Goal: Task Accomplishment & Management: Manage account settings

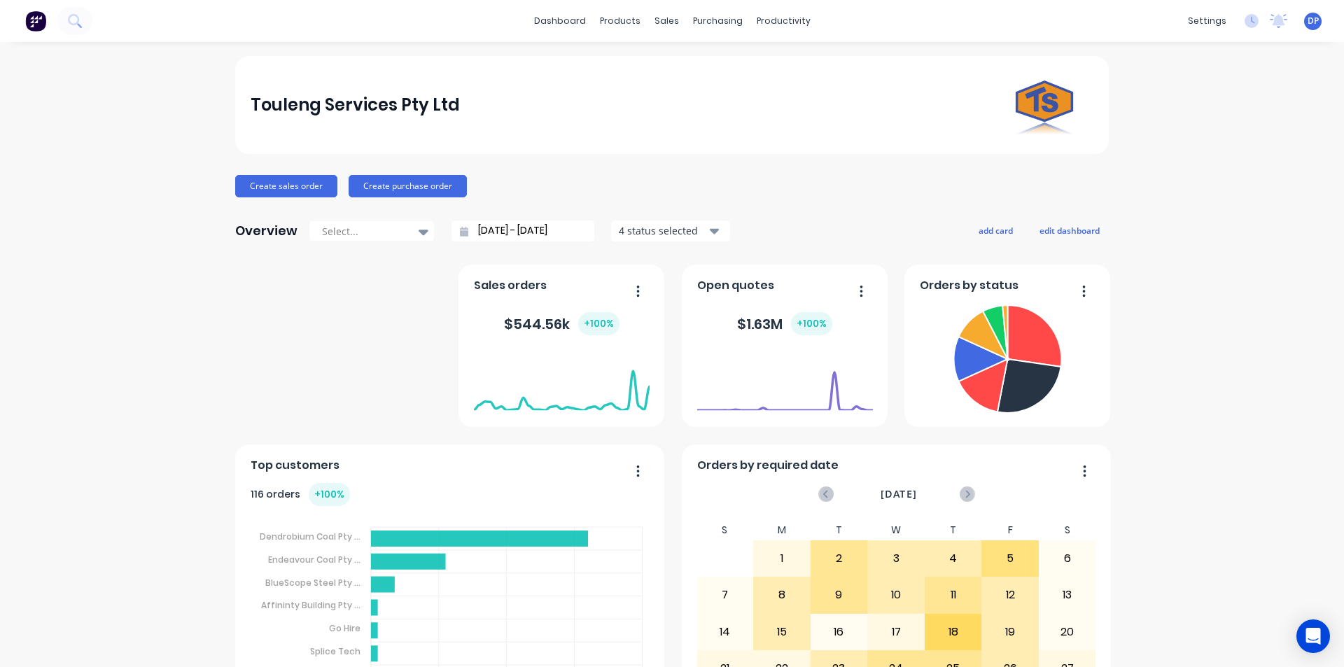
click at [305, 181] on button "Create sales order" at bounding box center [286, 186] width 102 height 22
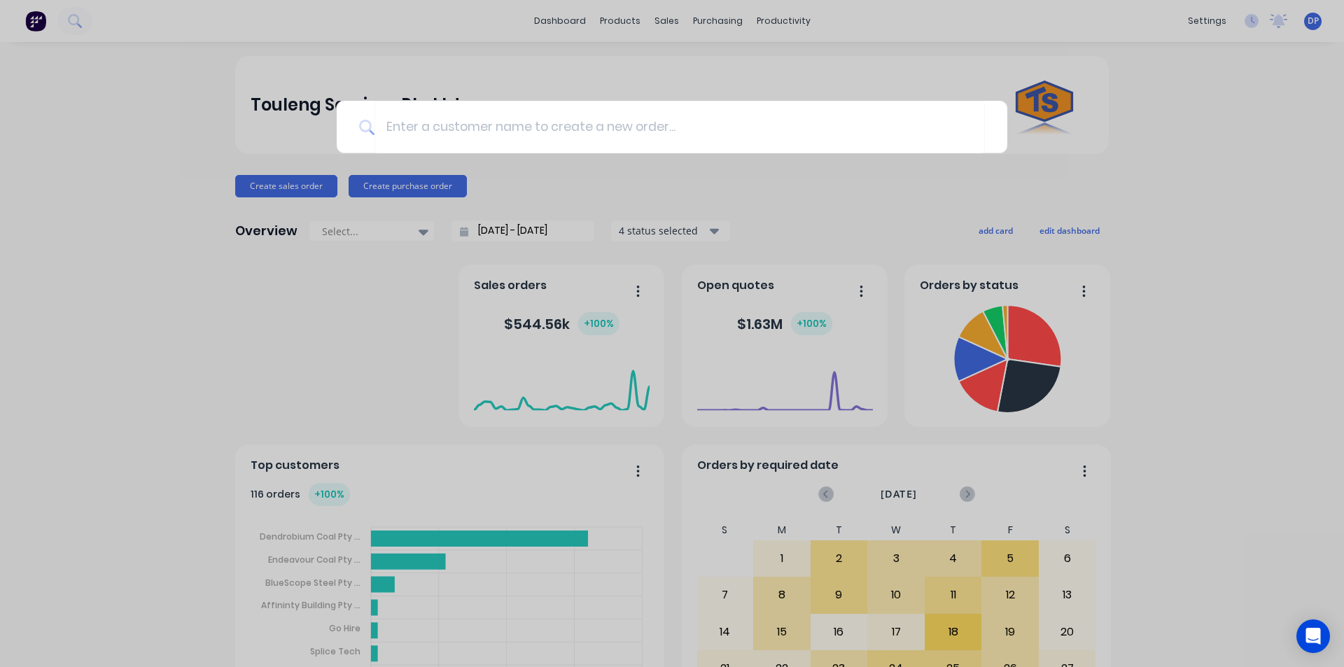
drag, startPoint x: 496, startPoint y: 154, endPoint x: 486, endPoint y: 132, distance: 24.4
click at [496, 154] on div at bounding box center [672, 333] width 1344 height 667
click at [486, 132] on div "Touleng Services Pty Ltd" at bounding box center [672, 105] width 843 height 98
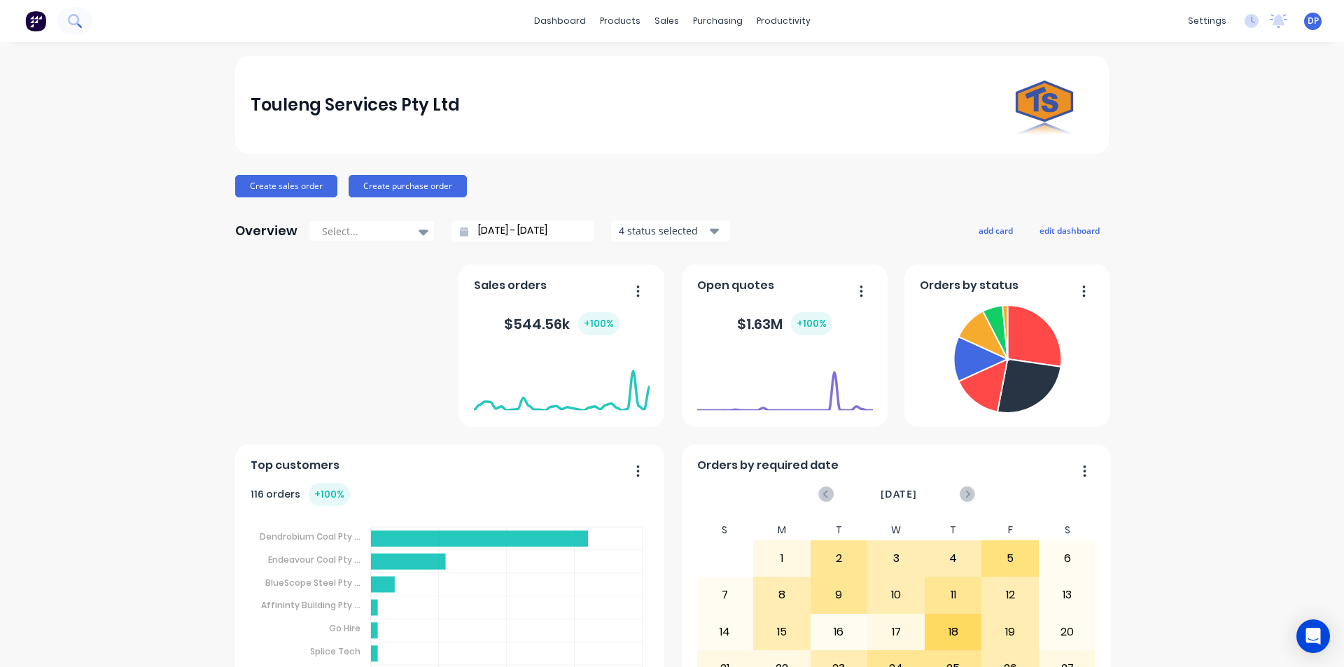
click at [83, 18] on button at bounding box center [74, 21] width 35 height 28
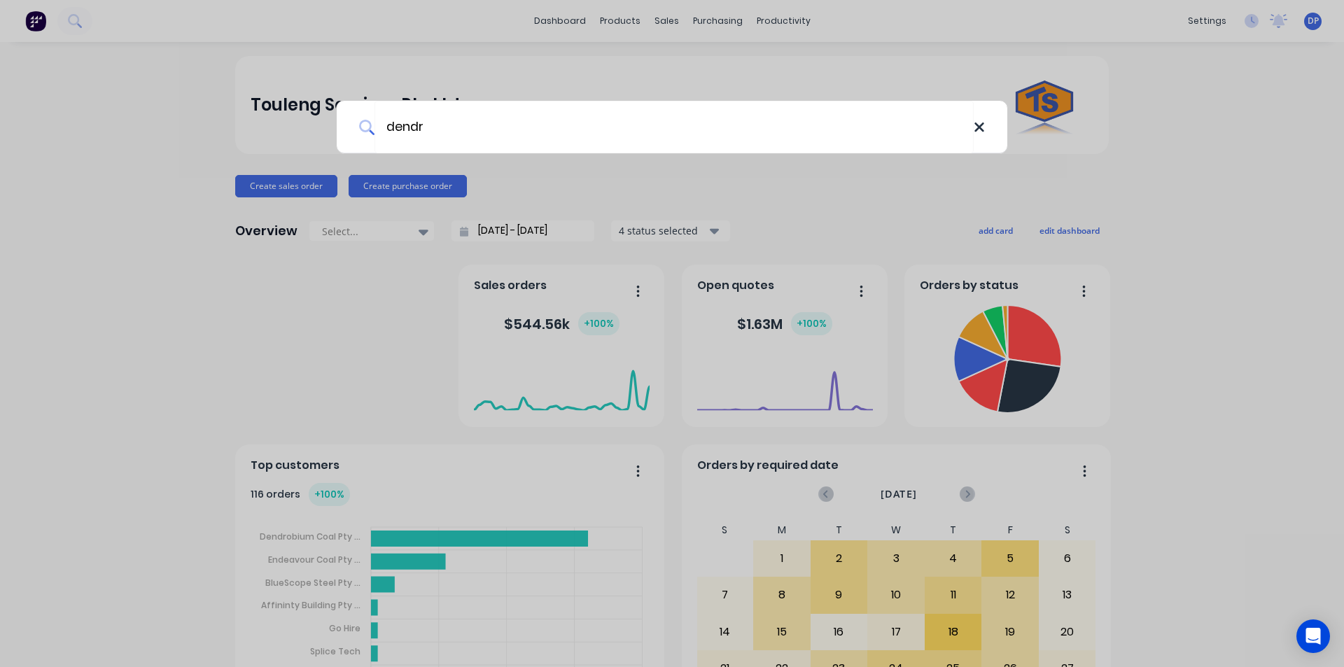
type input "dendr"
click at [973, 129] on icon at bounding box center [978, 127] width 11 height 15
click at [276, 183] on div at bounding box center [672, 333] width 1344 height 667
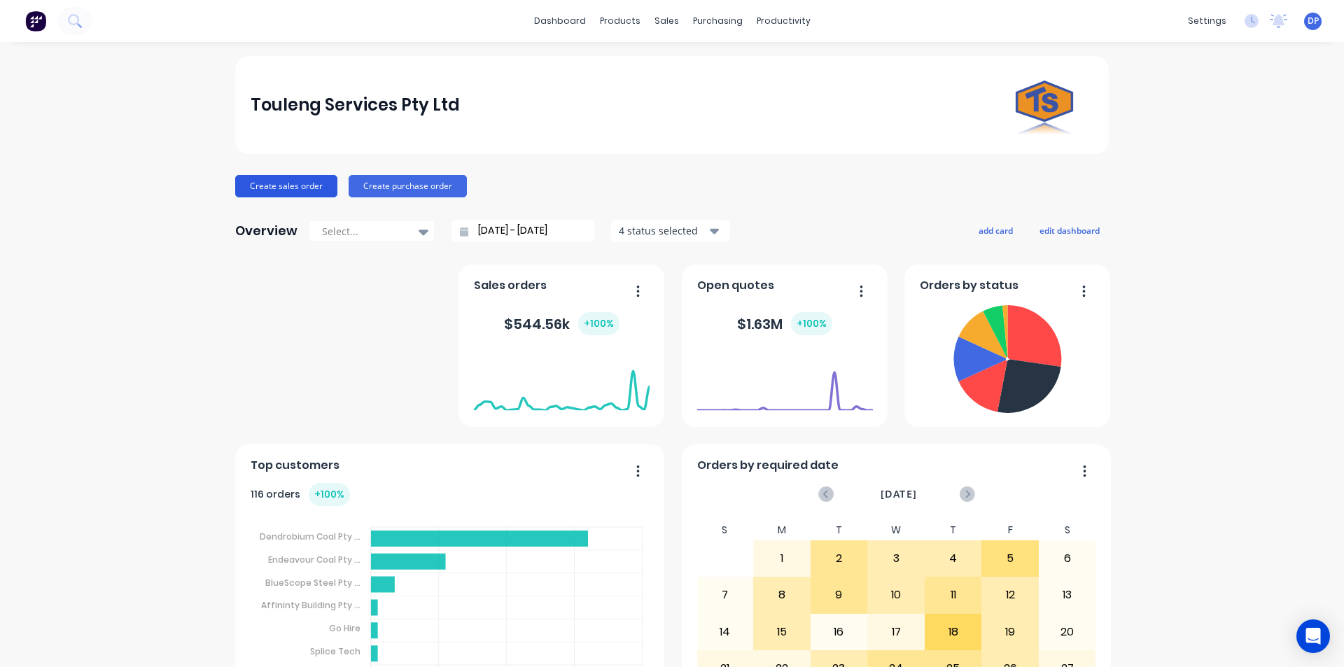
click at [272, 186] on button "Create sales order" at bounding box center [286, 186] width 102 height 22
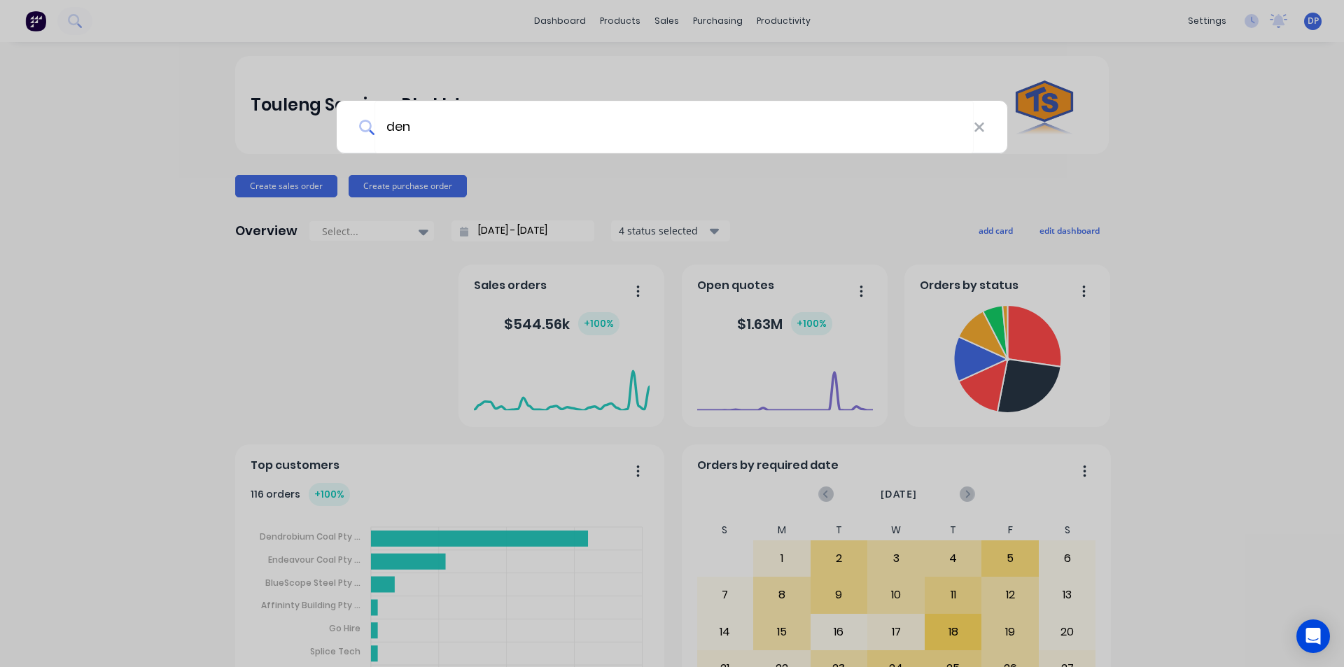
type input "den"
click at [656, 176] on div "den" at bounding box center [672, 333] width 1344 height 667
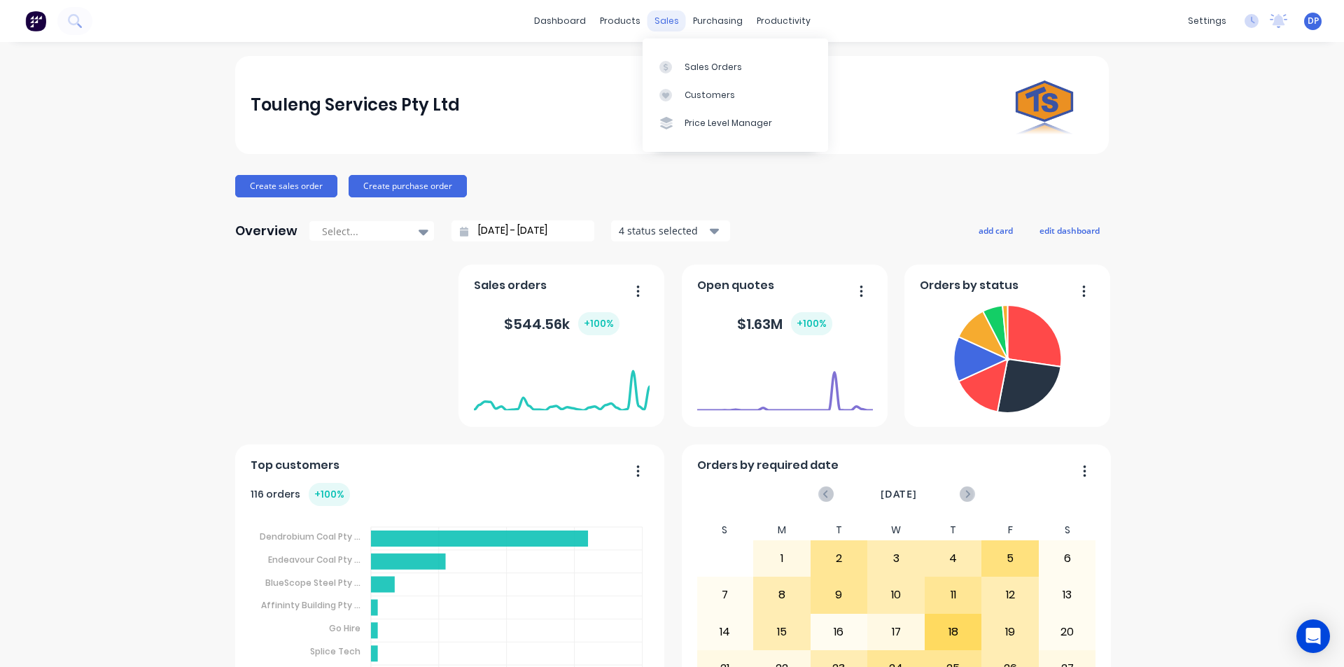
click at [677, 17] on div "sales" at bounding box center [666, 20] width 38 height 21
click at [663, 17] on div "sales" at bounding box center [666, 20] width 38 height 21
click at [708, 71] on div "Sales Orders" at bounding box center [712, 67] width 57 height 13
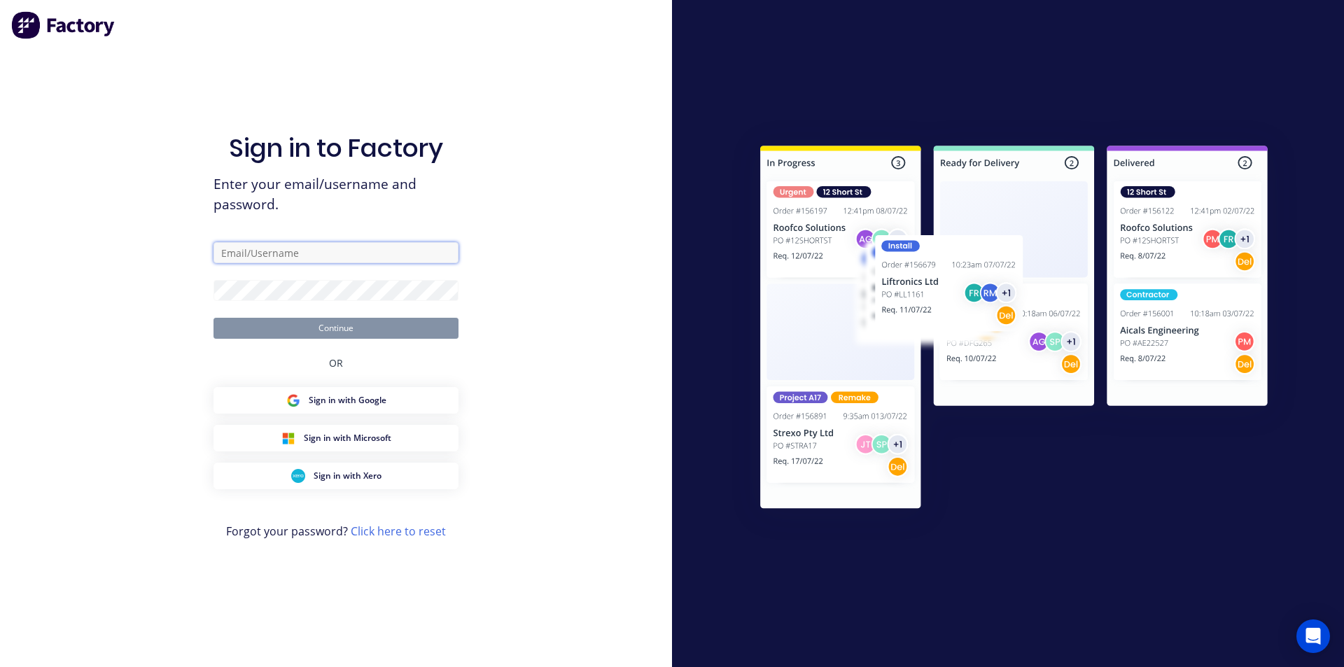
type input "touleng@touleng.com.au"
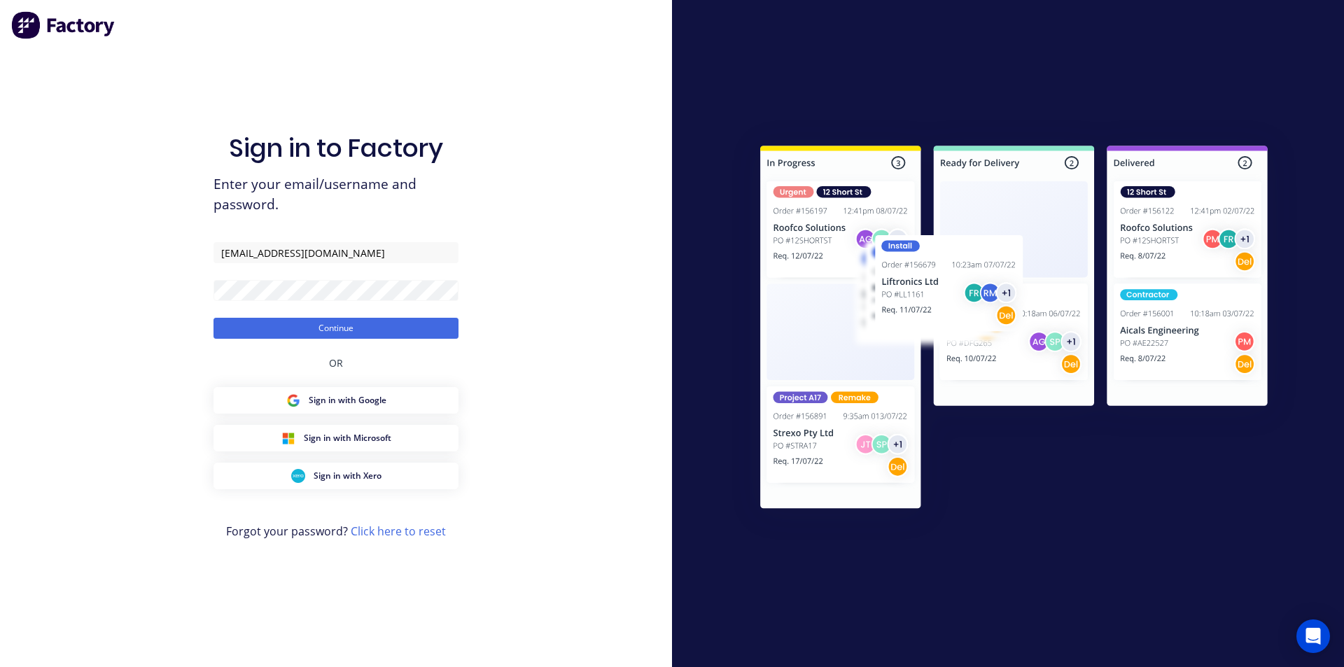
click at [314, 313] on form "touleng@touleng.com.au Continue" at bounding box center [335, 290] width 245 height 97
click at [314, 319] on button "Continue" at bounding box center [335, 328] width 245 height 21
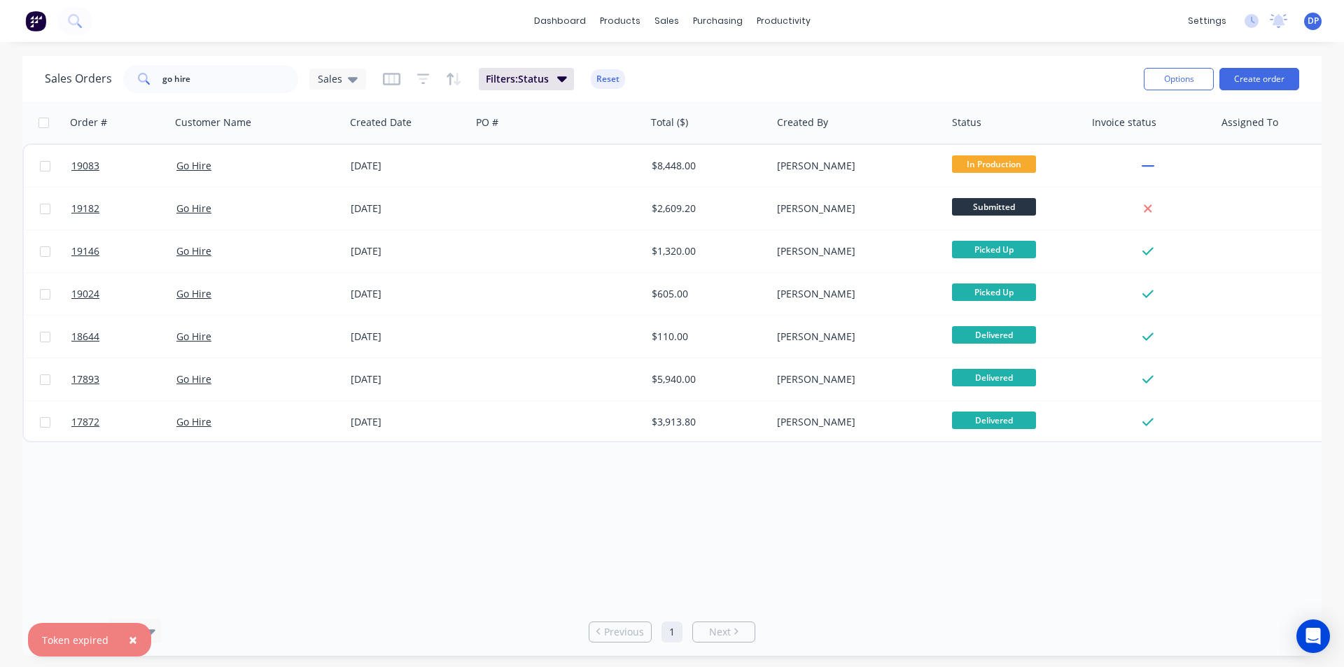
click at [30, 20] on img at bounding box center [35, 20] width 21 height 21
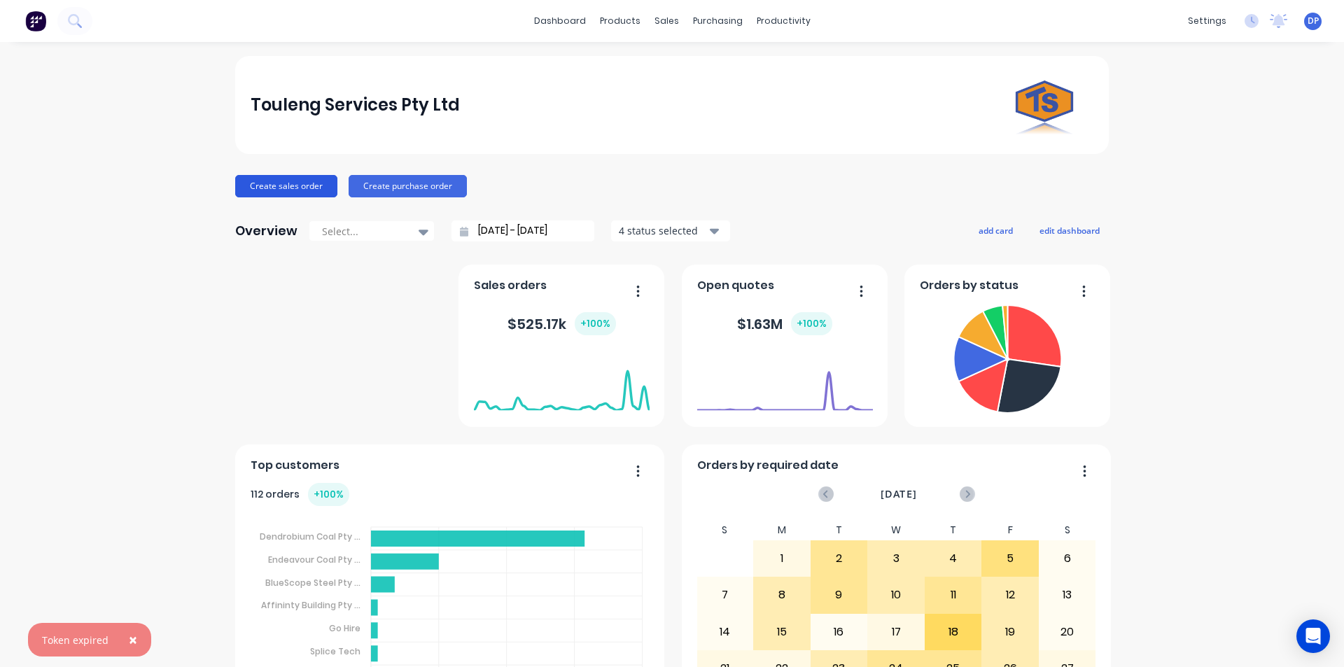
click at [269, 179] on button "Create sales order" at bounding box center [286, 186] width 102 height 22
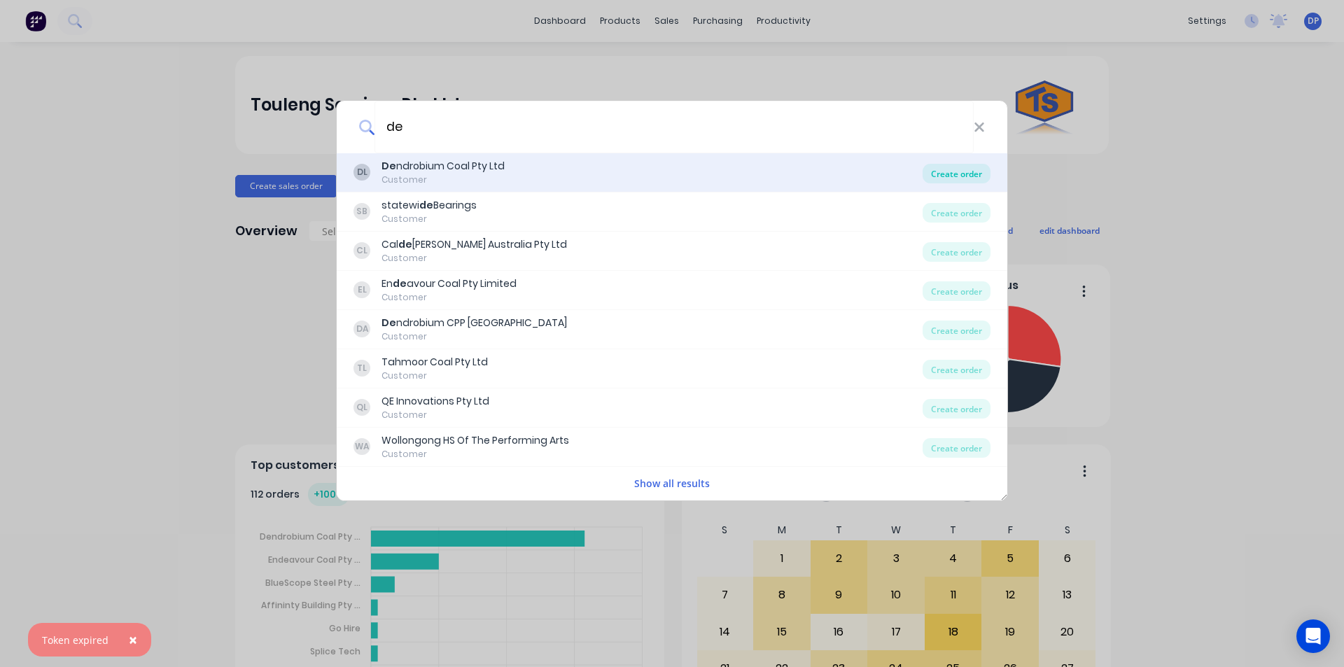
type input "de"
click at [950, 177] on div "Create order" at bounding box center [956, 174] width 68 height 20
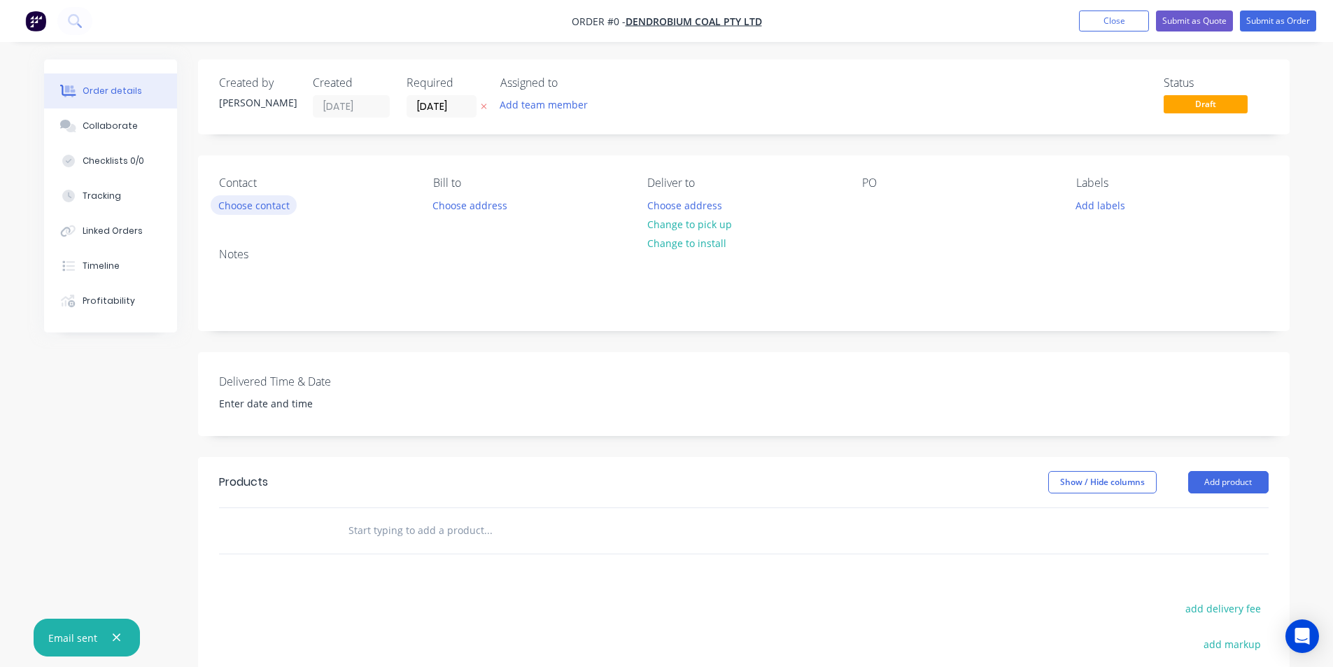
click at [246, 199] on button "Choose contact" at bounding box center [254, 204] width 86 height 19
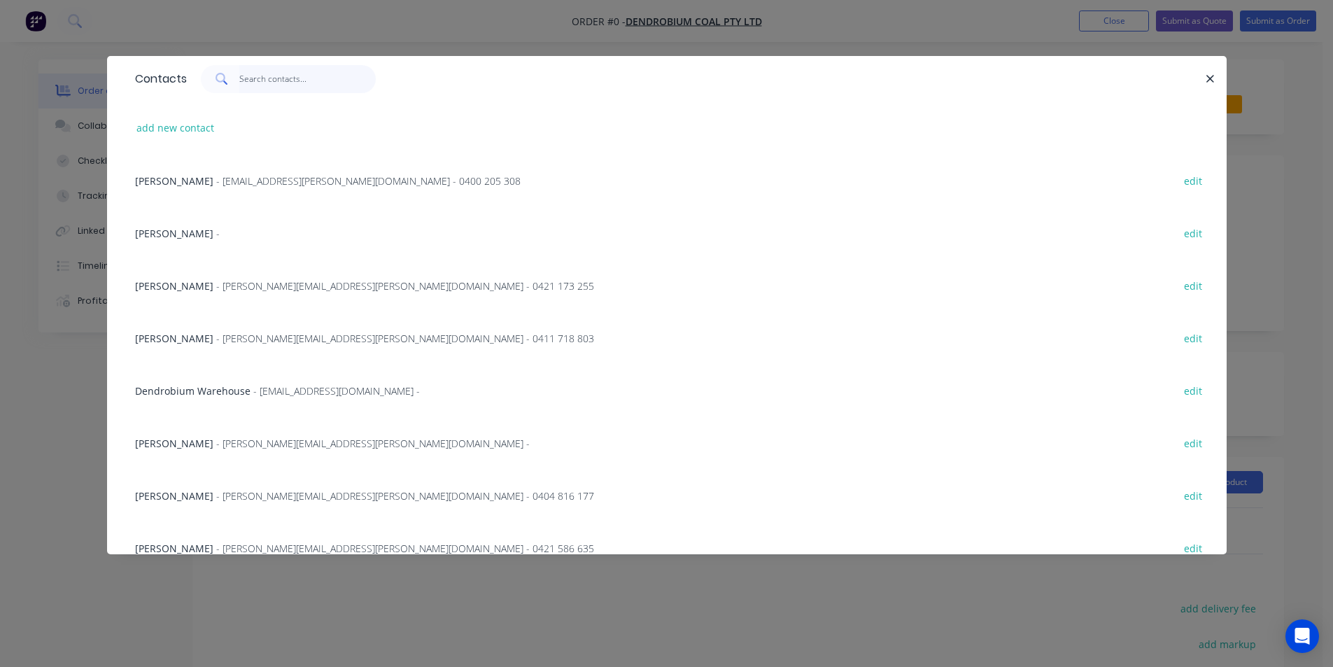
click at [273, 89] on input "text" at bounding box center [307, 79] width 136 height 28
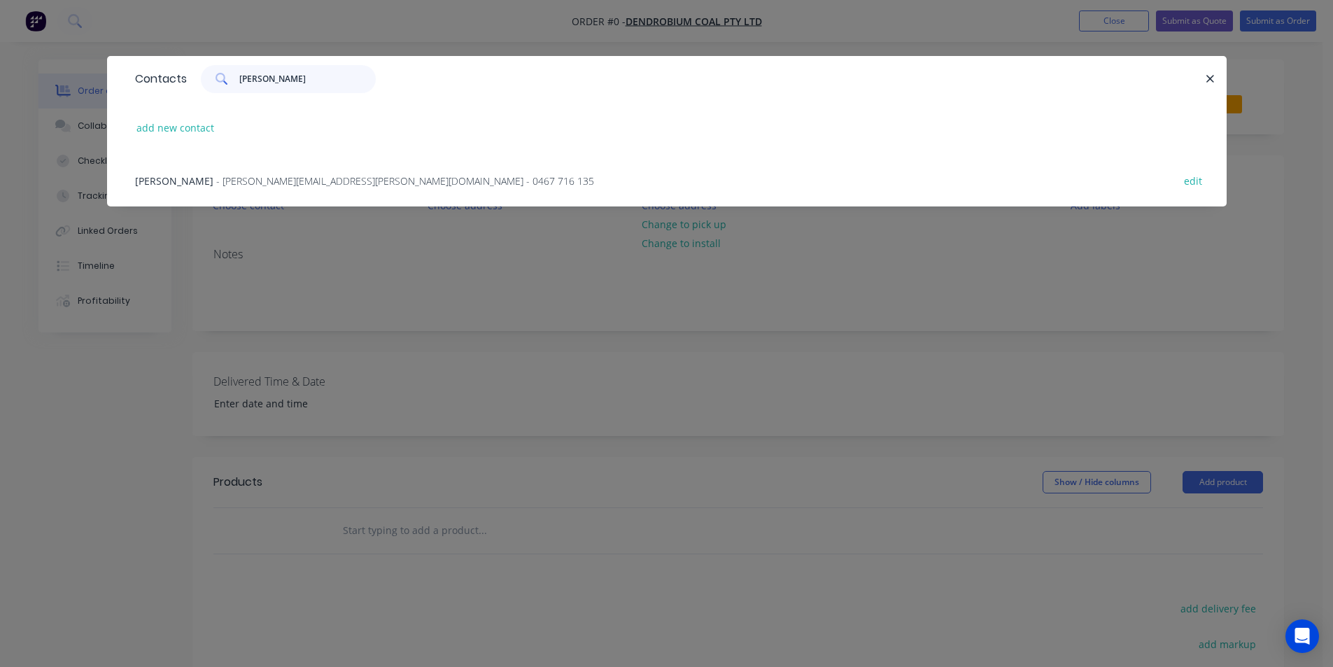
type input "todd"
click at [238, 176] on span "- Todd.Deleeuw@gm3.au - 0467 716 135" at bounding box center [405, 180] width 378 height 13
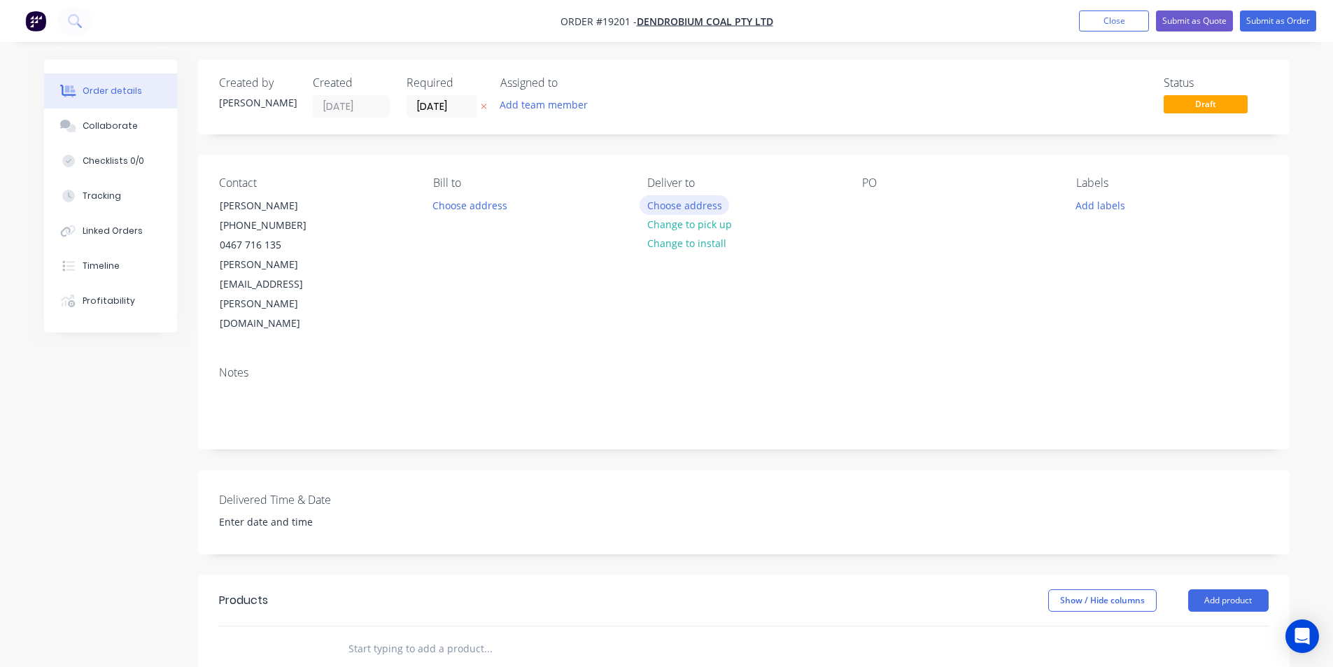
click at [688, 211] on button "Choose address" at bounding box center [685, 204] width 90 height 19
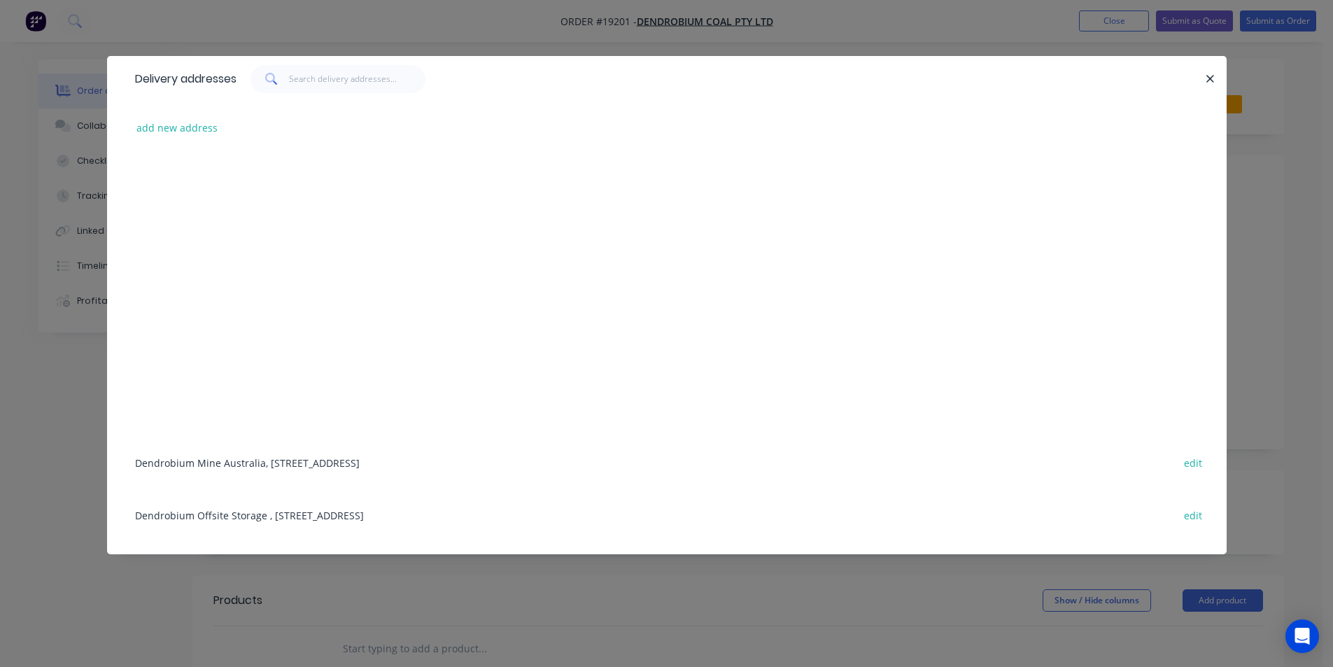
scroll to position [177, 0]
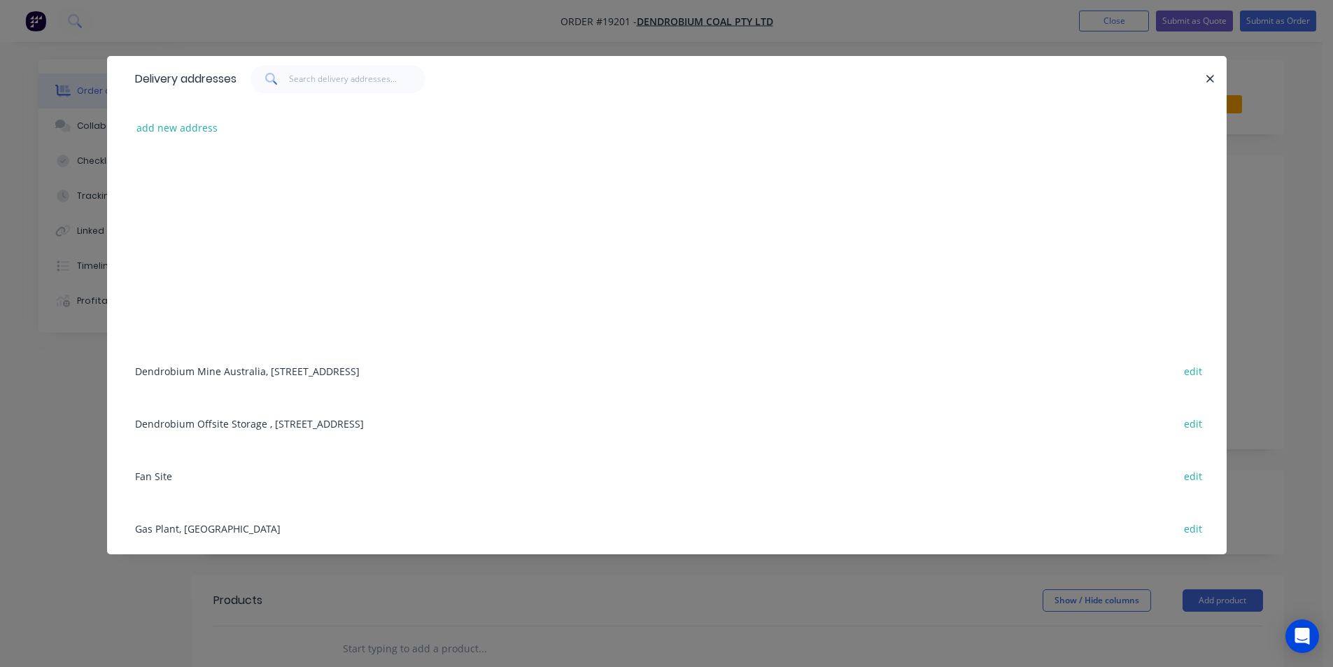
click at [310, 376] on div "Dendrobium Mine Australia, Cordeaux Road, Mount Kembla, New South Wales, Austra…" at bounding box center [667, 370] width 1078 height 52
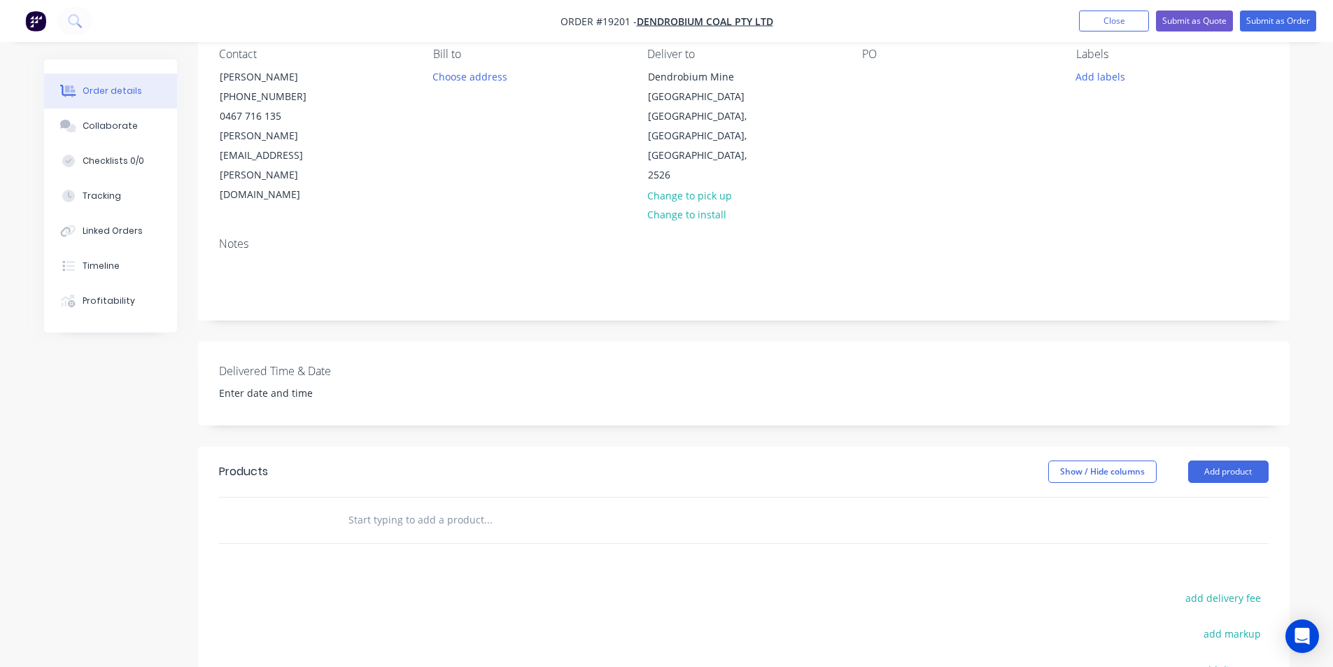
scroll to position [140, 0]
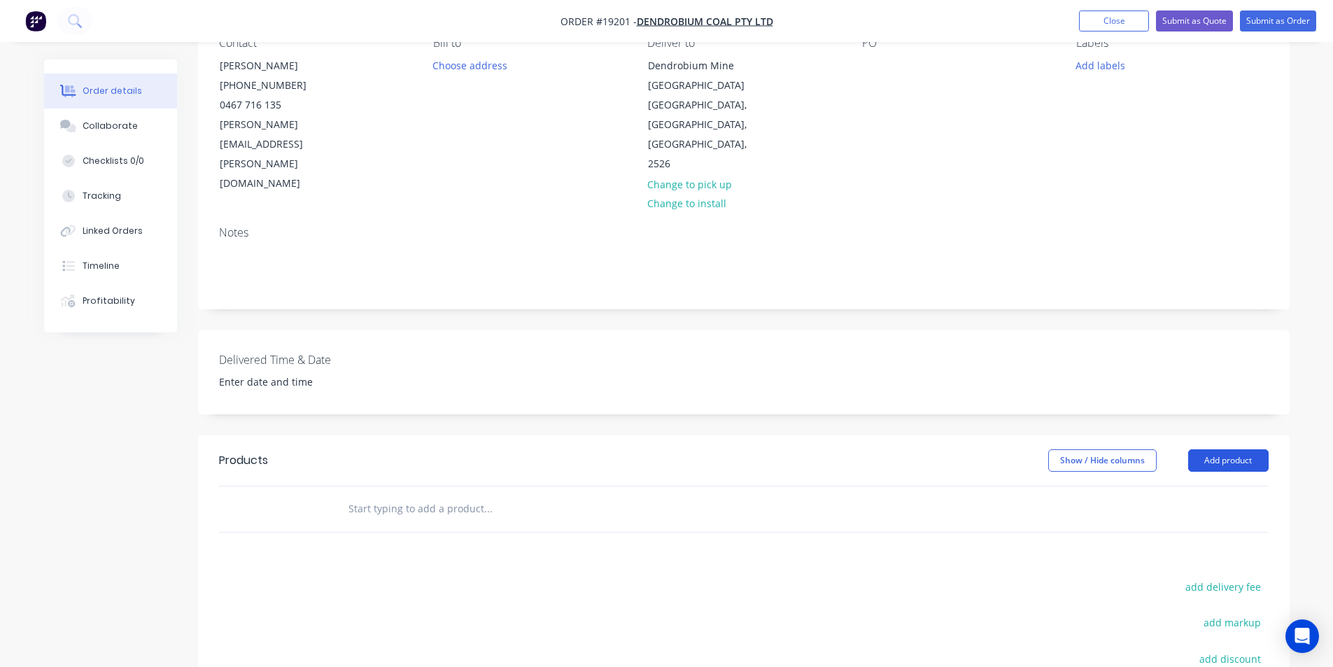
click at [1211, 449] on button "Add product" at bounding box center [1228, 460] width 80 height 22
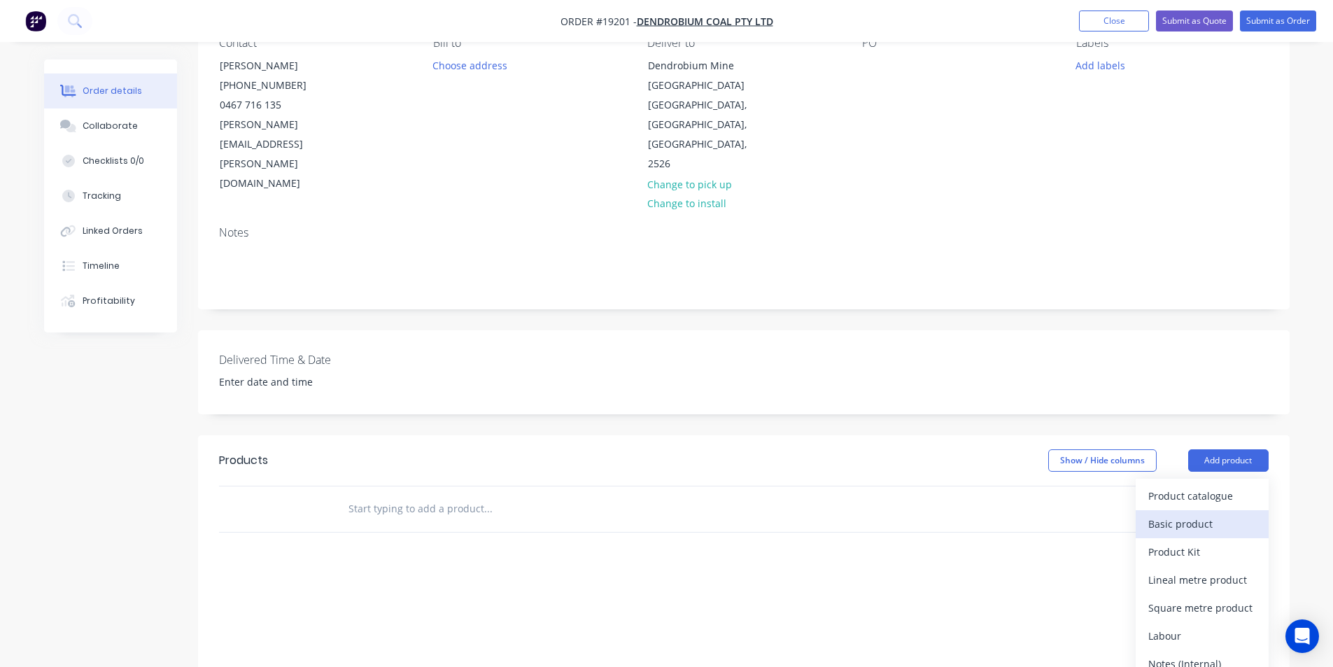
click at [1227, 514] on div "Basic product" at bounding box center [1202, 524] width 108 height 20
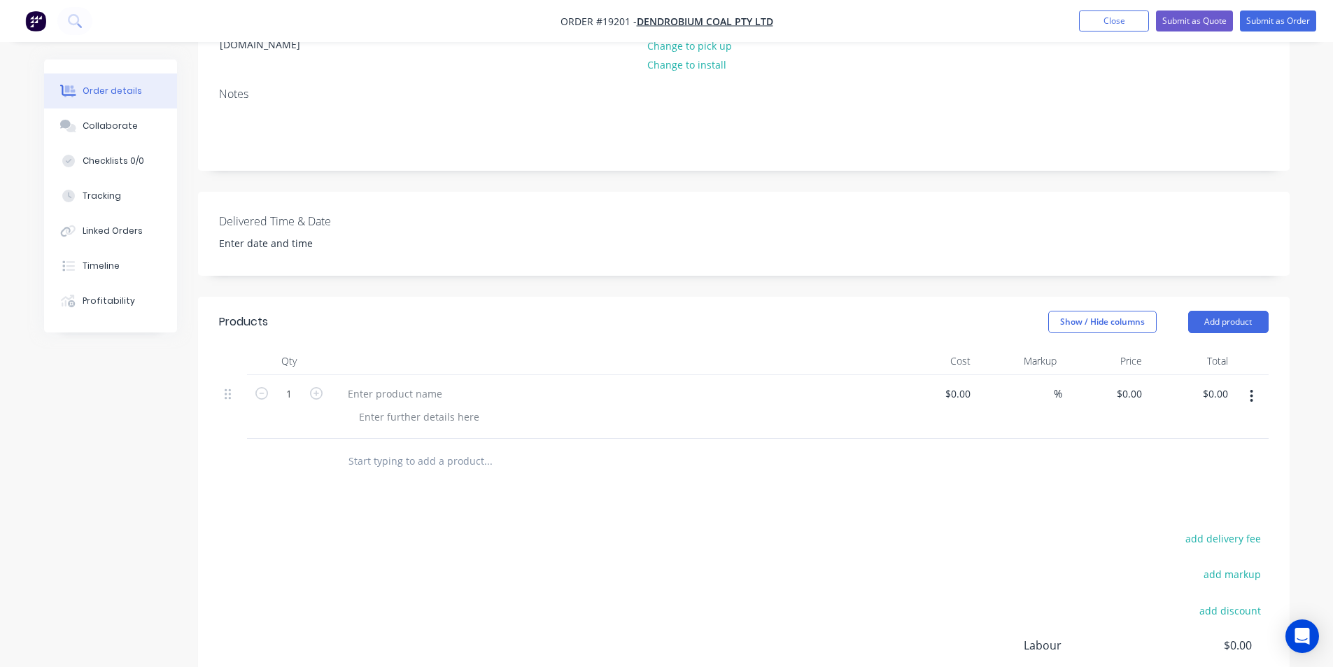
scroll to position [280, 0]
click at [365, 382] on div at bounding box center [395, 392] width 117 height 20
drag, startPoint x: 564, startPoint y: 356, endPoint x: 609, endPoint y: 359, distance: 45.6
click at [564, 382] on div "1.5mm x 1200mm wide FRAS Insertion Rubber" at bounding box center [456, 392] width 239 height 20
click at [1222, 309] on button "Add product" at bounding box center [1228, 320] width 80 height 22
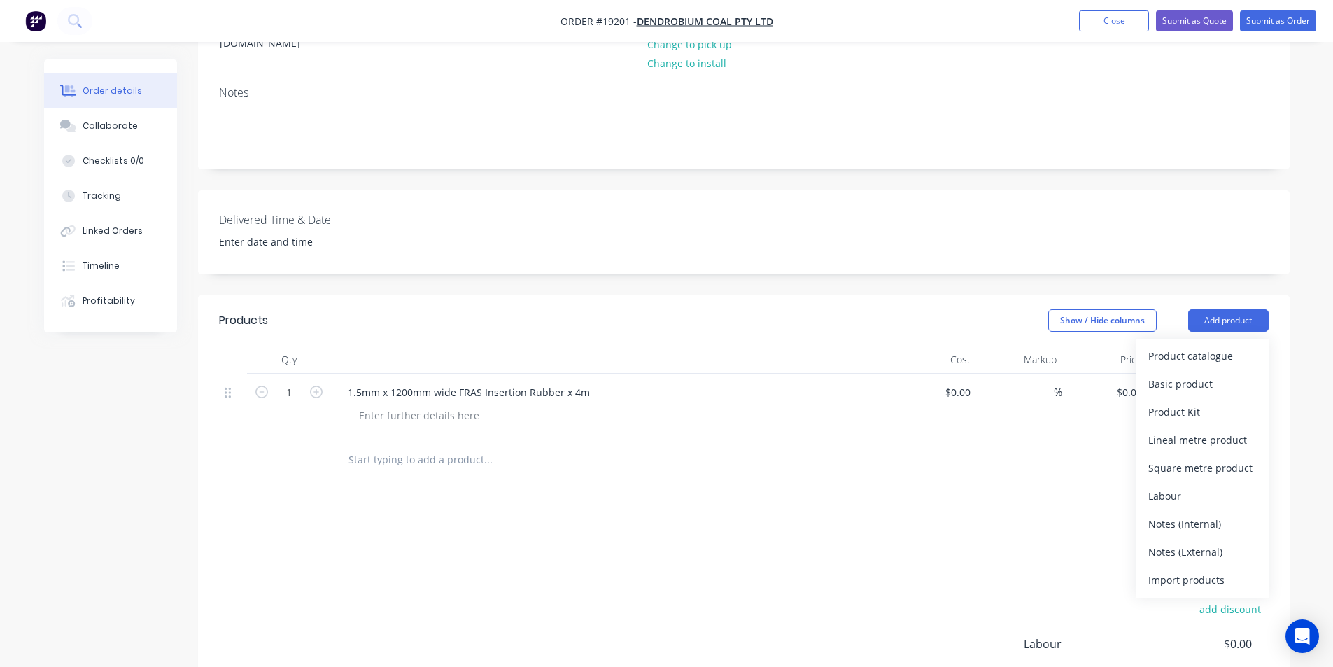
click at [859, 472] on div "Products Show / Hide columns Add product Product catalogue Basic product Produc…" at bounding box center [744, 556] width 1092 height 523
click at [1252, 387] on icon "button" at bounding box center [1251, 394] width 3 height 15
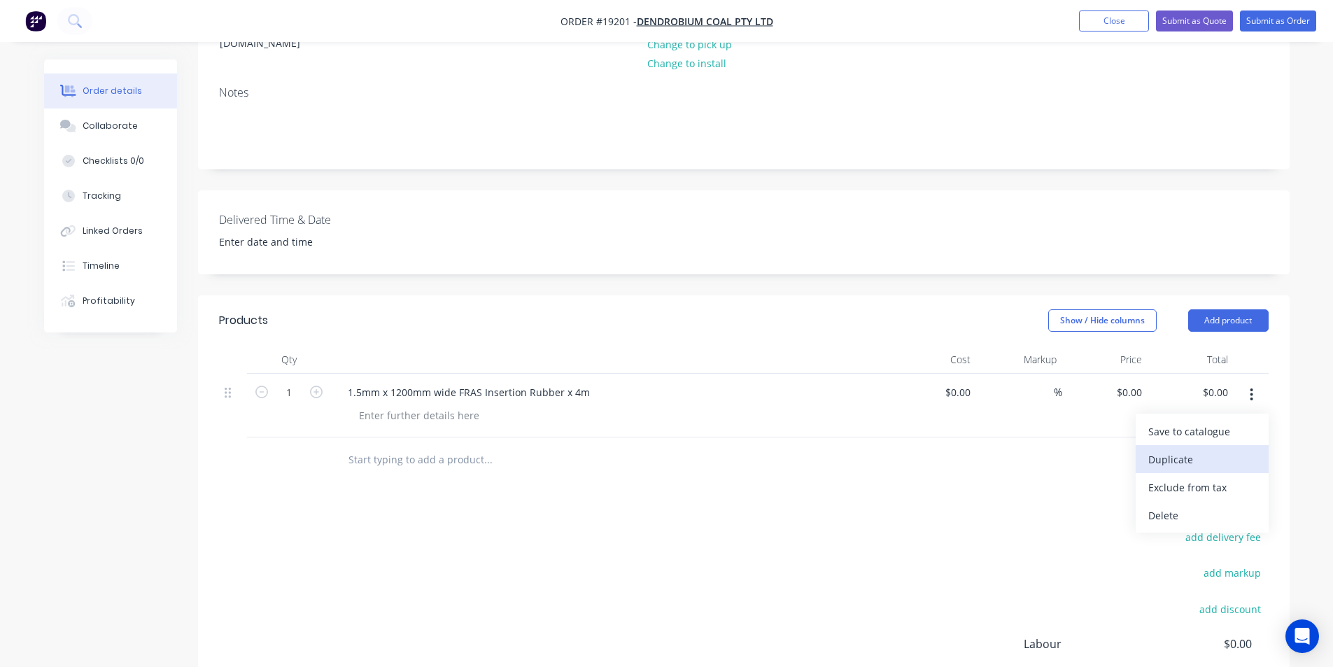
click at [1215, 449] on div "Duplicate" at bounding box center [1202, 459] width 108 height 20
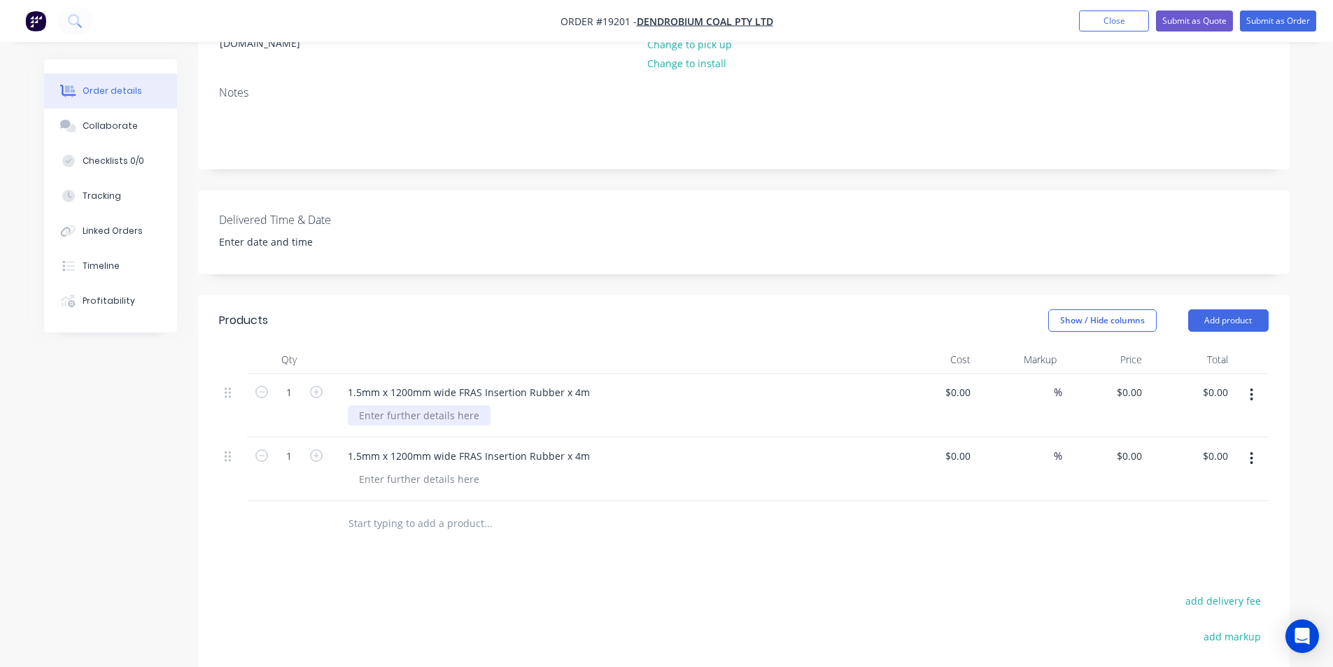
click at [414, 405] on div at bounding box center [419, 415] width 143 height 20
click at [360, 405] on div "Available today" at bounding box center [397, 415] width 99 height 20
click at [688, 374] on div "1.5mm x 1200mm wide FRAS Insertion Rubber x 4m In Stock Available today" at bounding box center [611, 406] width 560 height 64
drag, startPoint x: 469, startPoint y: 377, endPoint x: 400, endPoint y: 375, distance: 69.3
click at [400, 405] on div "In Stock Available today" at bounding box center [417, 415] width 138 height 20
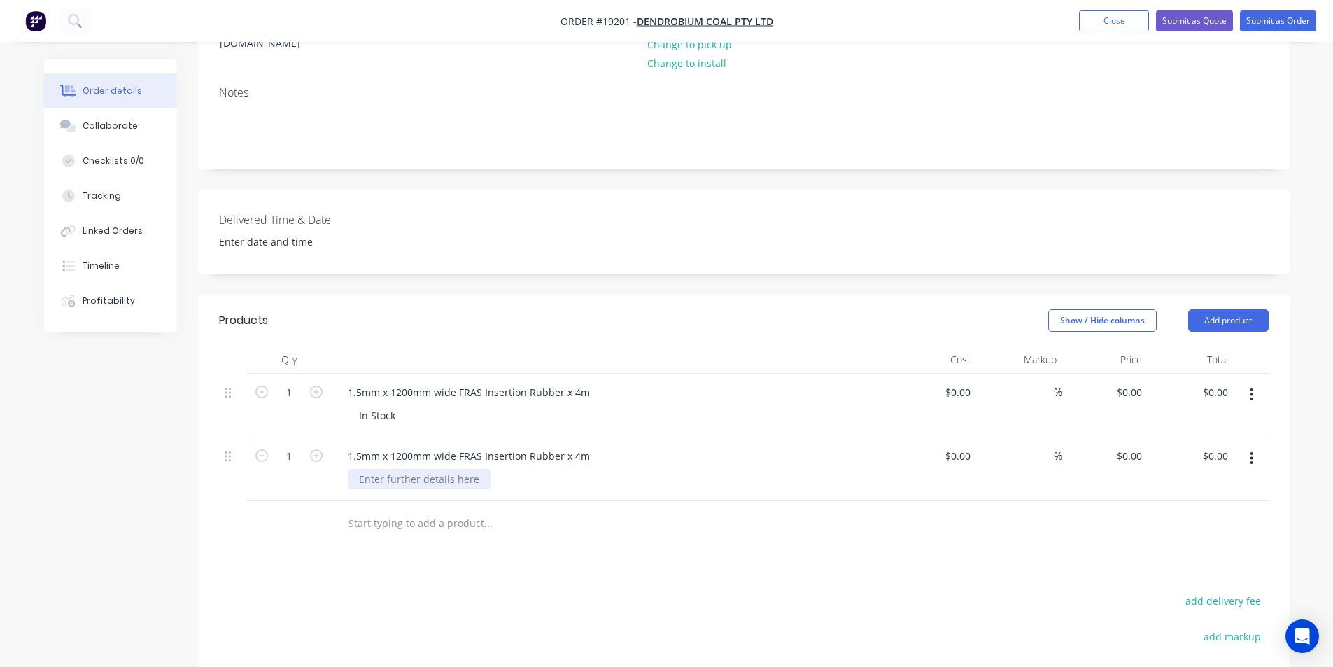
click at [437, 469] on div at bounding box center [419, 479] width 143 height 20
click at [572, 446] on div "1.5mm x 1200mm wide FRAS Insertion Rubber x 4m" at bounding box center [469, 456] width 265 height 20
click at [406, 450] on div "1.5mm x 1200mm wide FRAS Insertion Rubber x 10m" at bounding box center [611, 469] width 560 height 64
click at [399, 469] on div at bounding box center [419, 479] width 143 height 20
click at [861, 405] on div "In Stock" at bounding box center [616, 415] width 537 height 20
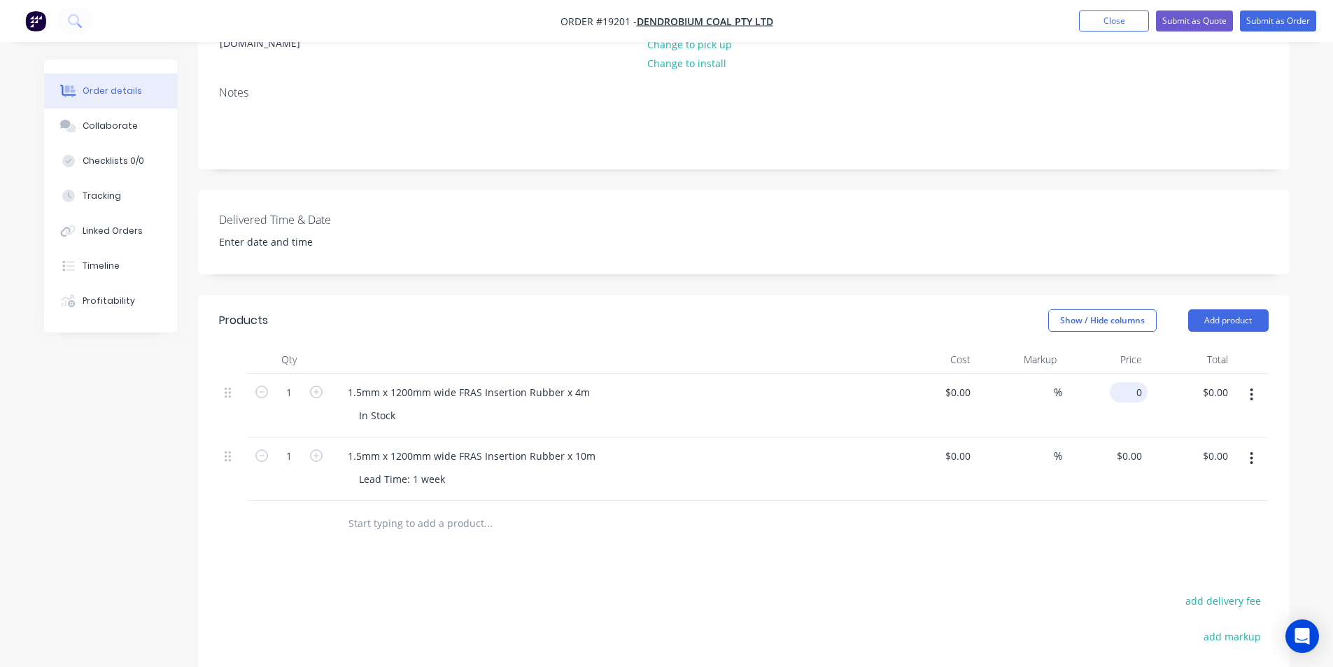
click at [1131, 382] on div "0 $0.00" at bounding box center [1129, 392] width 38 height 20
type input "$199.00"
click at [1132, 446] on div "0 $0.00" at bounding box center [1131, 456] width 32 height 20
type input "1"
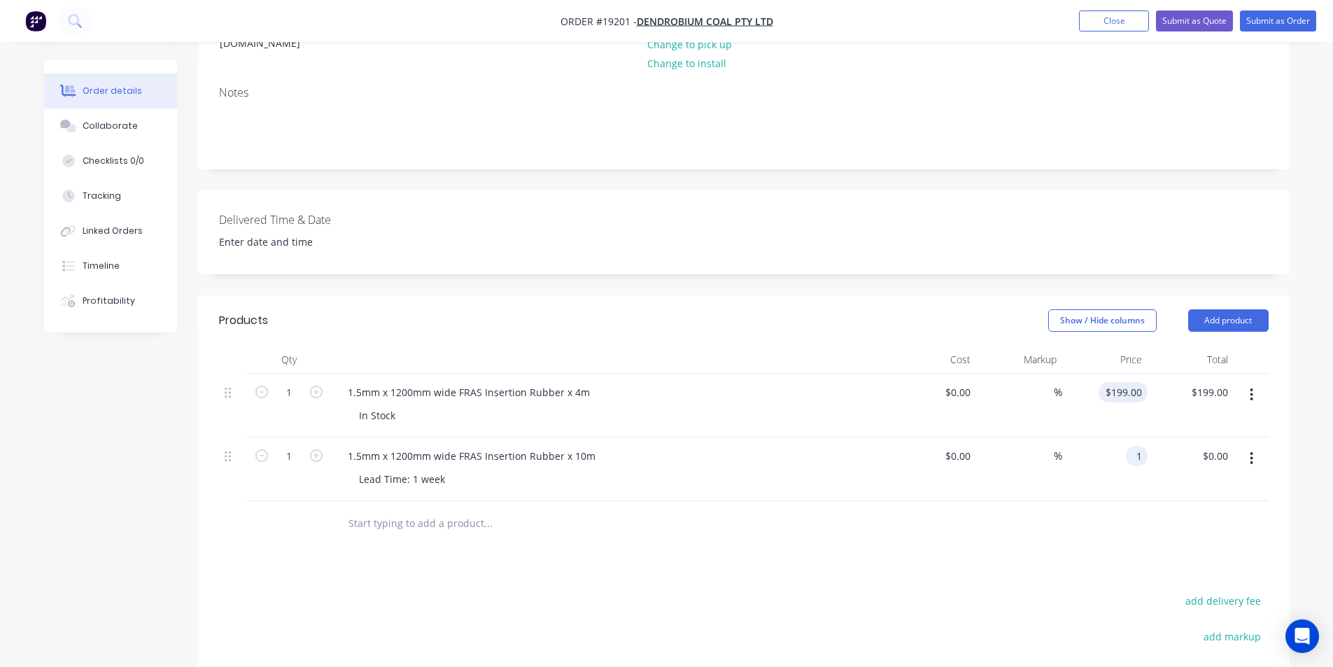
type input "199"
type input "$1.00"
click at [1122, 382] on div "199 $199.00" at bounding box center [1123, 392] width 49 height 20
type input "$796.00"
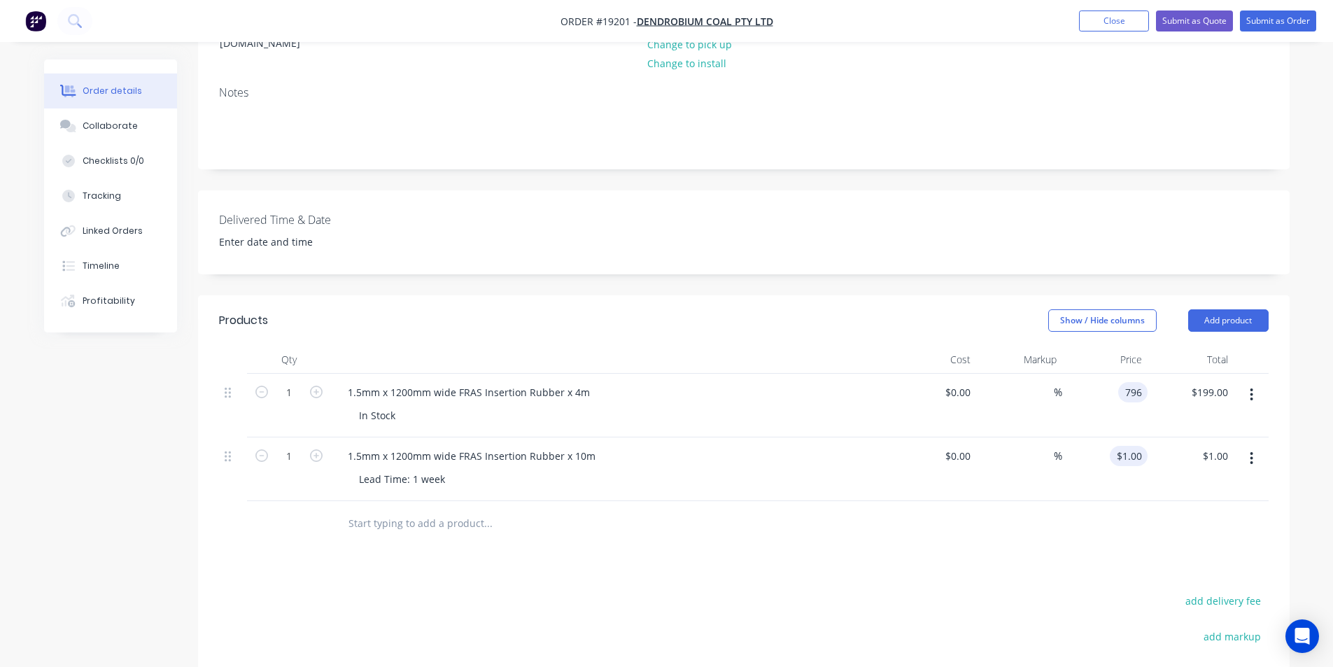
type input "$796.00"
click at [1136, 446] on input "1" at bounding box center [1131, 456] width 32 height 20
type input "$1,990.00"
click at [1150, 509] on div "Products Show / Hide columns Add product Qty Cost Markup Price Total 1 1.5mm x …" at bounding box center [744, 588] width 1092 height 587
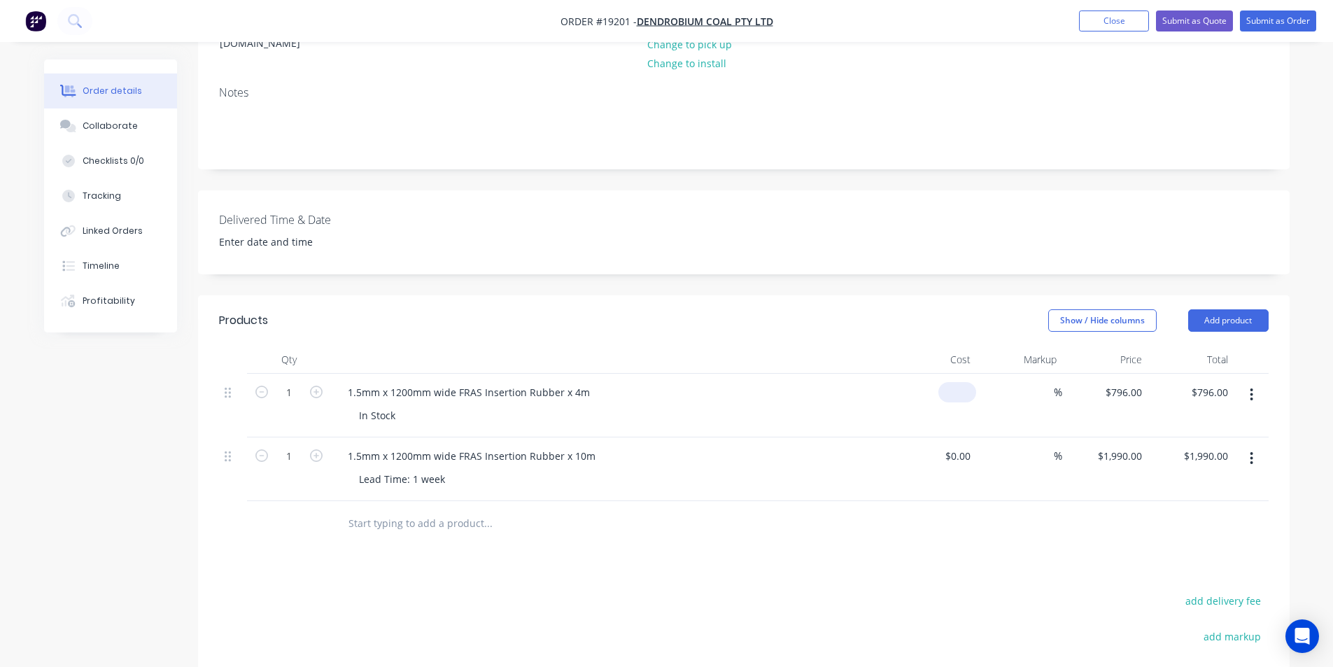
click at [975, 382] on input at bounding box center [960, 392] width 32 height 20
type input "$538.00"
click at [1159, 528] on div "Products Show / Hide columns Add product Qty Cost Markup Price Total 1 1.5mm x …" at bounding box center [744, 588] width 1092 height 587
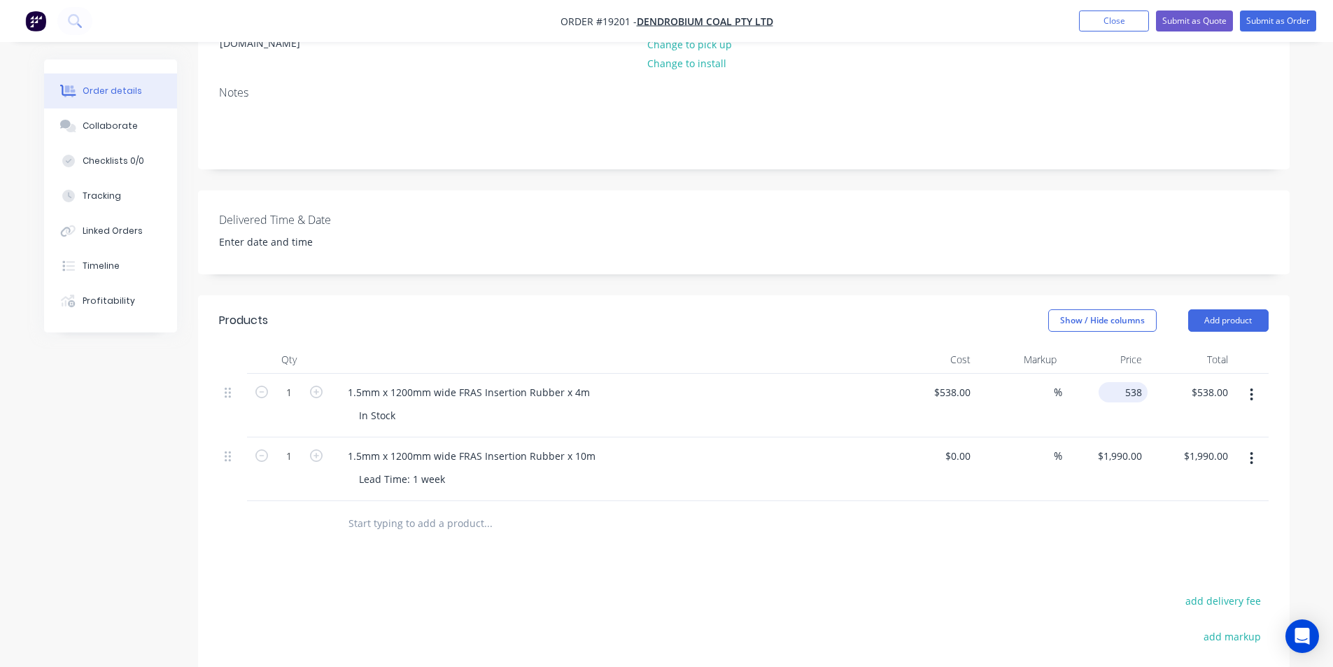
click at [1120, 382] on div "538 $538.00" at bounding box center [1123, 392] width 49 height 20
type input "796"
type input "47.96"
type input "$796.00"
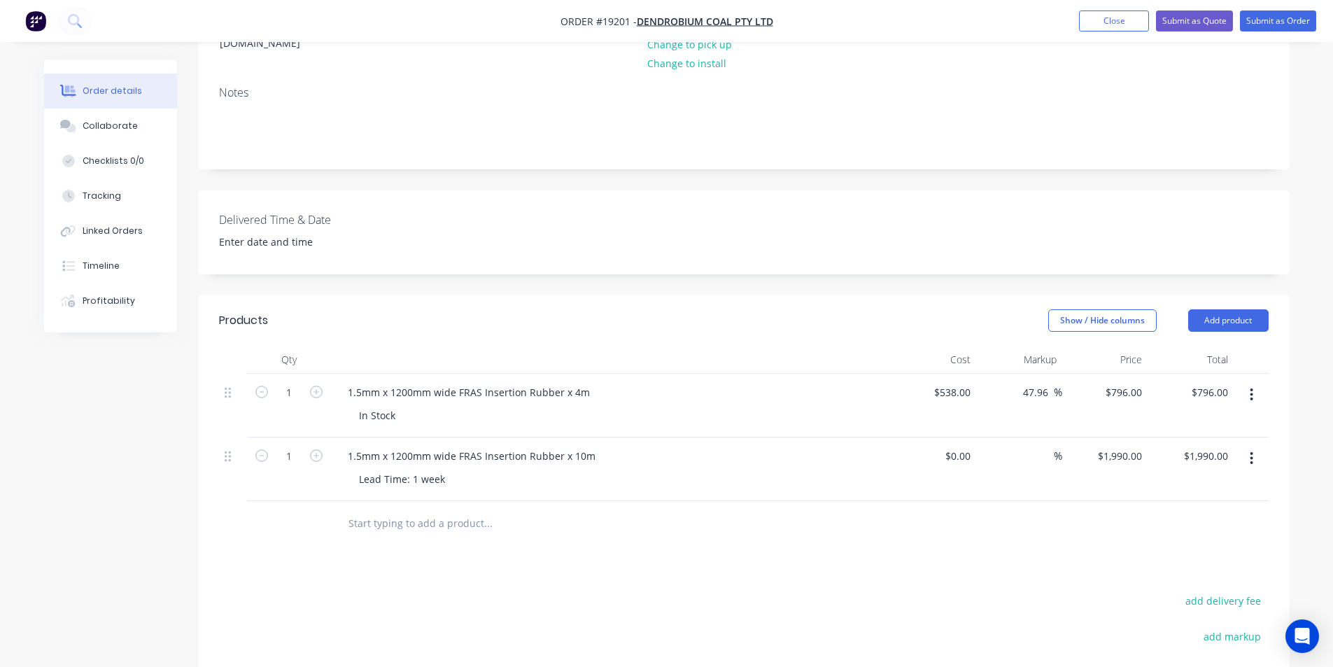
click at [1183, 523] on div "Products Show / Hide columns Add product Qty Cost Markup Price Total 1 1.5mm x …" at bounding box center [744, 588] width 1092 height 587
click at [968, 446] on input at bounding box center [960, 456] width 32 height 20
type input "$1,345.00"
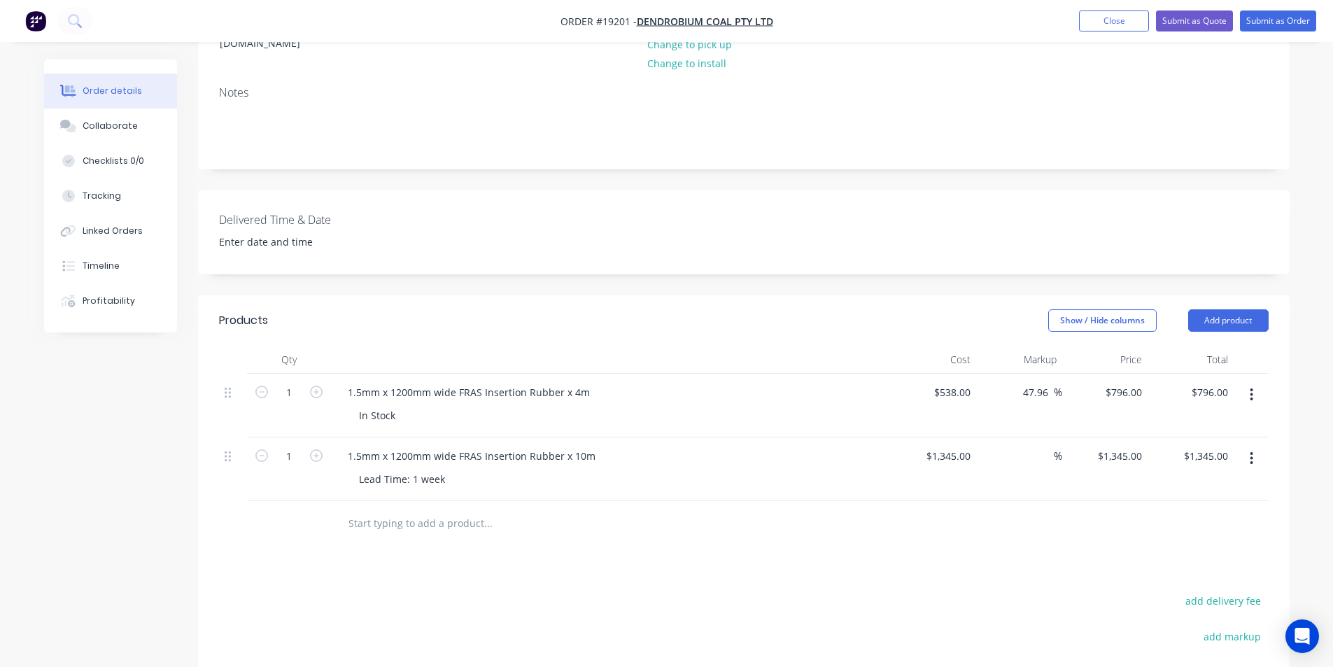
click at [1153, 448] on div "$1,345.00 $1,345.00" at bounding box center [1191, 469] width 86 height 64
click at [1115, 446] on div "1345 $1,345.00" at bounding box center [1119, 456] width 57 height 20
type input "1990"
type input "47.96"
type input "$1,990.00"
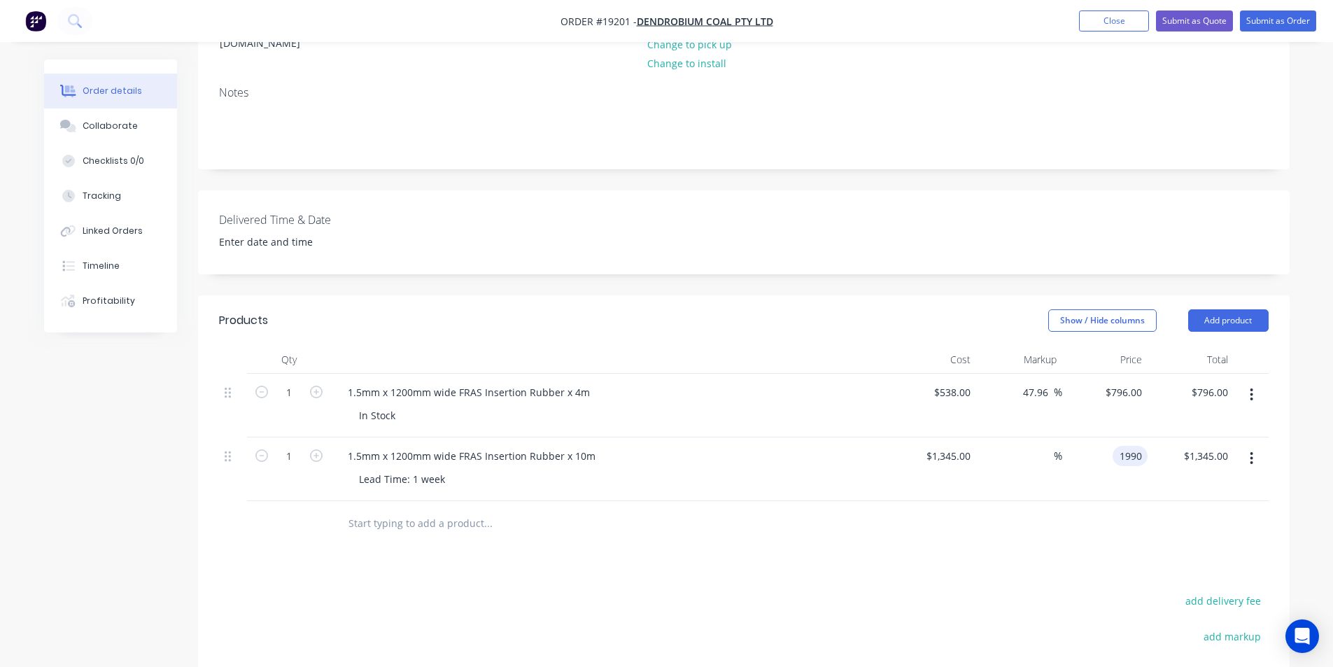
type input "$1,990.00"
click at [1148, 458] on div "$1,990.00 $1,345.00" at bounding box center [1191, 469] width 86 height 64
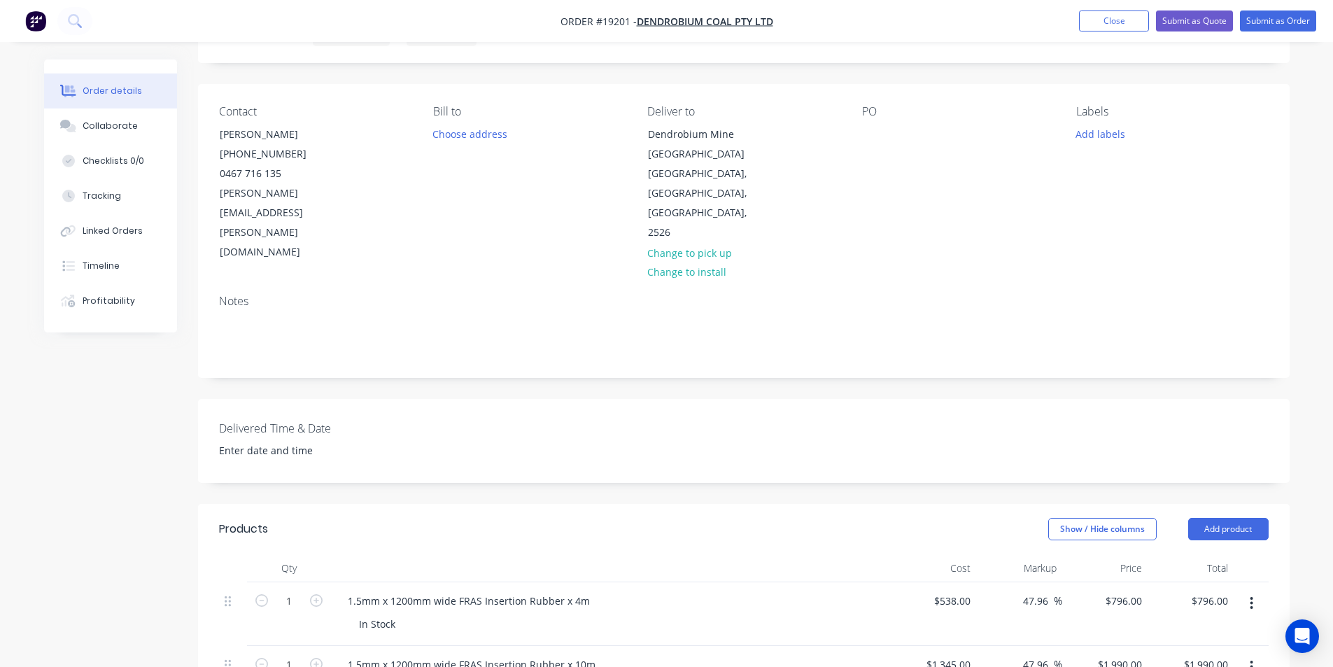
scroll to position [70, 0]
click at [1213, 22] on button "Submit as Quote" at bounding box center [1194, 20] width 77 height 21
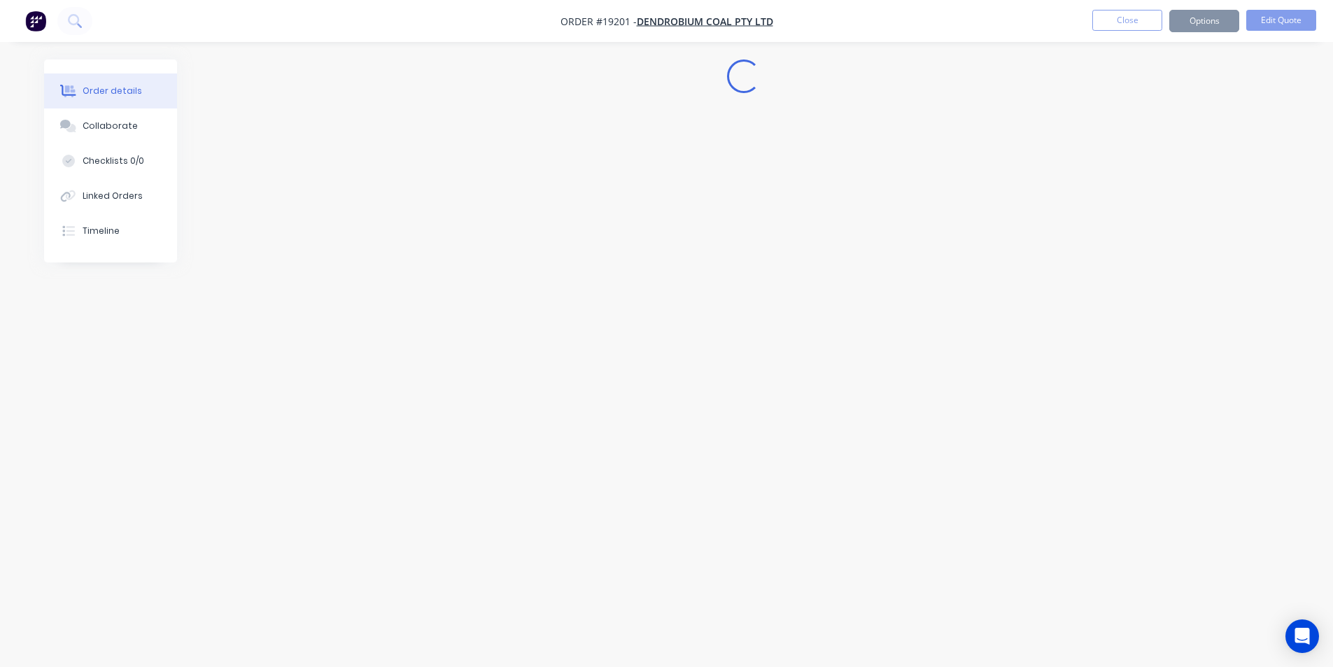
scroll to position [0, 0]
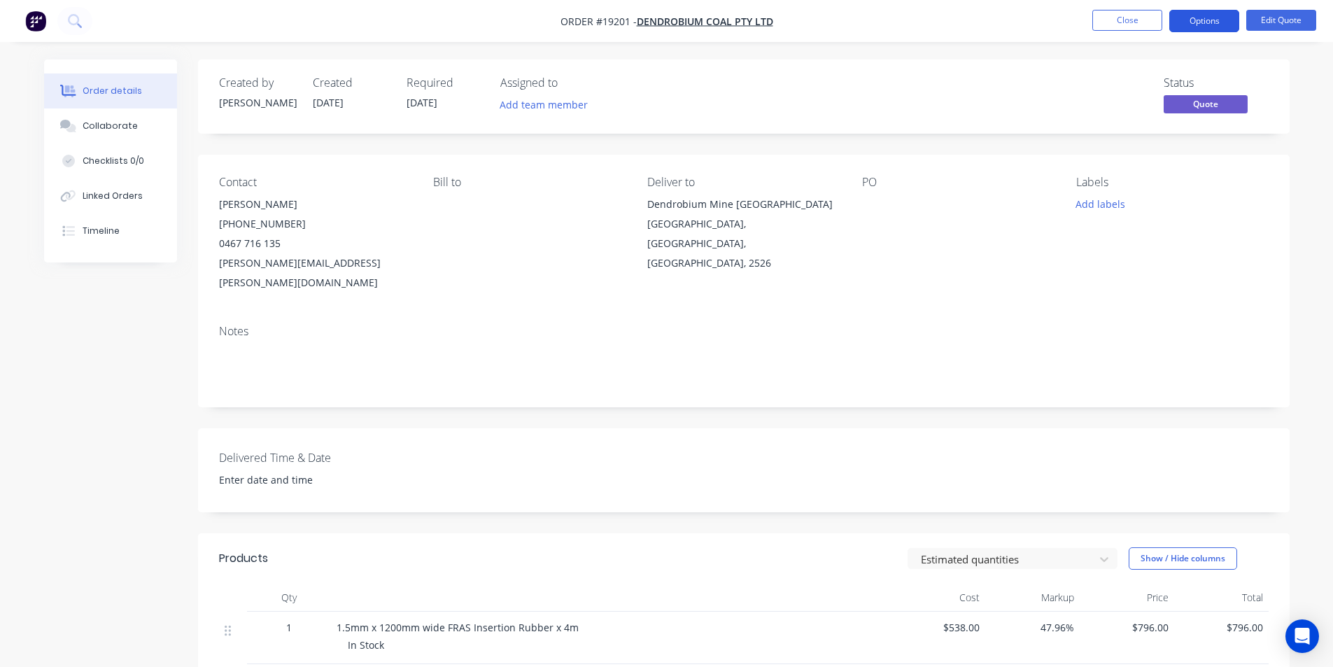
click at [1221, 19] on button "Options" at bounding box center [1204, 21] width 70 height 22
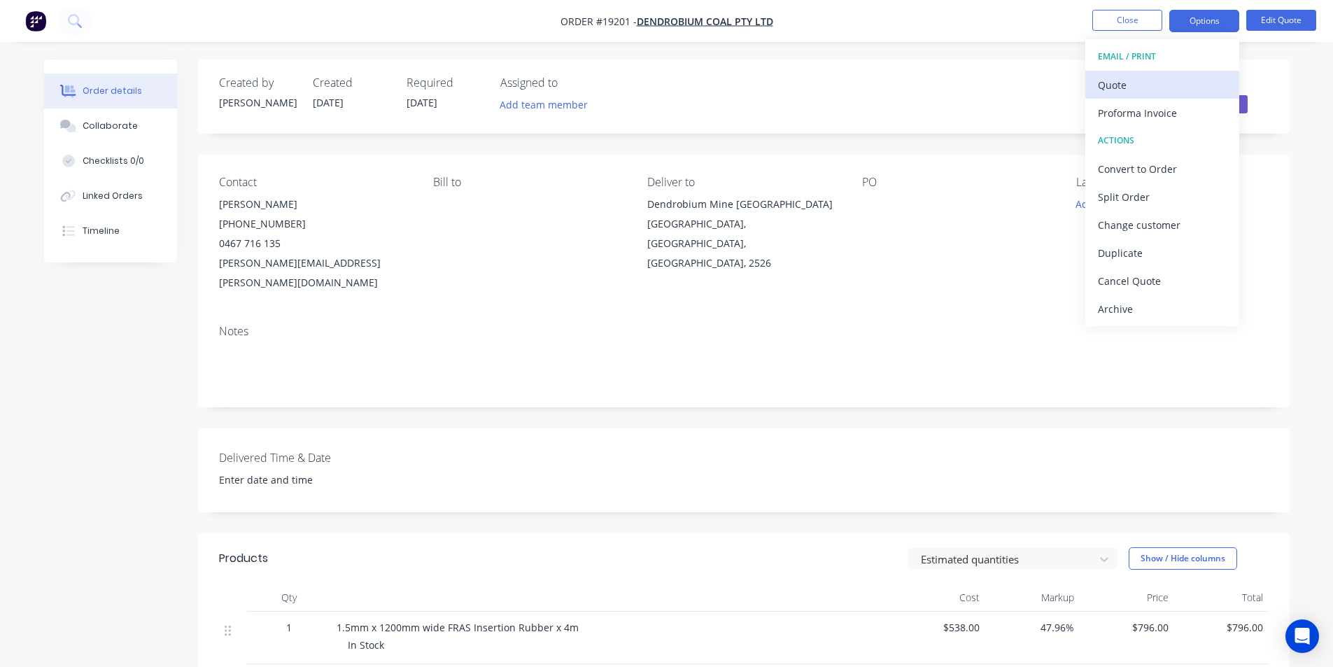
click at [1146, 81] on div "Quote" at bounding box center [1162, 85] width 129 height 20
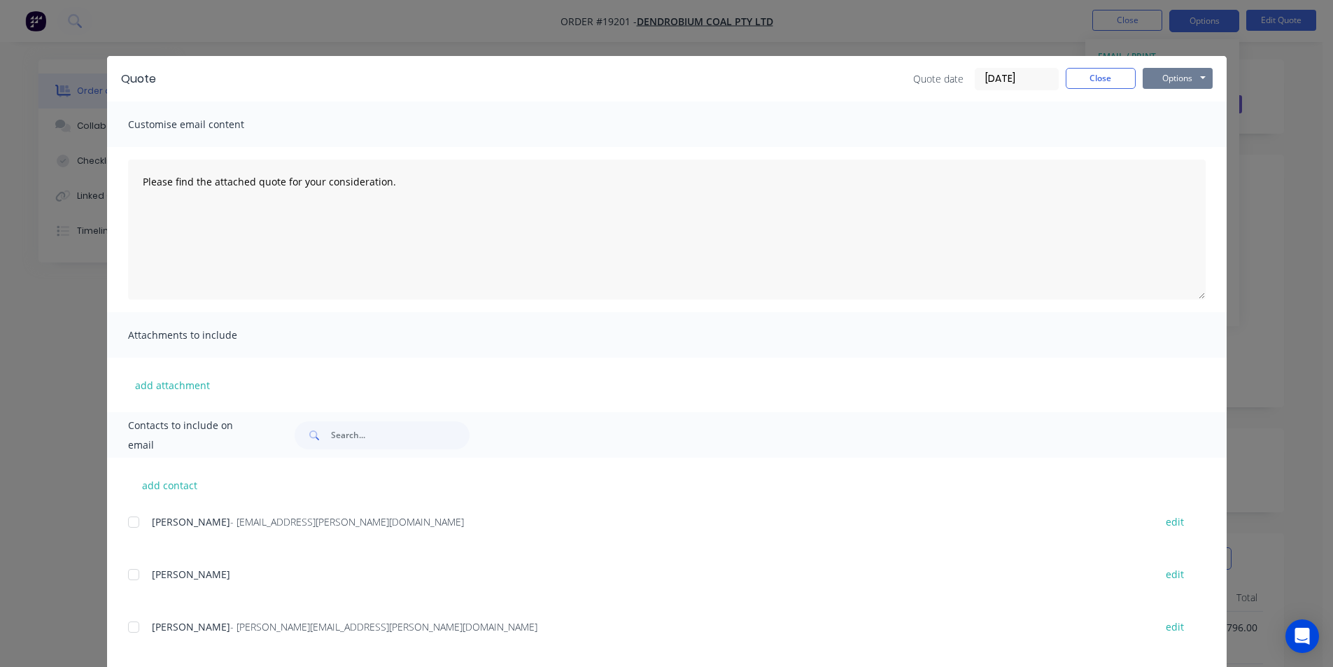
click at [1180, 83] on button "Options" at bounding box center [1178, 78] width 70 height 21
click at [1184, 122] on button "Print" at bounding box center [1188, 126] width 90 height 23
click at [1106, 76] on button "Close" at bounding box center [1101, 78] width 70 height 21
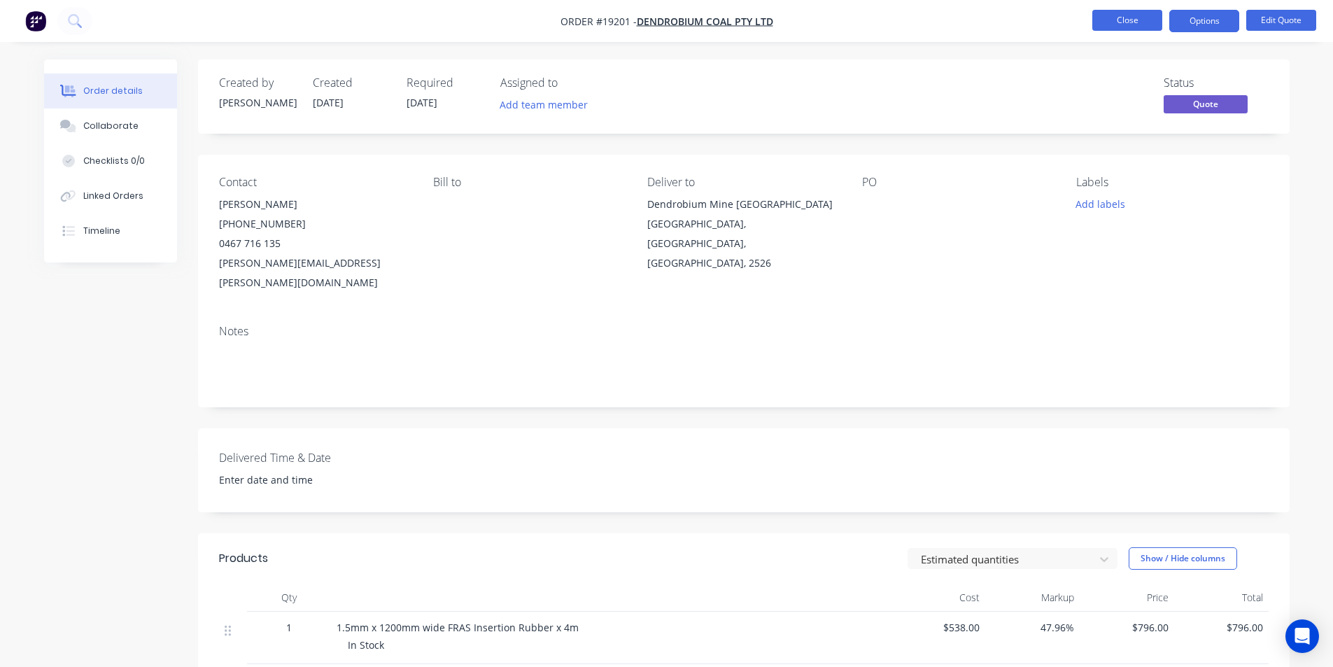
click at [1119, 24] on button "Close" at bounding box center [1127, 20] width 70 height 21
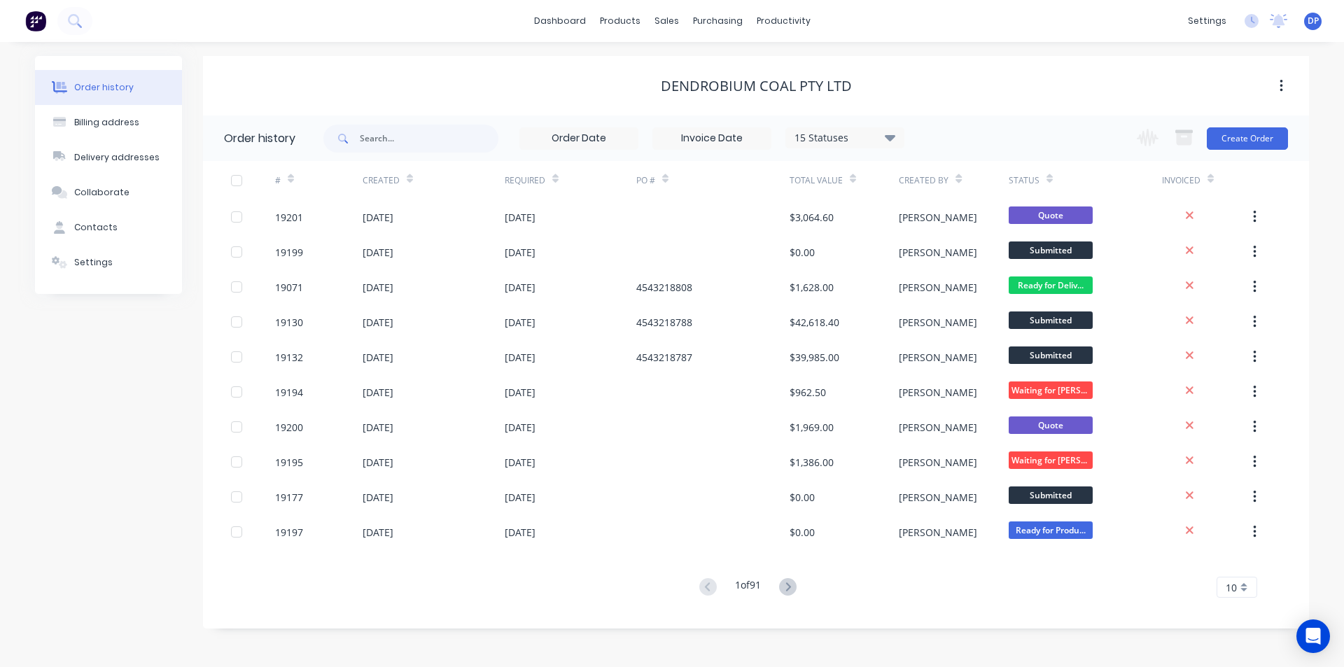
click at [34, 23] on img at bounding box center [35, 20] width 21 height 21
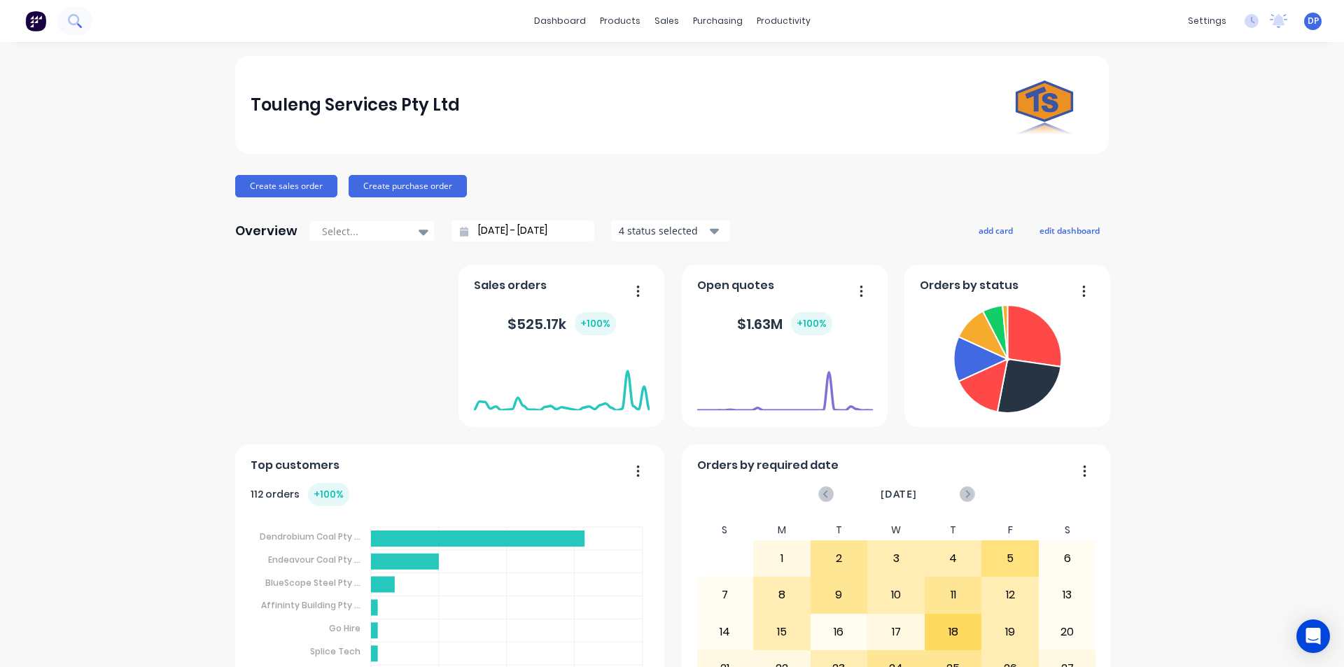
click at [78, 16] on icon at bounding box center [74, 20] width 13 height 13
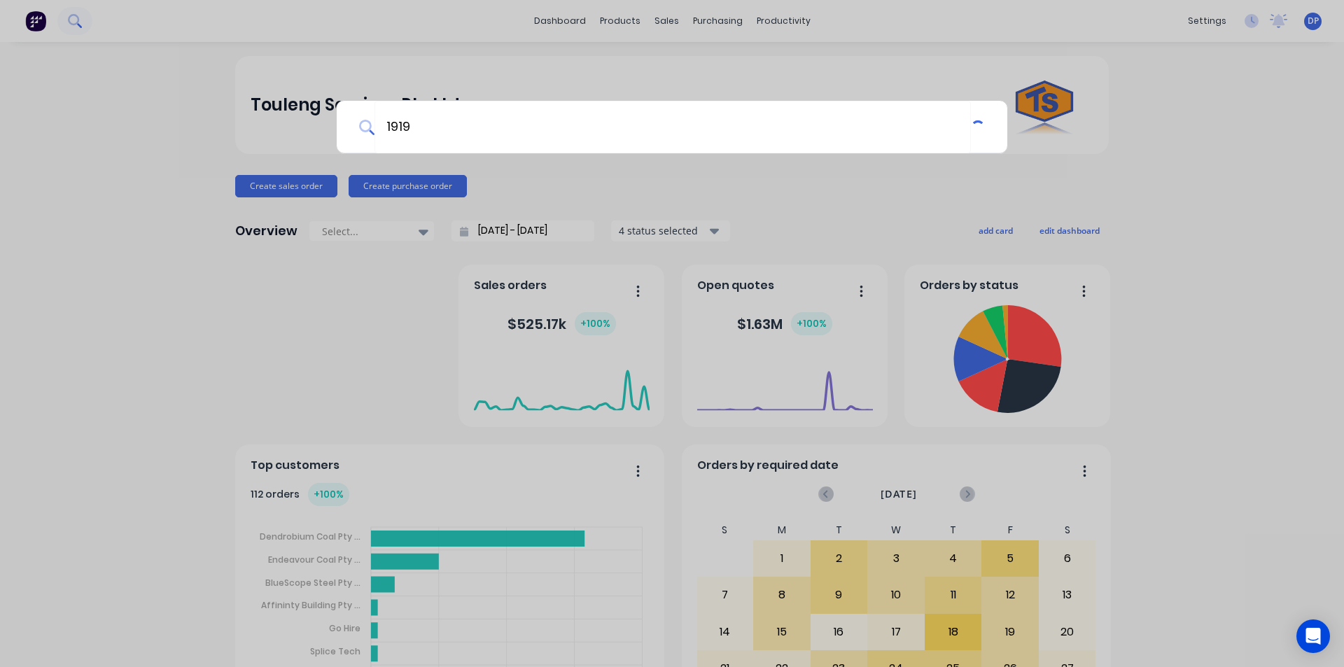
type input "19195"
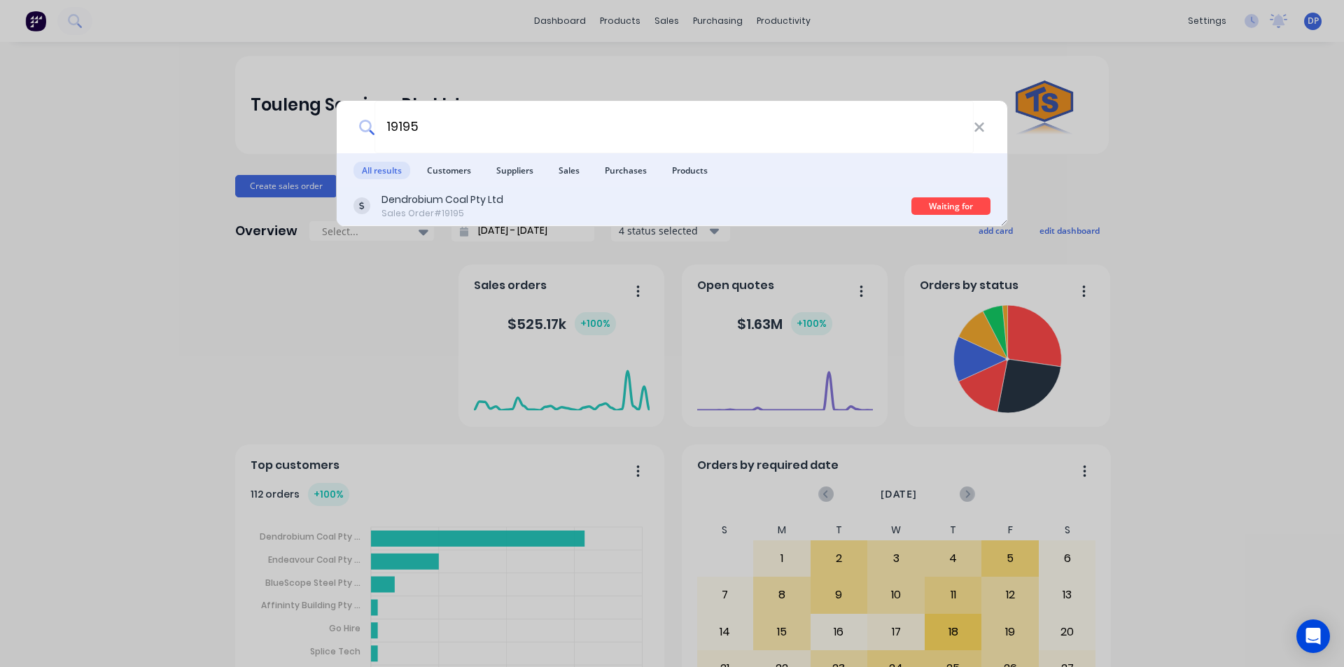
click at [502, 205] on div "Dendrobium Coal Pty Ltd" at bounding box center [442, 199] width 122 height 15
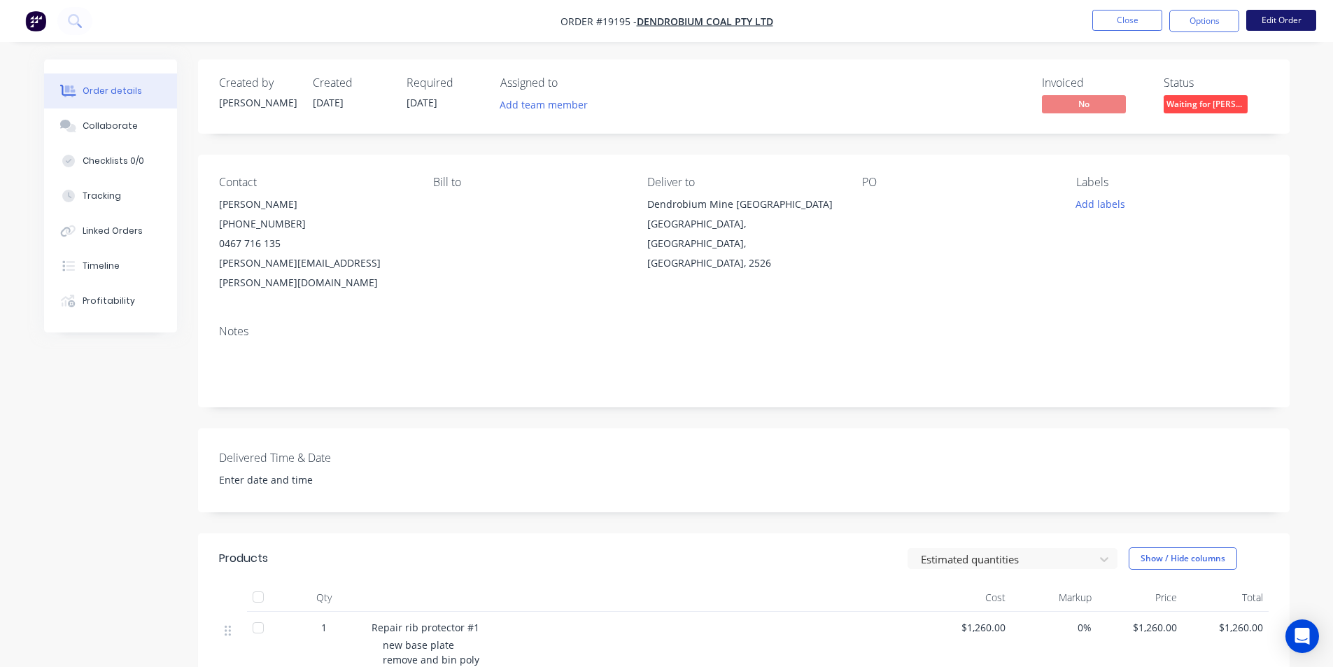
click at [1284, 23] on button "Edit Order" at bounding box center [1281, 20] width 70 height 21
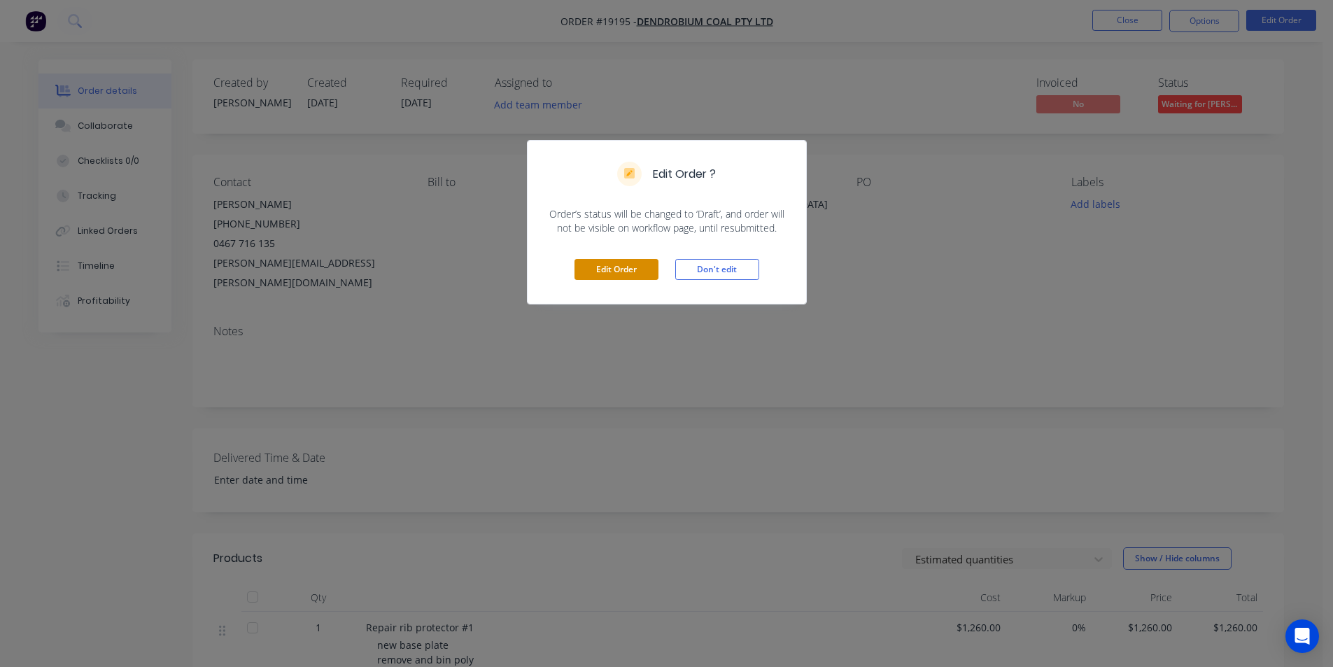
click at [616, 260] on button "Edit Order" at bounding box center [616, 269] width 84 height 21
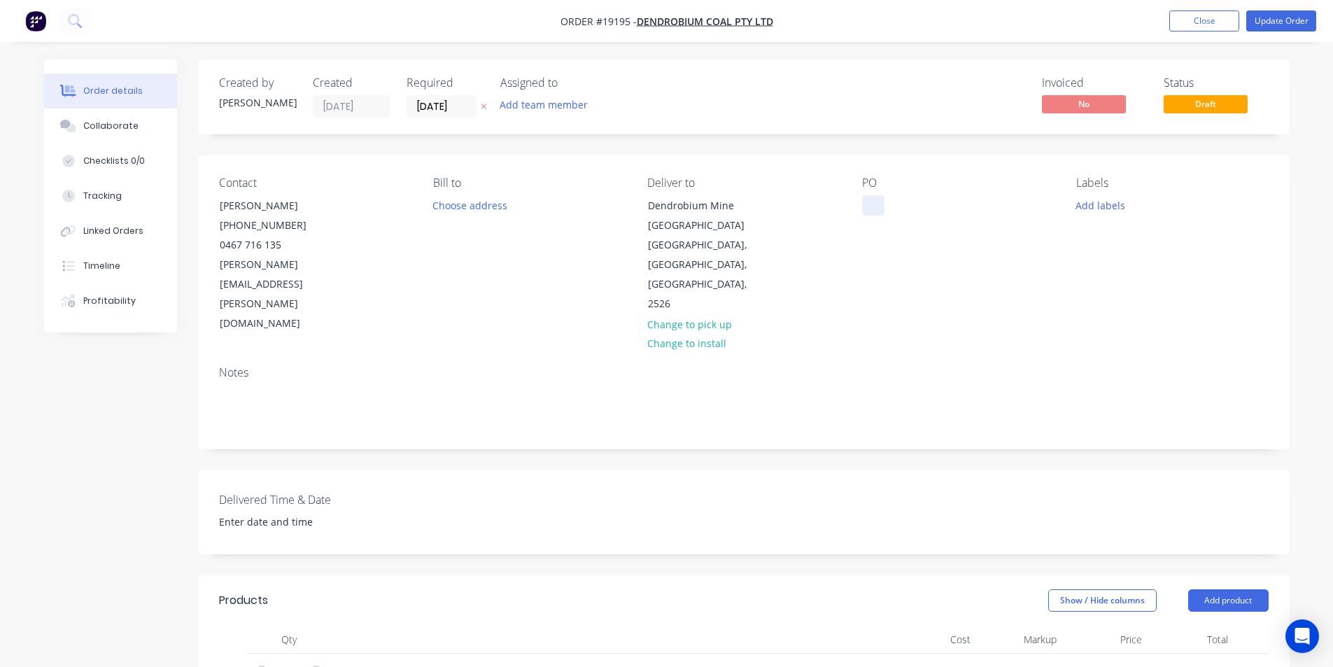
click at [875, 210] on div at bounding box center [873, 205] width 22 height 20
paste div
click at [99, 119] on button "Collaborate" at bounding box center [110, 125] width 133 height 35
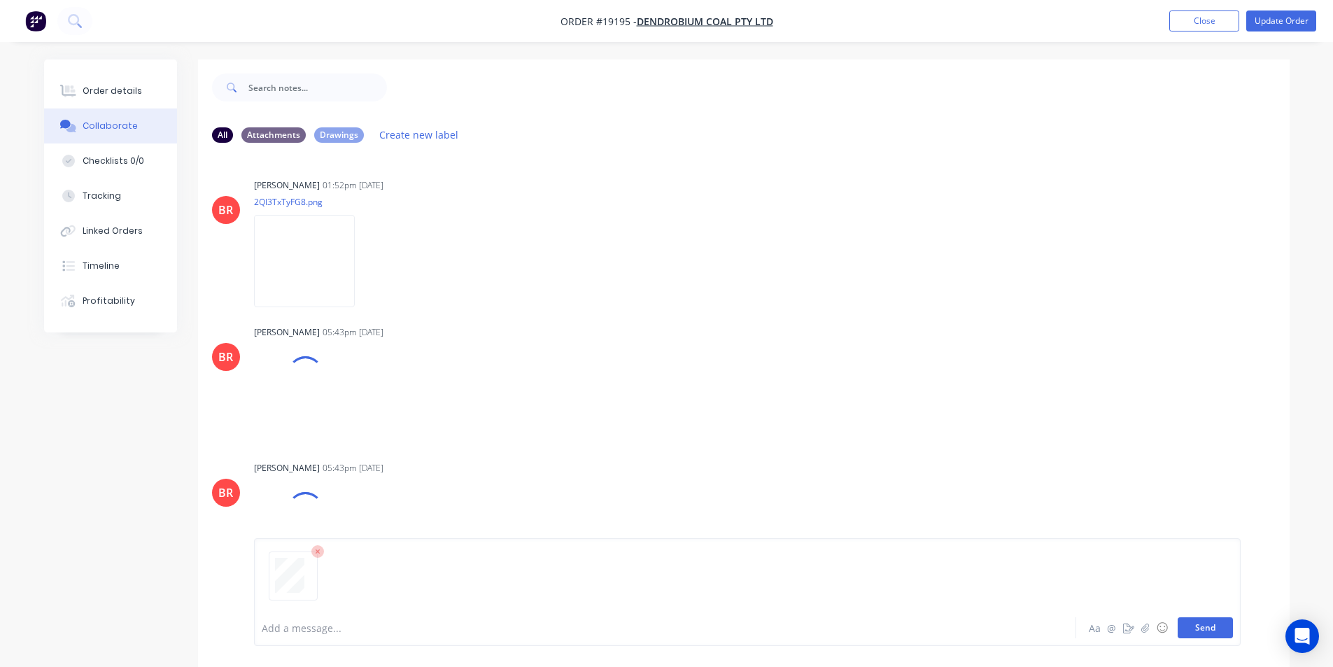
click at [1208, 623] on button "Send" at bounding box center [1205, 627] width 55 height 21
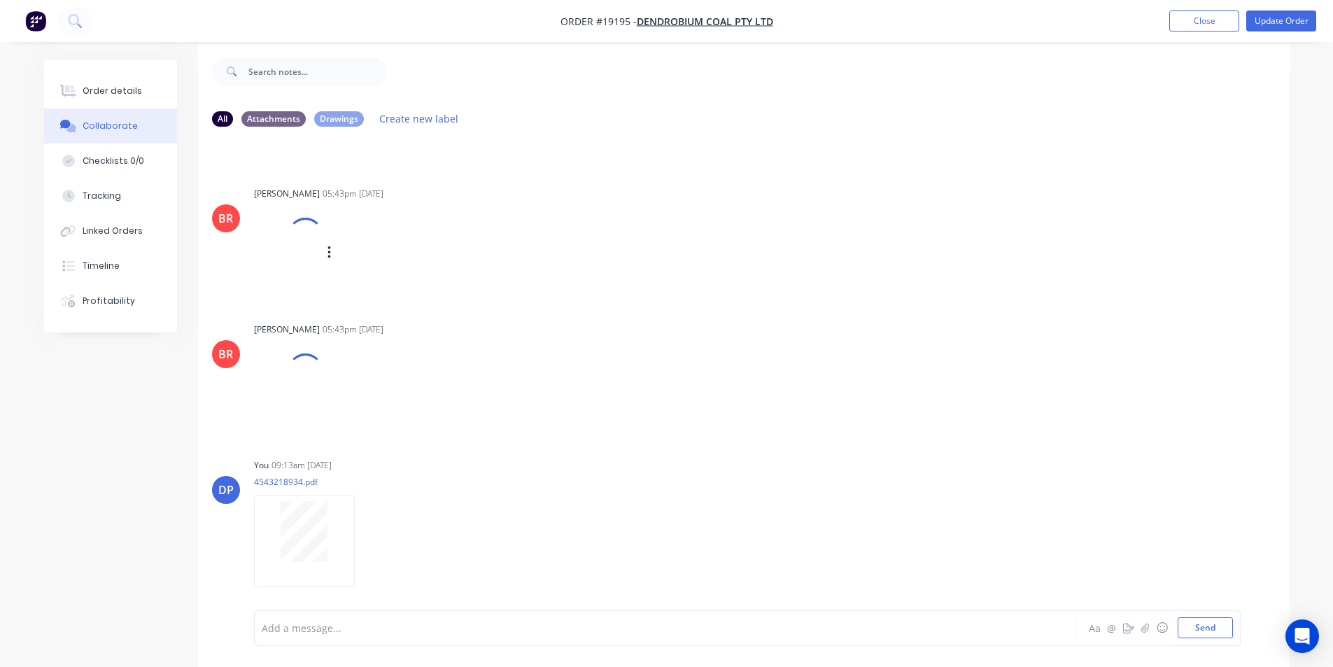
scroll to position [21, 0]
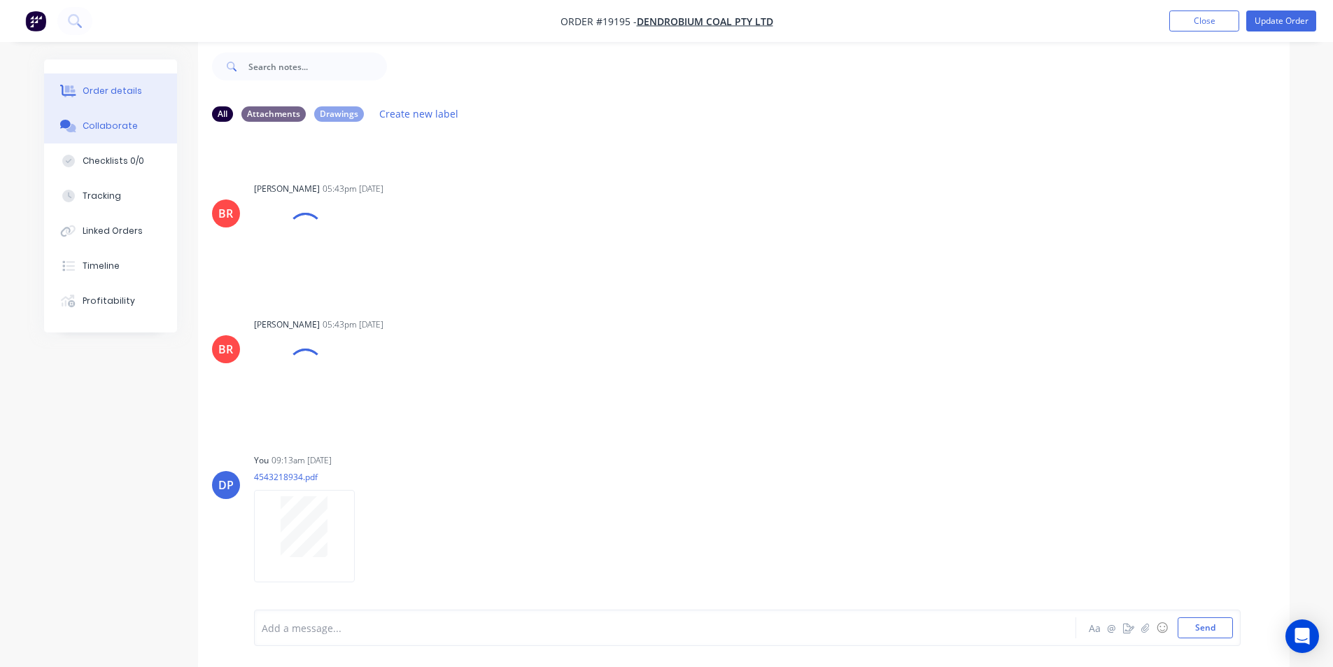
click at [118, 87] on div "Order details" at bounding box center [112, 91] width 59 height 13
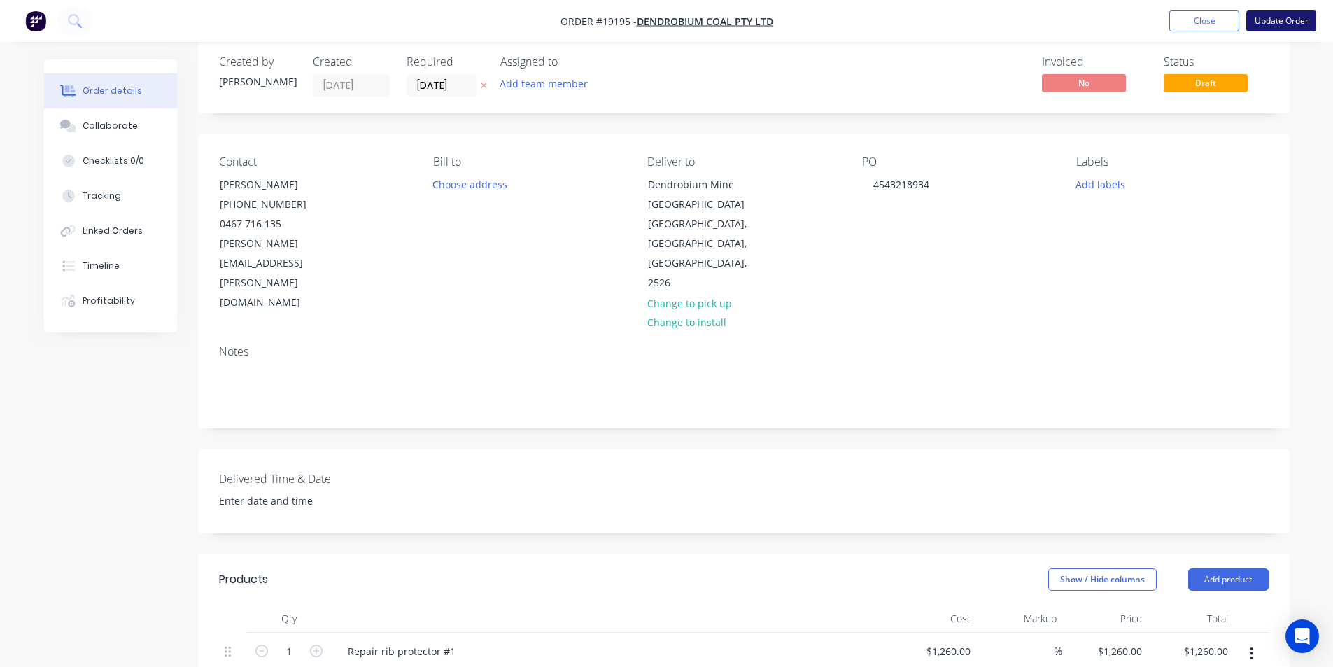
click at [1294, 14] on button "Update Order" at bounding box center [1281, 20] width 70 height 21
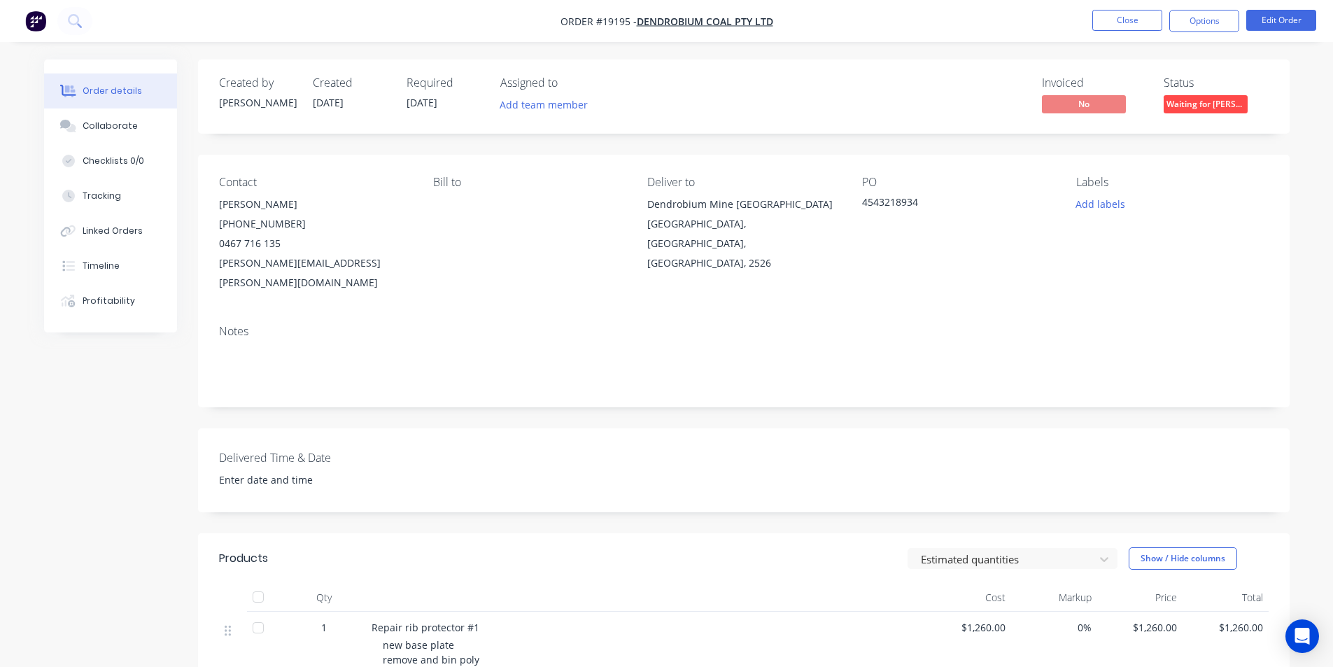
click at [1213, 105] on span "Waiting for PO" at bounding box center [1206, 103] width 84 height 17
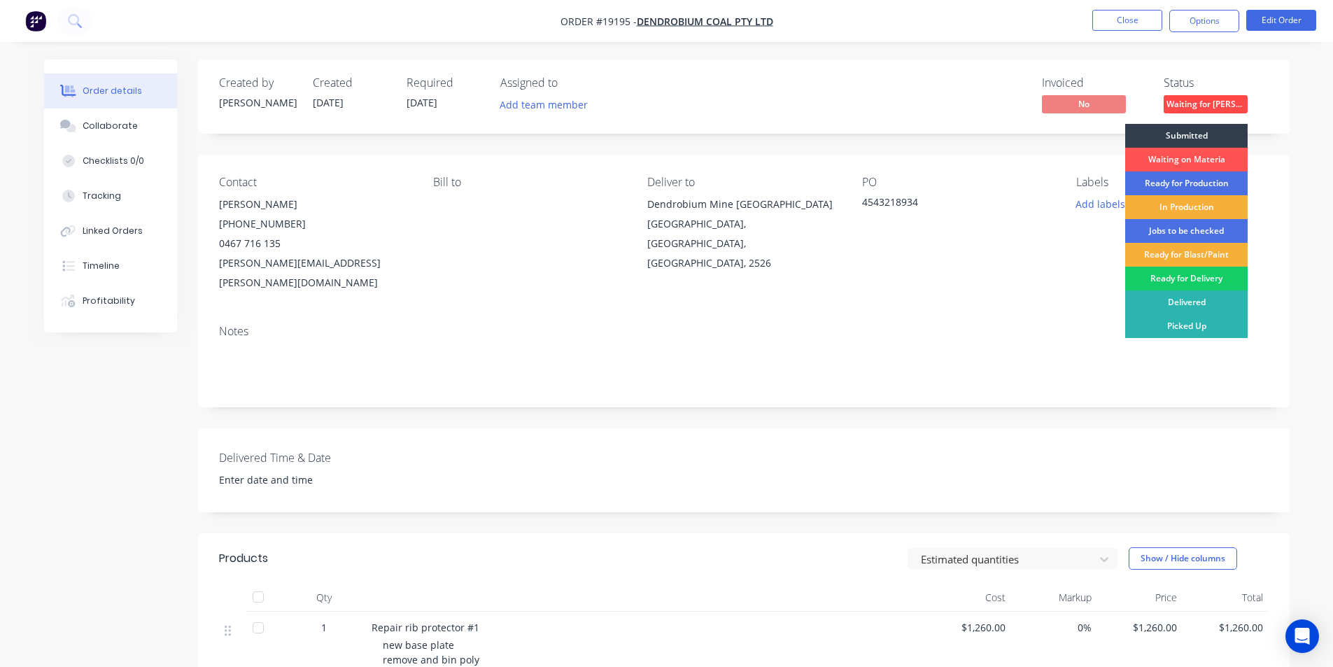
click at [1208, 276] on div "Ready for Delivery" at bounding box center [1186, 279] width 122 height 24
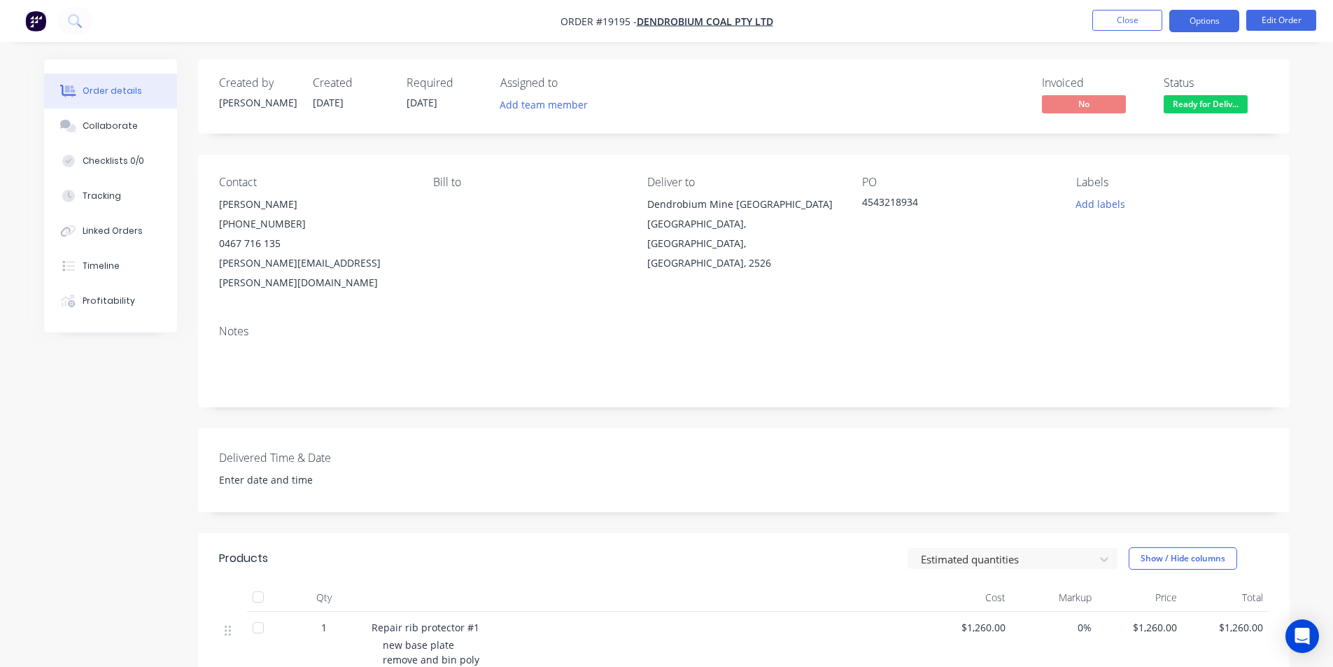
click at [1199, 24] on button "Options" at bounding box center [1204, 21] width 70 height 22
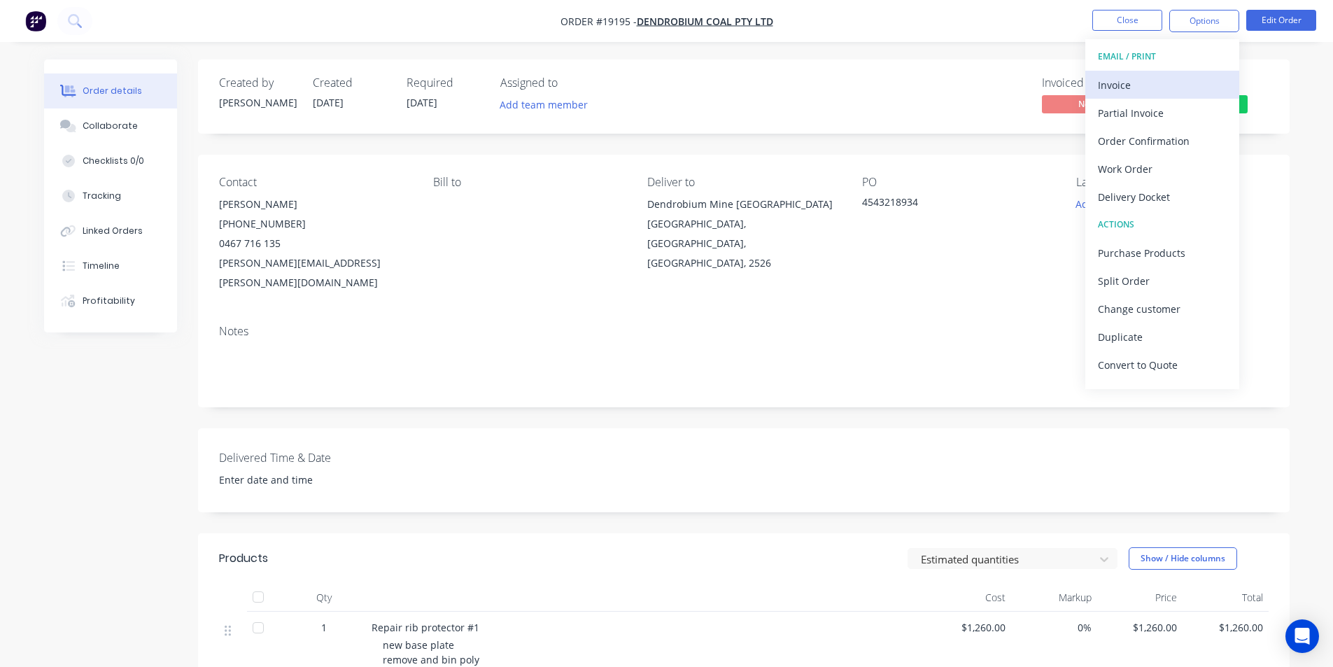
click at [1138, 87] on div "Invoice" at bounding box center [1162, 85] width 129 height 20
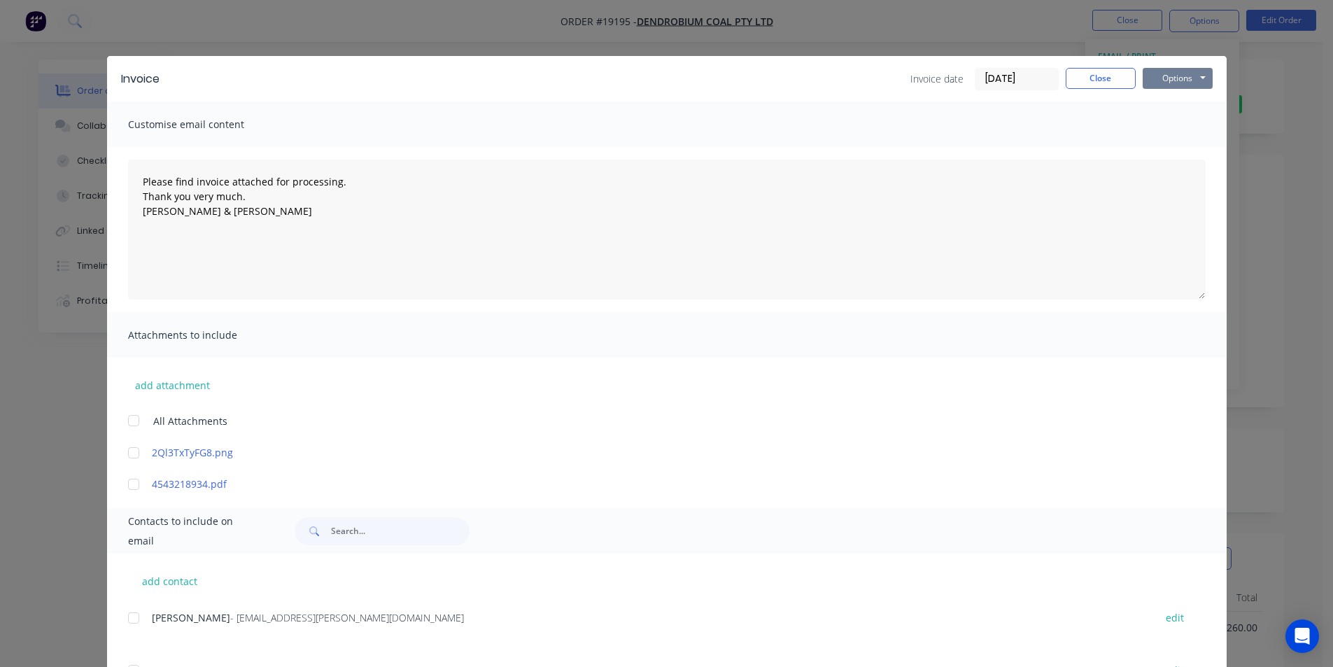
click at [1168, 85] on button "Options" at bounding box center [1178, 78] width 70 height 21
click at [1183, 125] on button "Print" at bounding box center [1188, 126] width 90 height 23
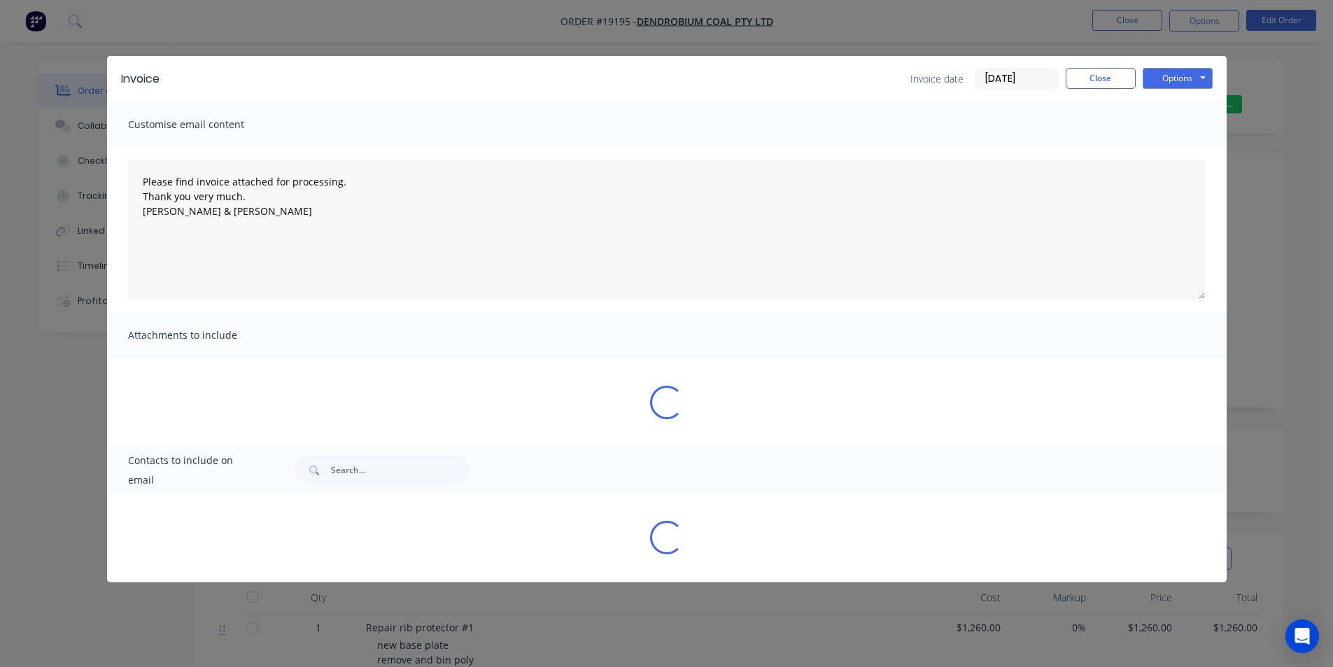
type textarea "Please find invoice attached for processing. Thank you very much. Brett & Dean"
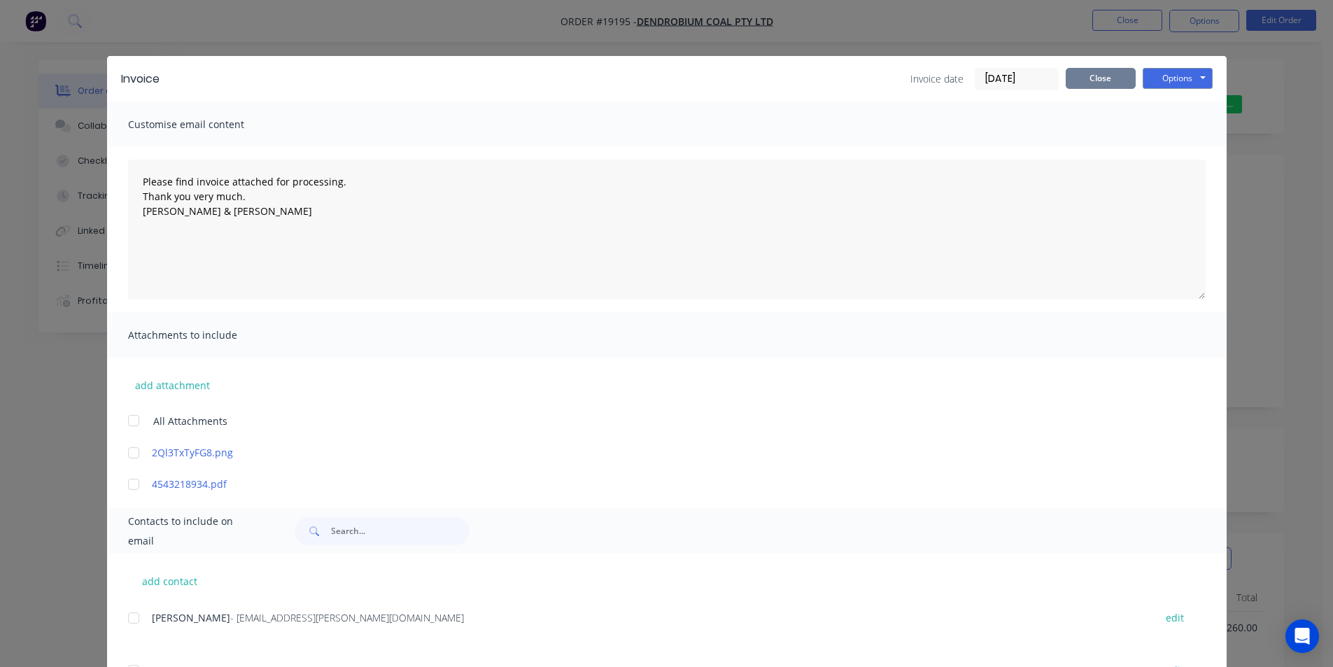
click at [1102, 77] on button "Close" at bounding box center [1101, 78] width 70 height 21
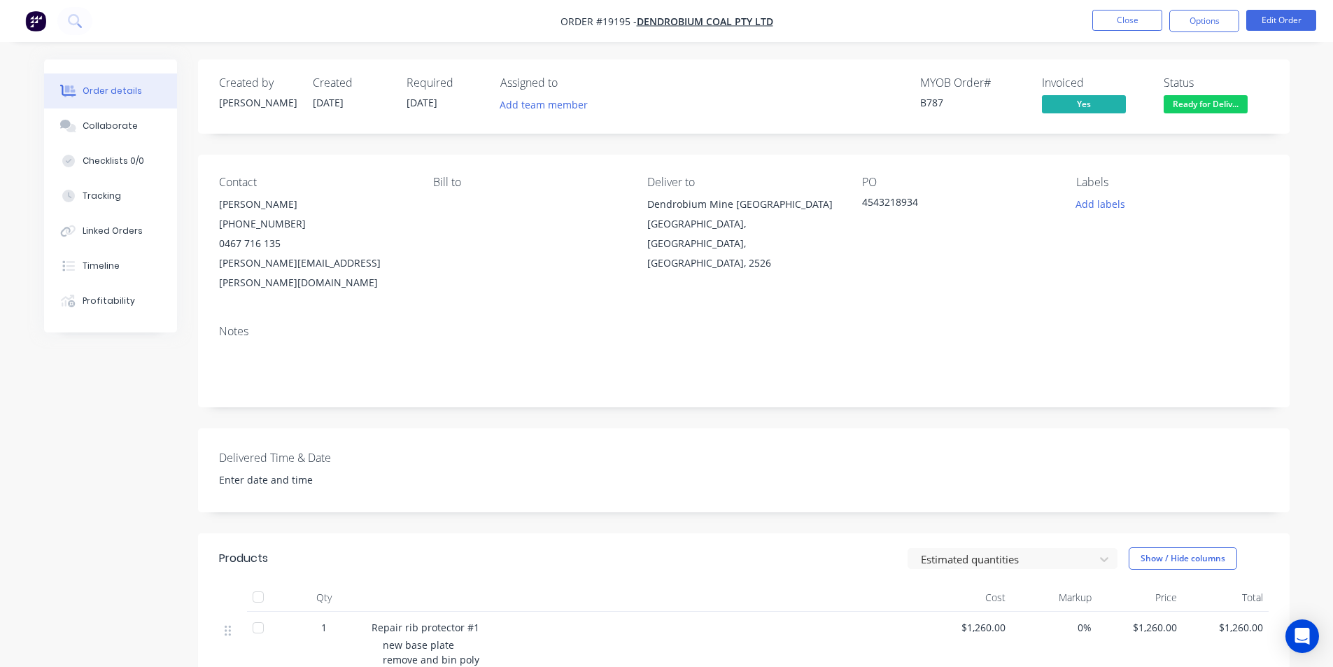
click at [1189, 98] on span "Ready for Deliv..." at bounding box center [1206, 103] width 84 height 17
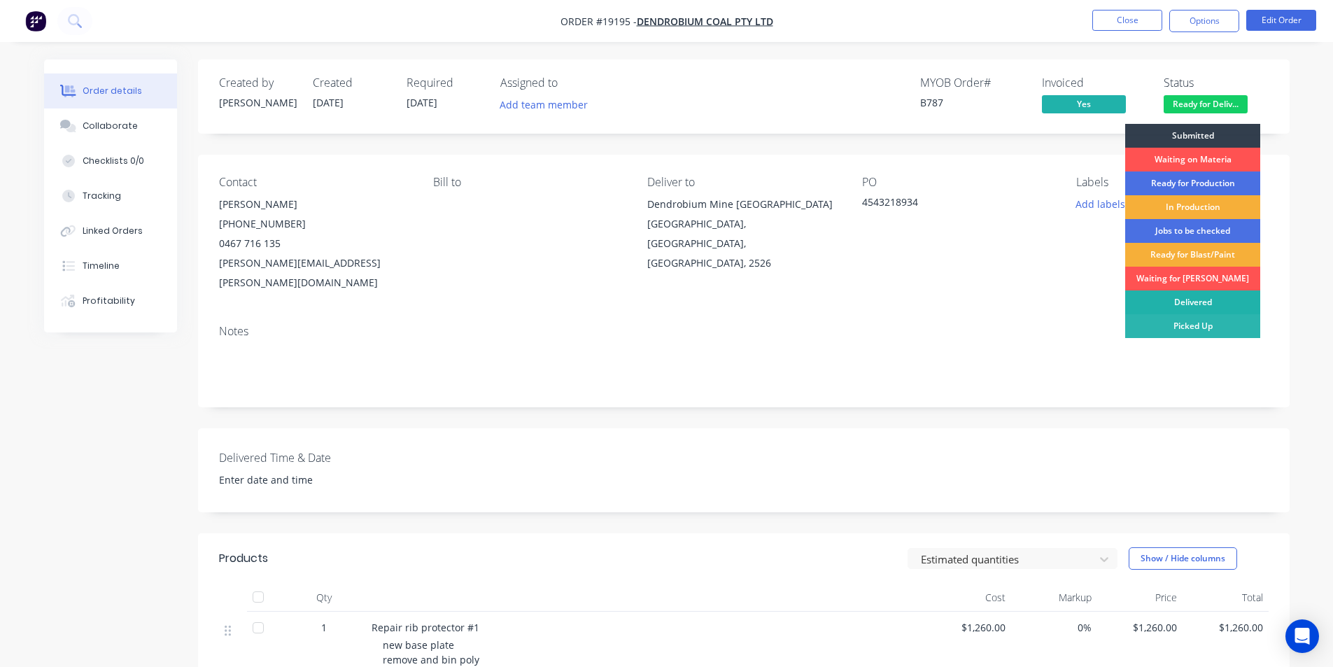
click at [1205, 299] on div "Delivered" at bounding box center [1192, 302] width 135 height 24
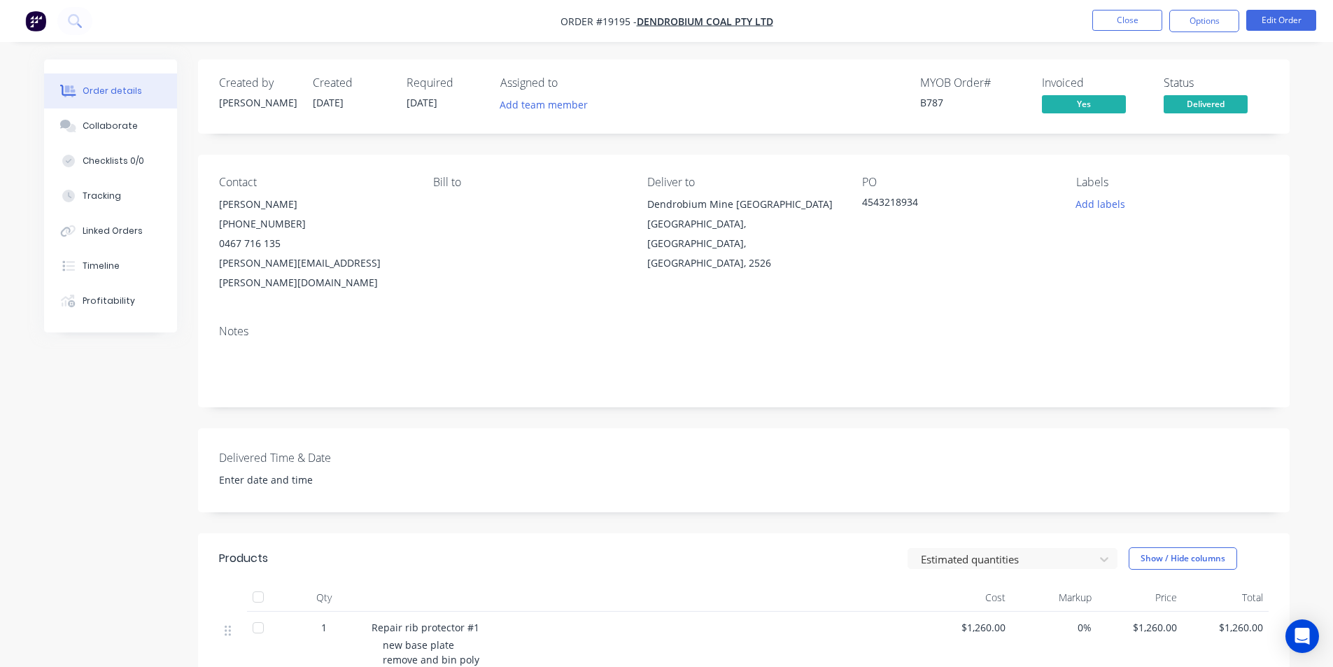
click at [31, 27] on img "button" at bounding box center [35, 20] width 21 height 21
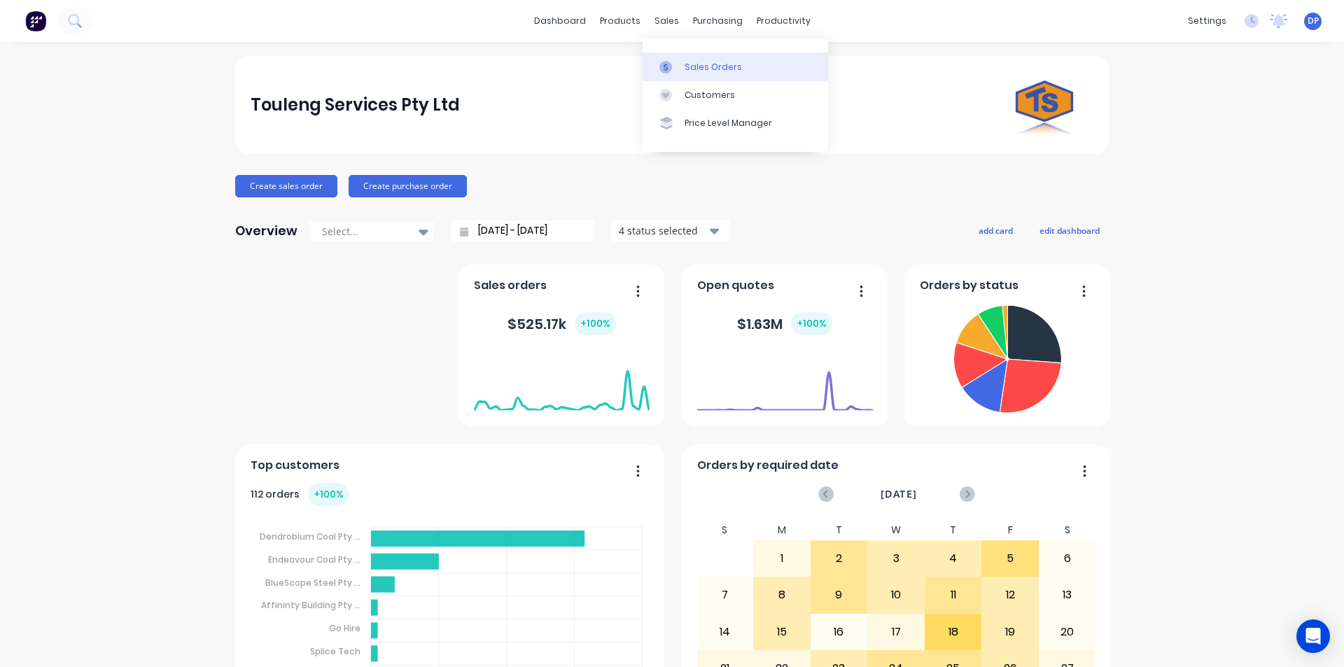
click at [682, 59] on link "Sales Orders" at bounding box center [734, 66] width 185 height 28
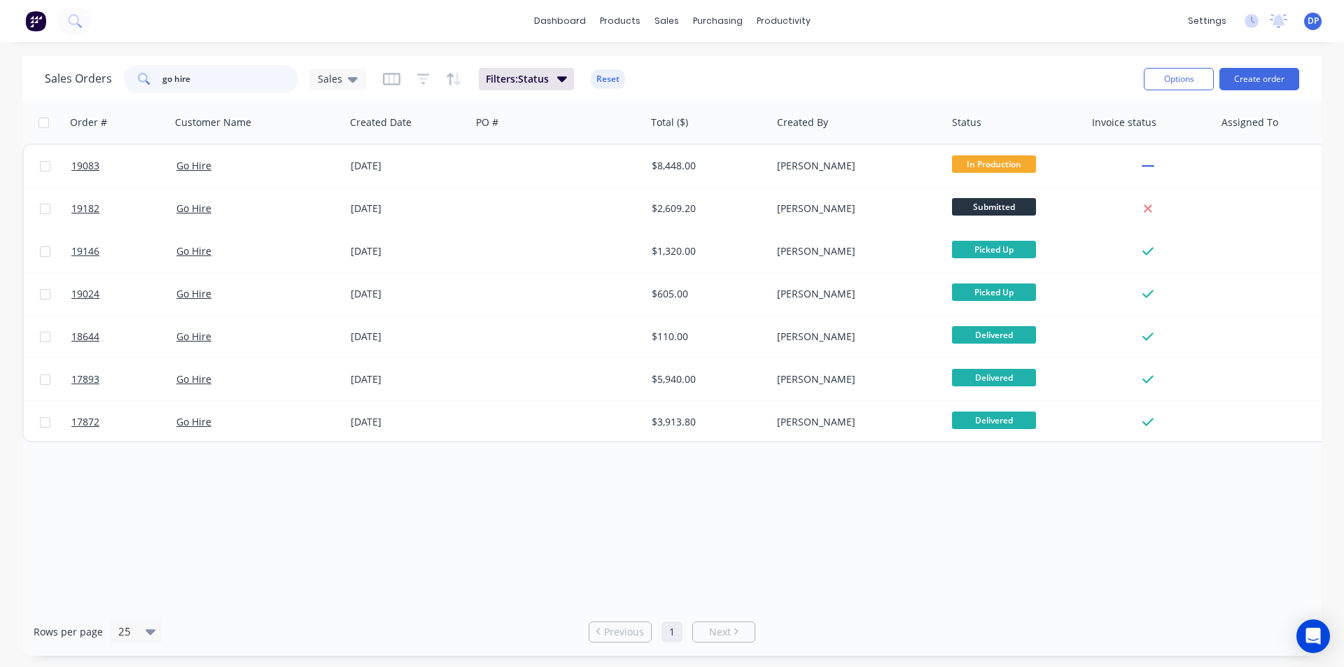
drag, startPoint x: 230, startPoint y: 85, endPoint x: 96, endPoint y: 94, distance: 134.0
click at [96, 94] on div "Sales Orders go hire Sales Filters: Status Reset" at bounding box center [588, 79] width 1087 height 34
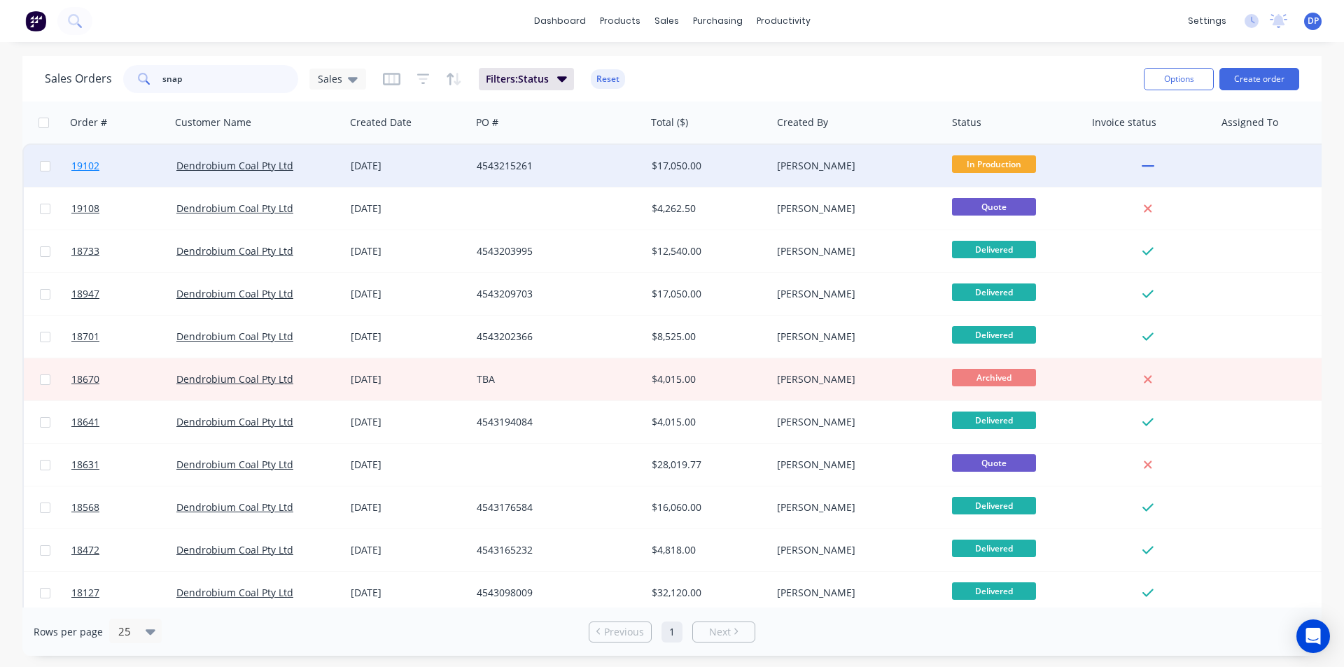
type input "snap"
click at [94, 162] on span "19102" at bounding box center [85, 166] width 28 height 14
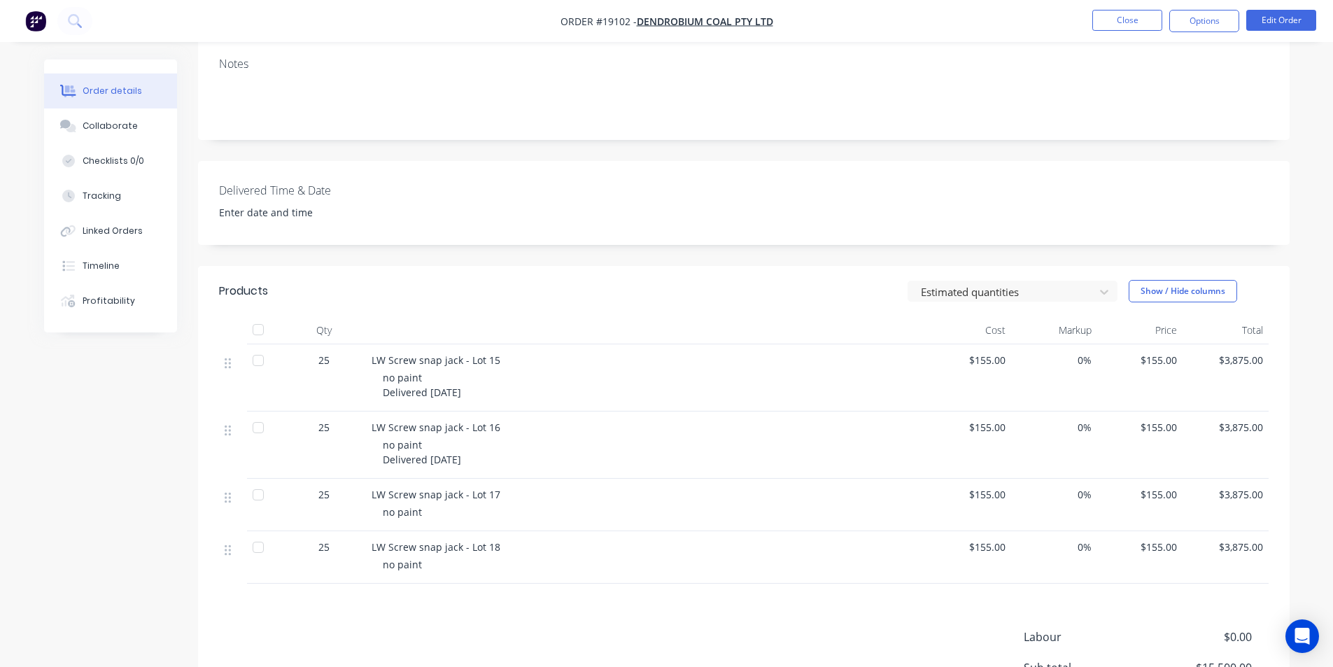
scroll to position [280, 0]
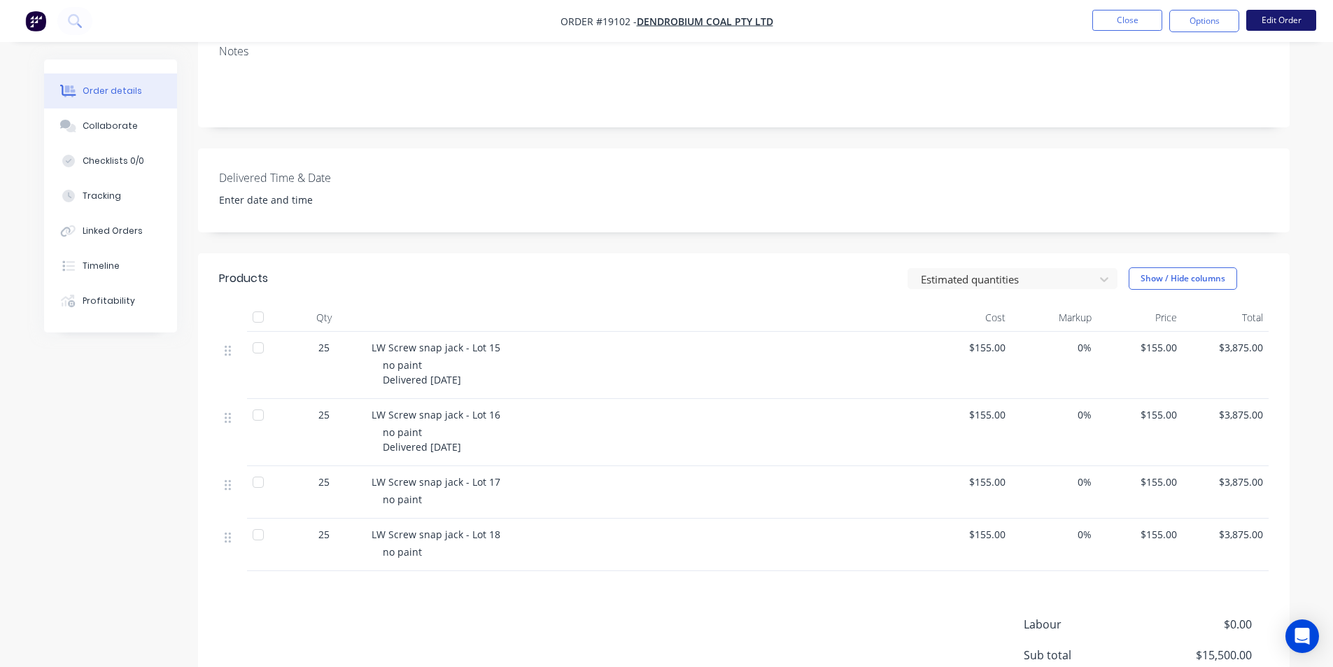
click at [1264, 21] on button "Edit Order" at bounding box center [1281, 20] width 70 height 21
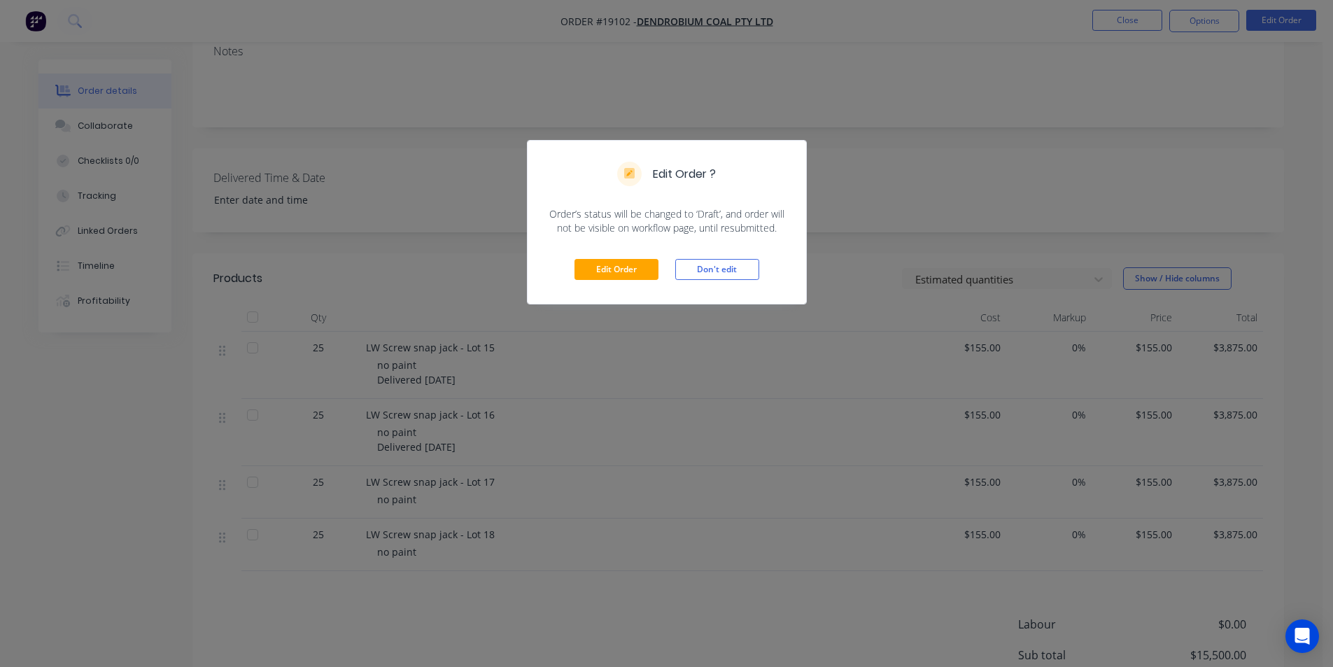
click at [1211, 124] on div "Edit Order ? Order’s status will be changed to ‘Draft’, and order will not be v…" at bounding box center [666, 333] width 1333 height 667
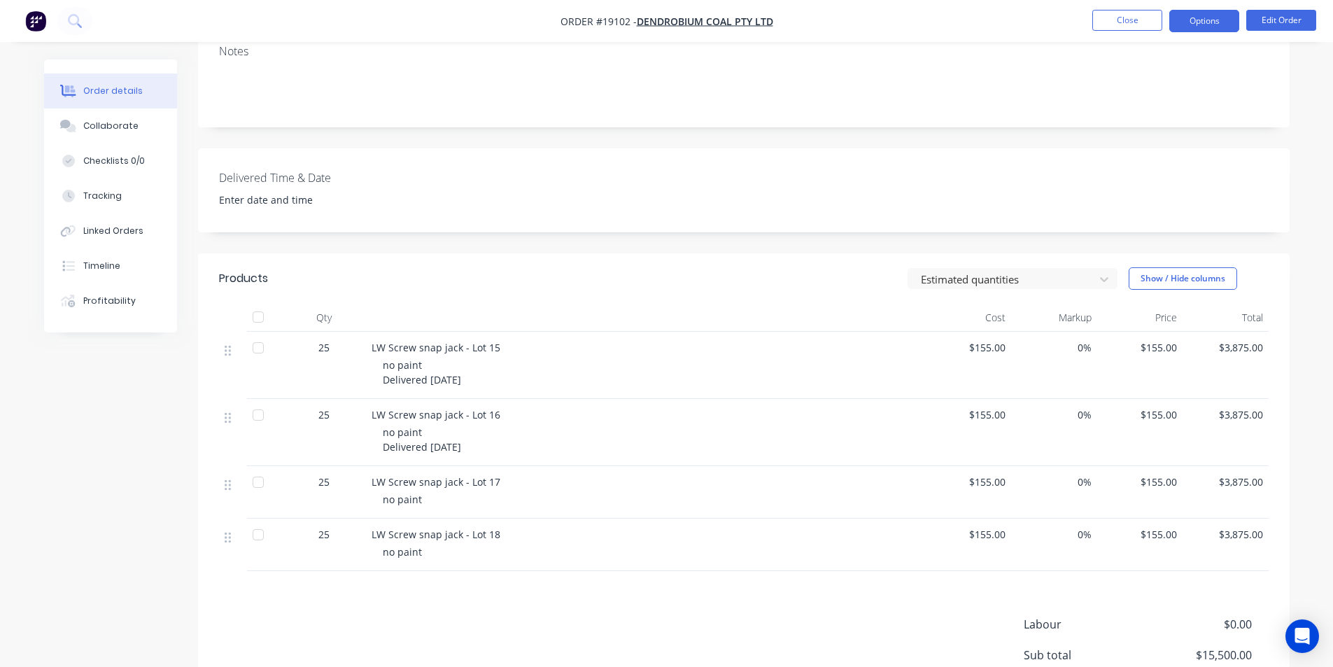
click at [1180, 20] on button "Options" at bounding box center [1204, 21] width 70 height 22
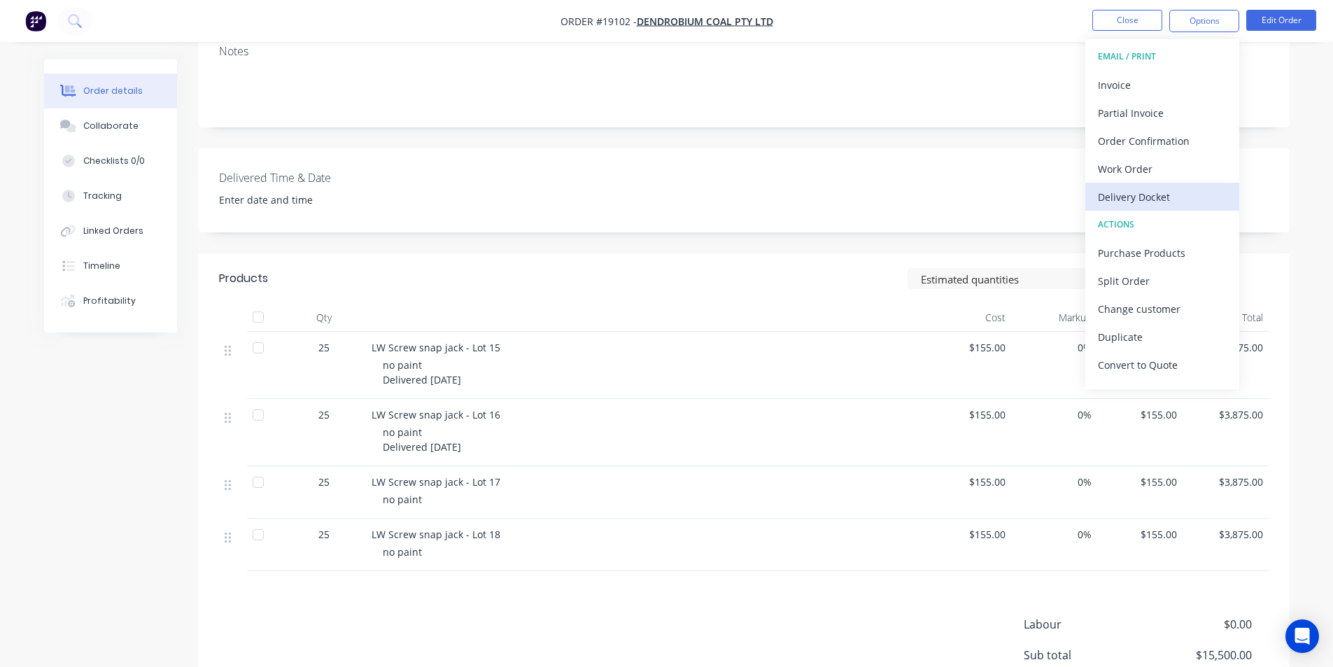
click at [1162, 191] on div "Delivery Docket" at bounding box center [1162, 197] width 129 height 20
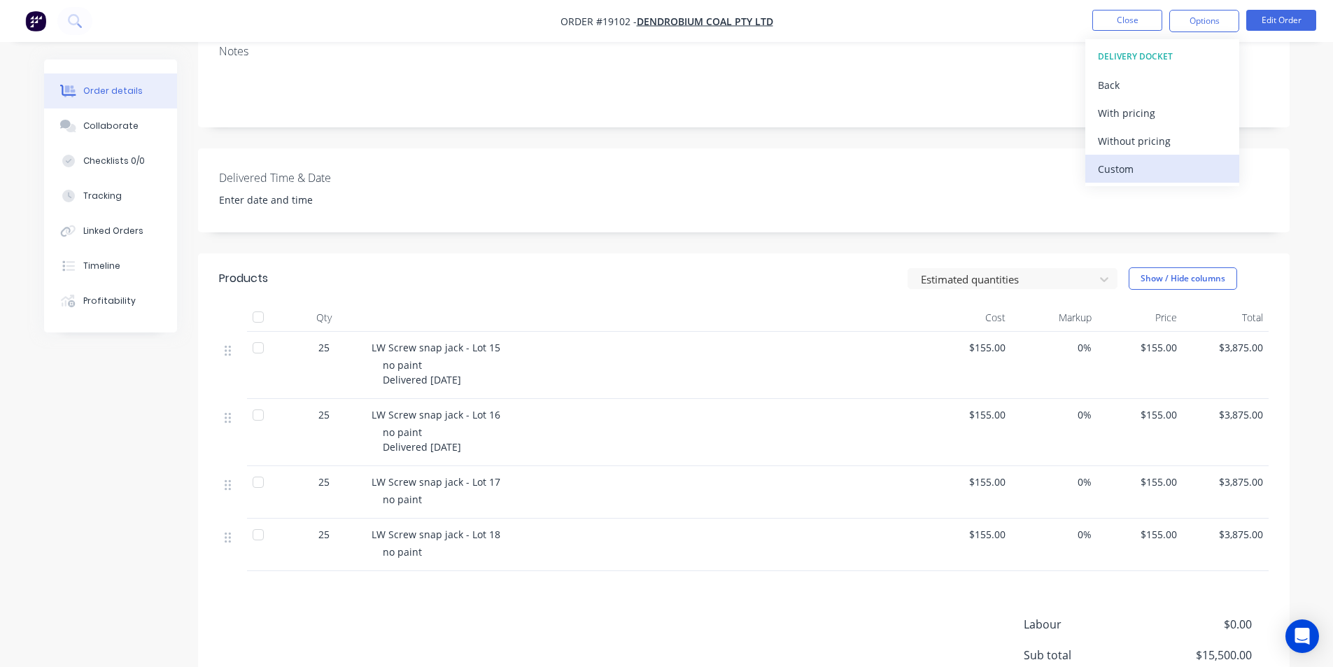
click at [1131, 171] on div "Custom" at bounding box center [1162, 169] width 129 height 20
click at [1145, 148] on div "Without pricing" at bounding box center [1162, 141] width 129 height 20
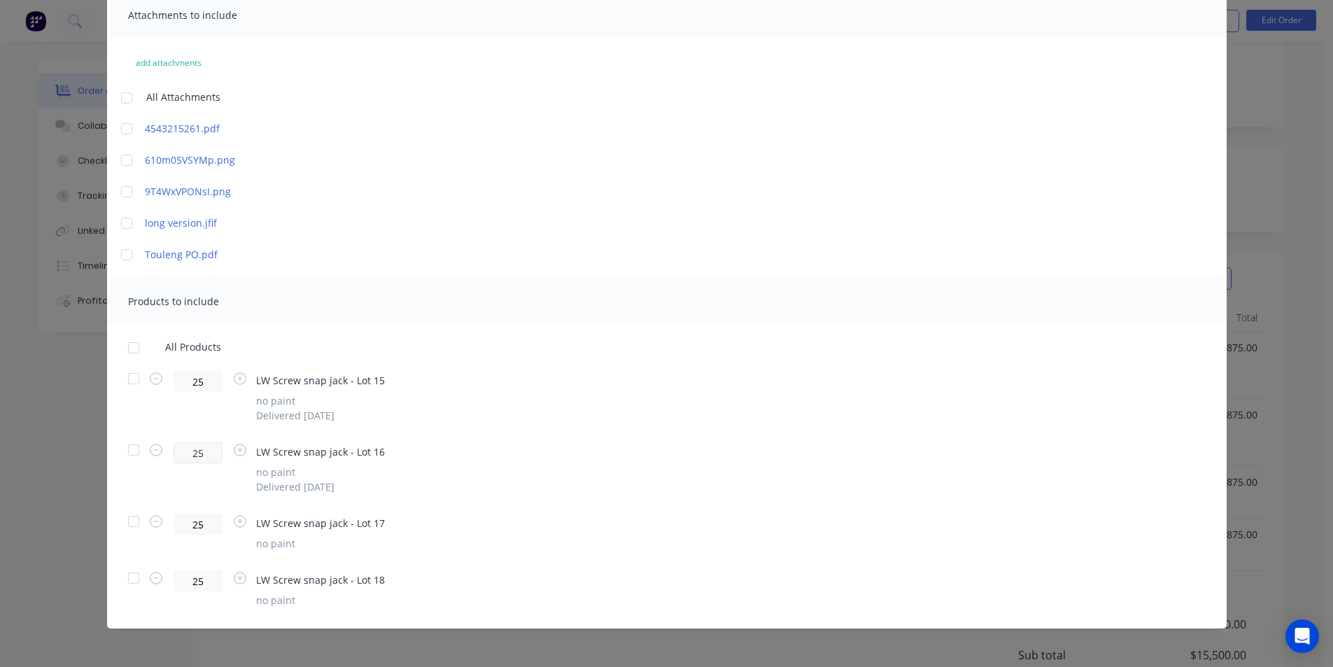
scroll to position [111, 0]
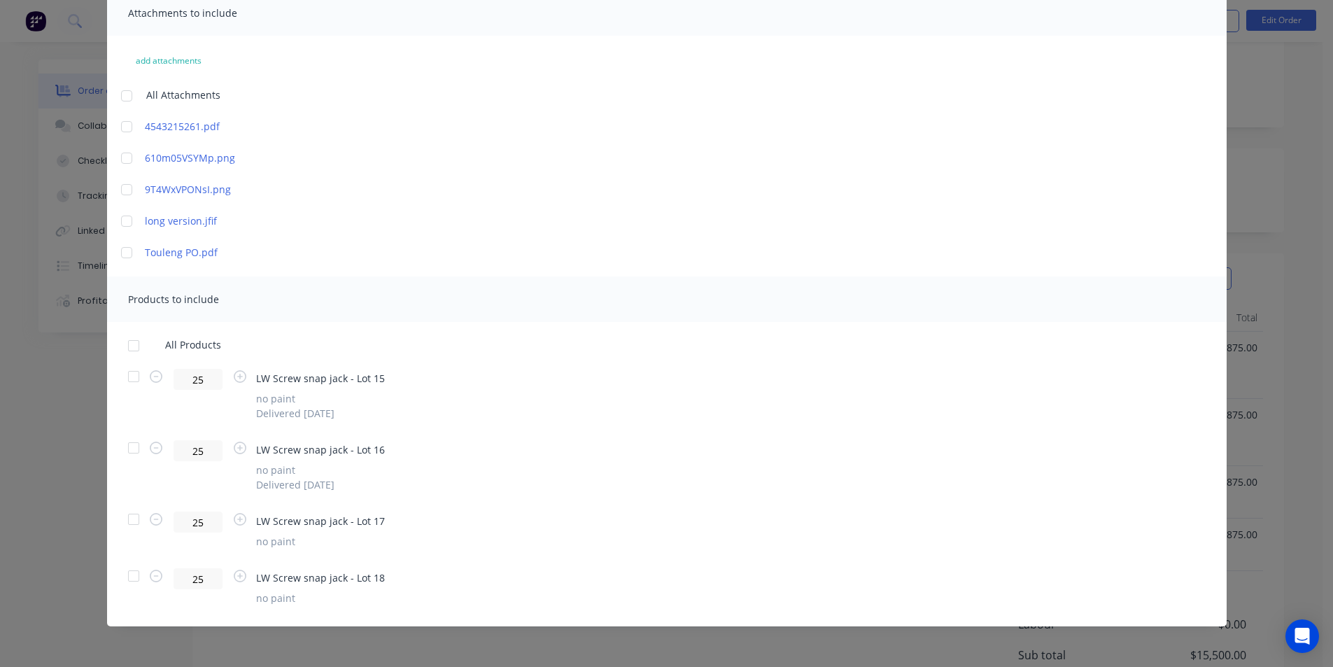
click at [130, 520] on div at bounding box center [134, 519] width 28 height 28
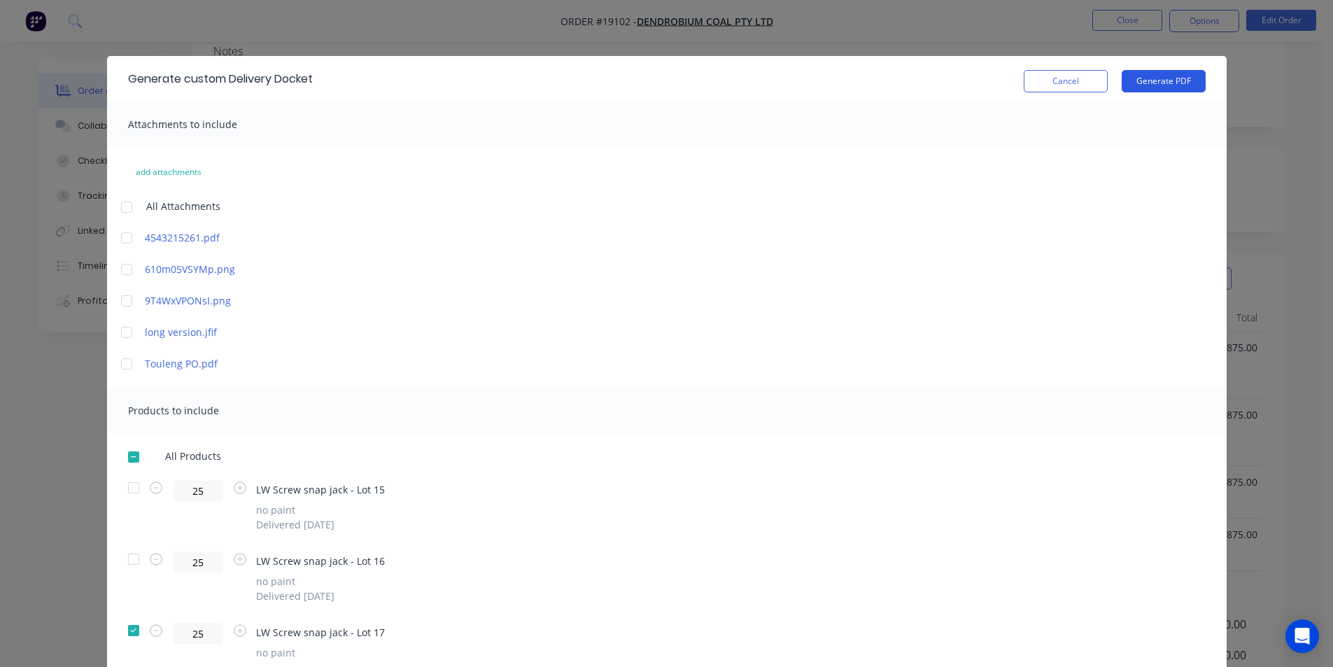
click at [1159, 78] on button "Generate PDF" at bounding box center [1164, 81] width 84 height 22
click at [1074, 89] on button "Cancel" at bounding box center [1066, 81] width 84 height 22
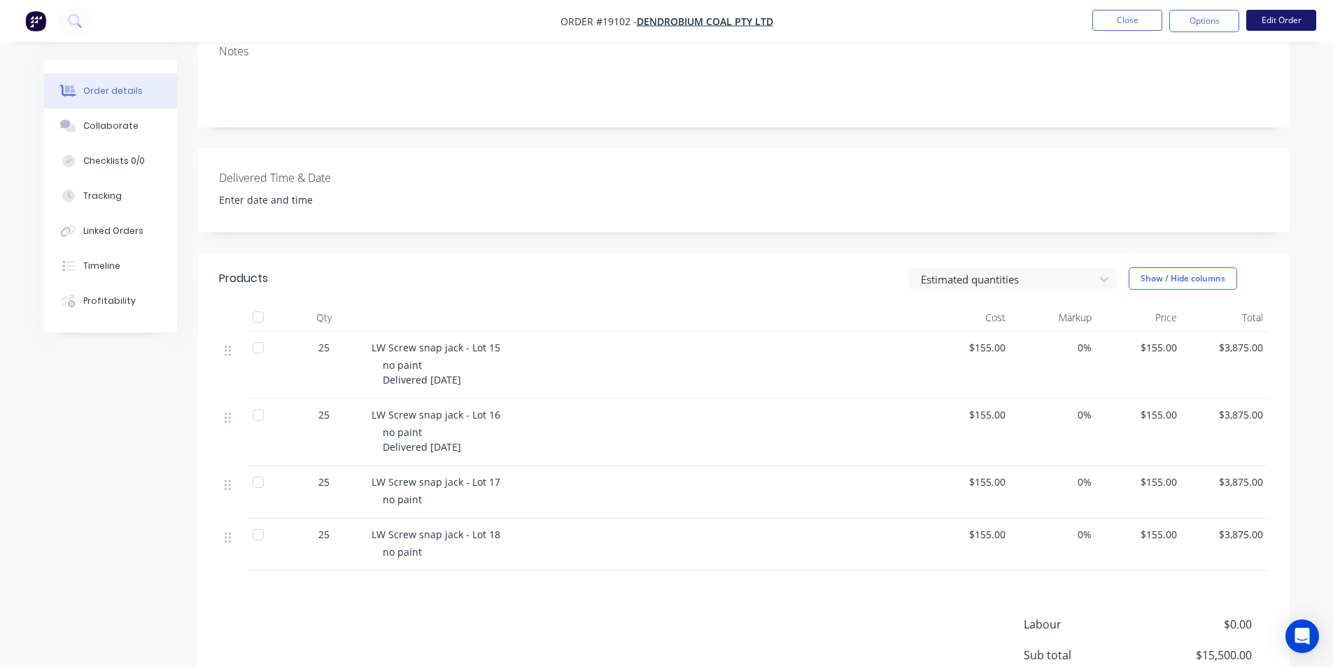
click at [1288, 28] on button "Edit Order" at bounding box center [1281, 20] width 70 height 21
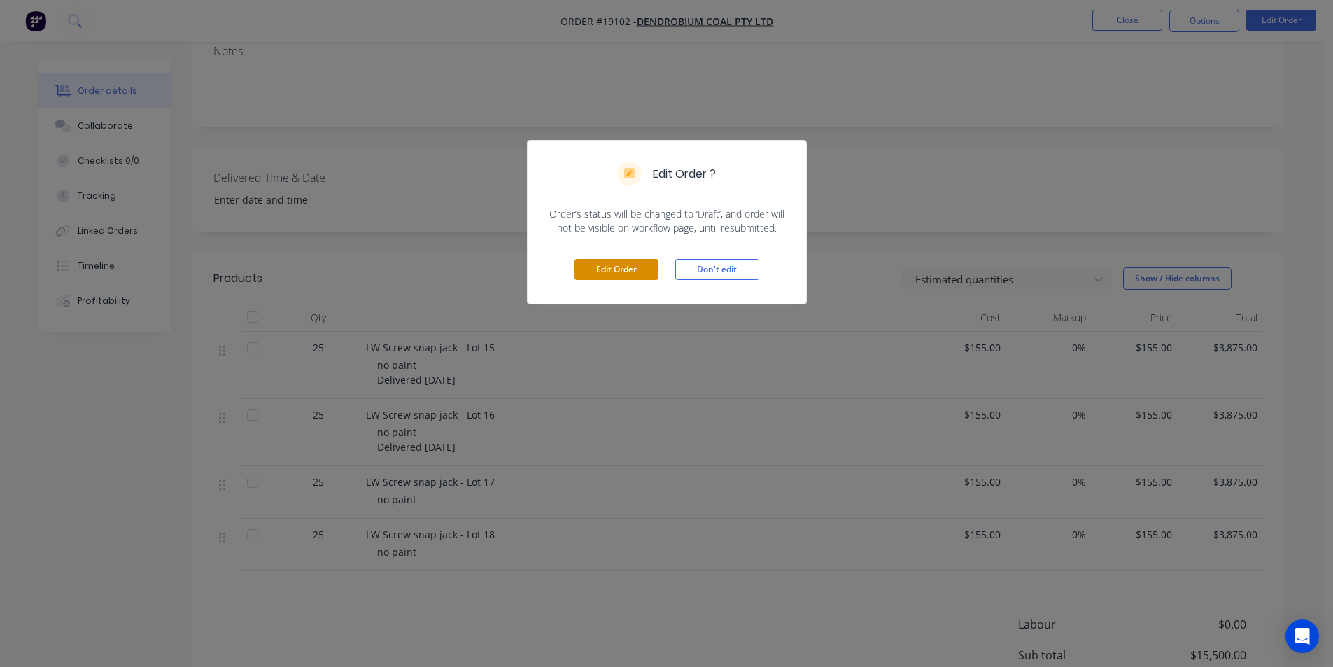
drag, startPoint x: 658, startPoint y: 258, endPoint x: 648, endPoint y: 267, distance: 13.9
click at [658, 258] on div "Edit Order Don't edit" at bounding box center [667, 269] width 279 height 69
click at [648, 267] on button "Edit Order" at bounding box center [616, 269] width 84 height 21
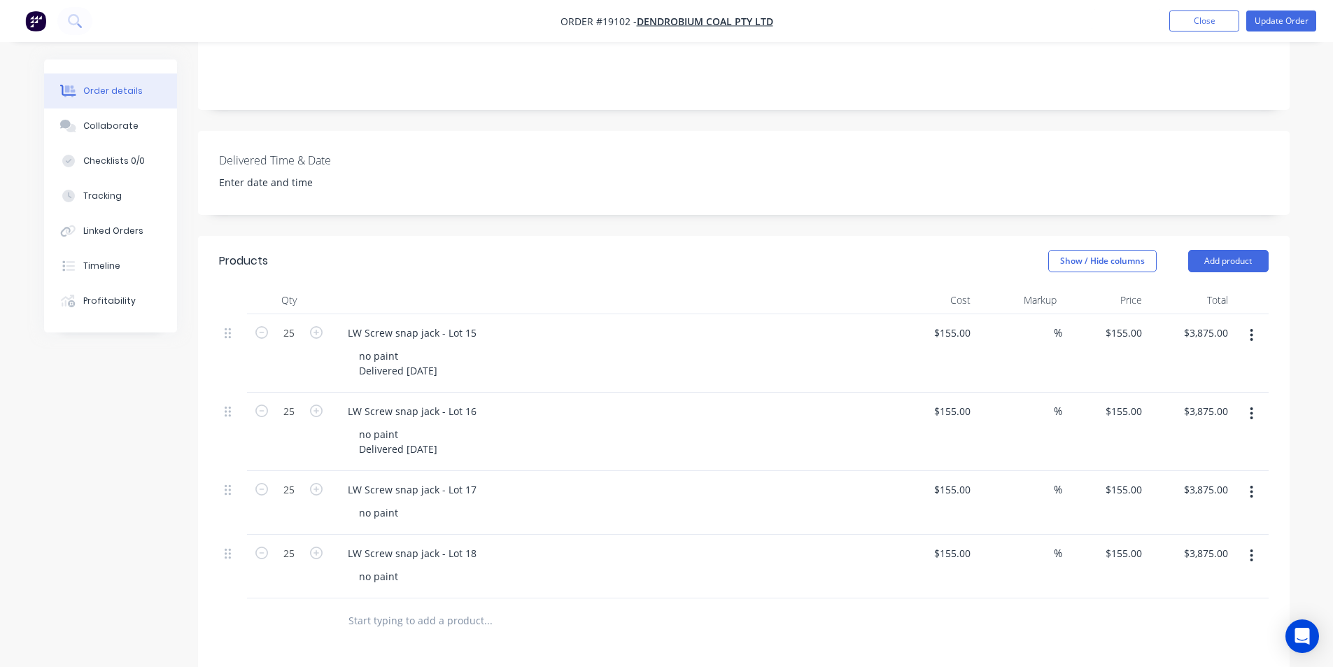
scroll to position [420, 0]
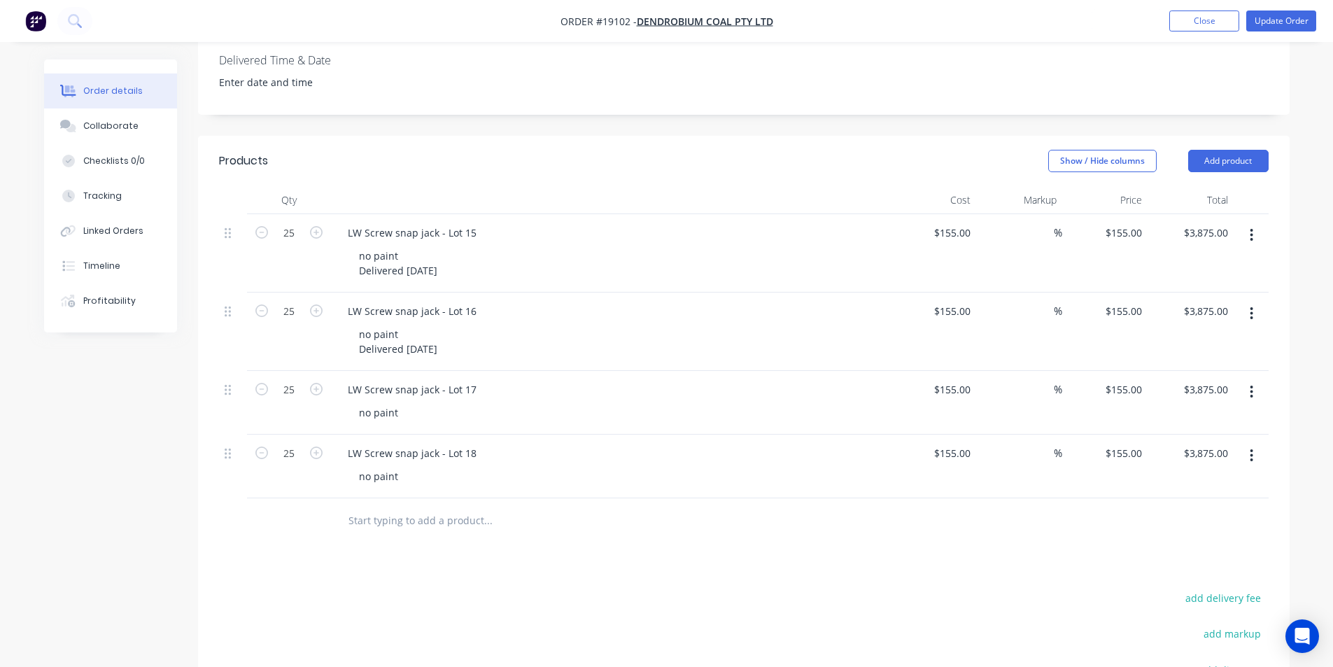
click at [409, 402] on div "no paint" at bounding box center [616, 412] width 537 height 20
click at [407, 406] on div "LW Screw snap jack - Lot 17 no paint" at bounding box center [611, 403] width 560 height 64
click at [405, 402] on div "no paint" at bounding box center [379, 412] width 62 height 20
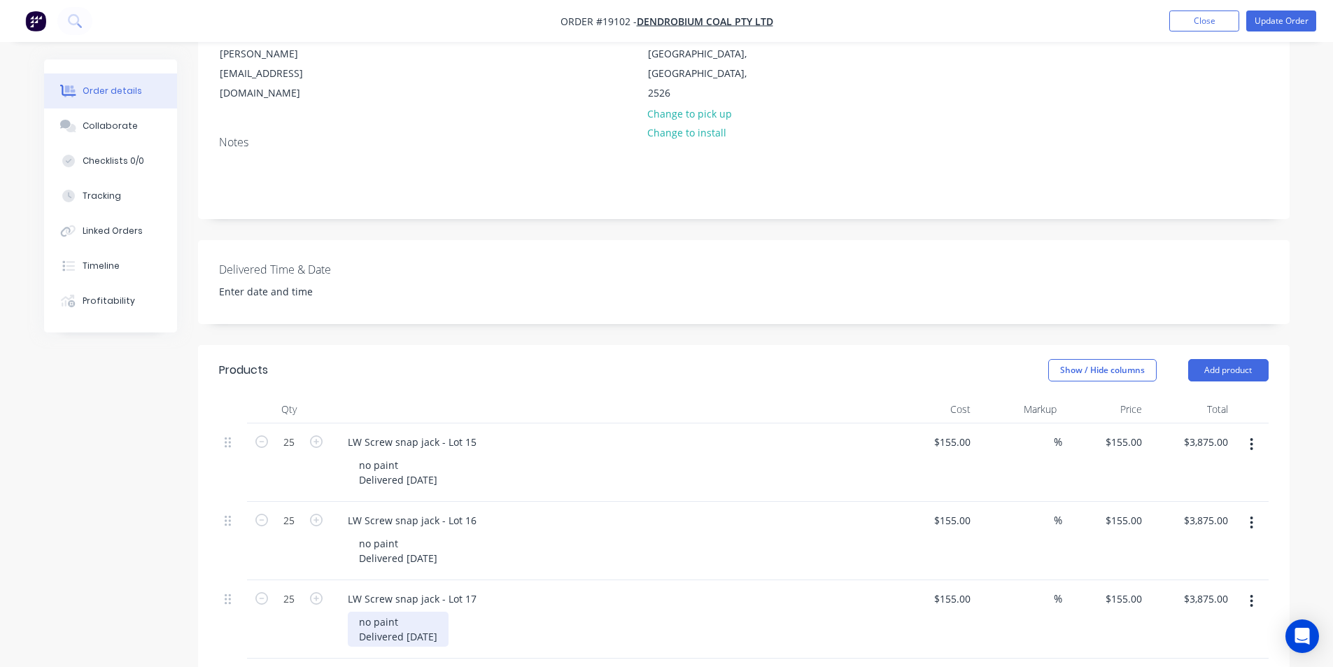
scroll to position [210, 0]
click at [1285, 19] on button "Update Order" at bounding box center [1281, 20] width 70 height 21
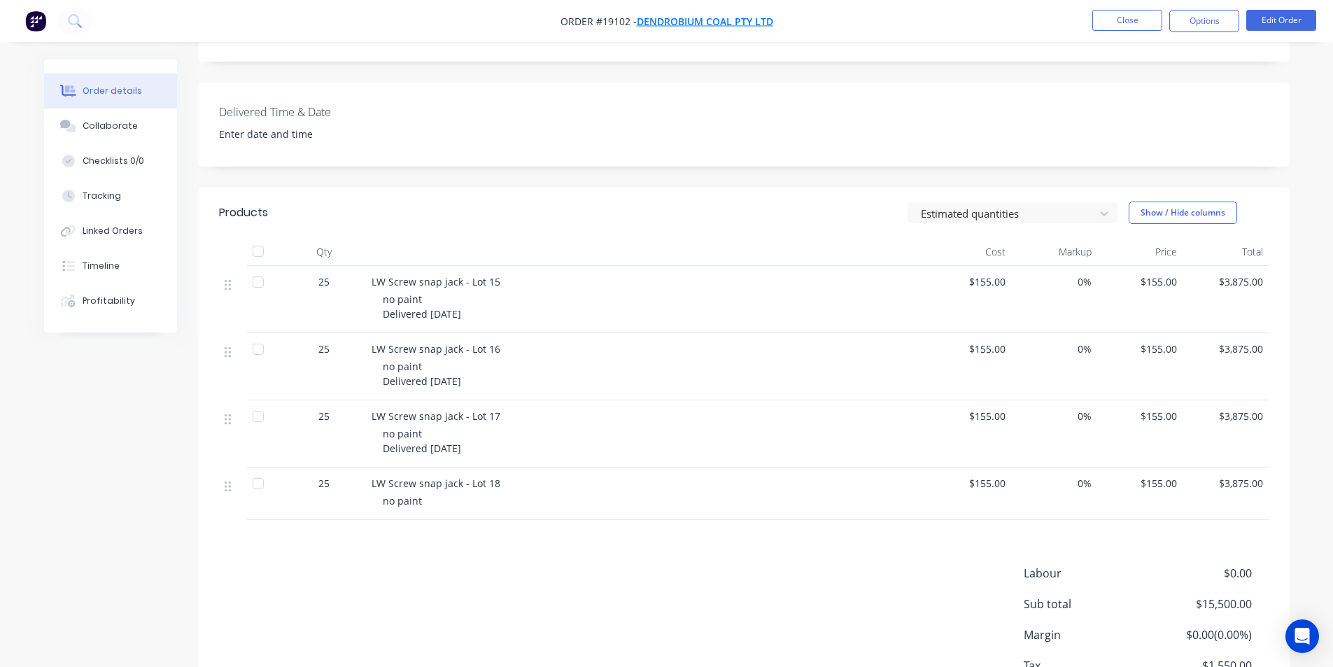
scroll to position [420, 0]
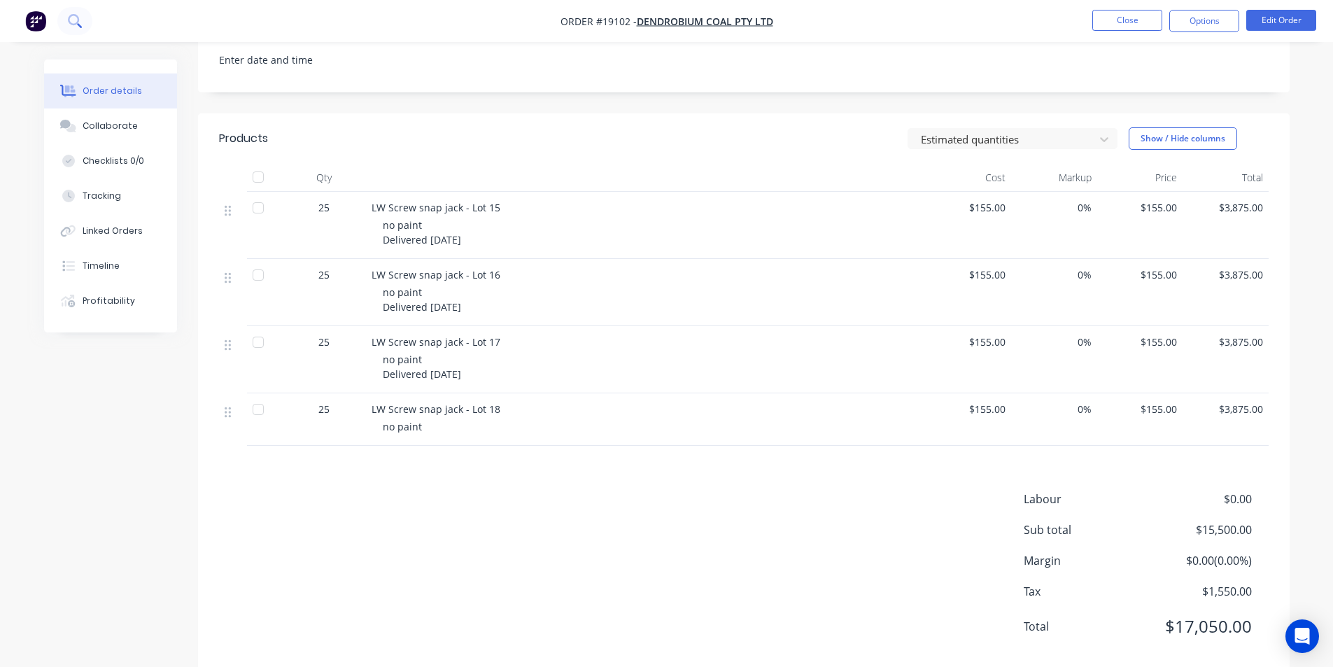
click at [83, 17] on button at bounding box center [74, 21] width 35 height 28
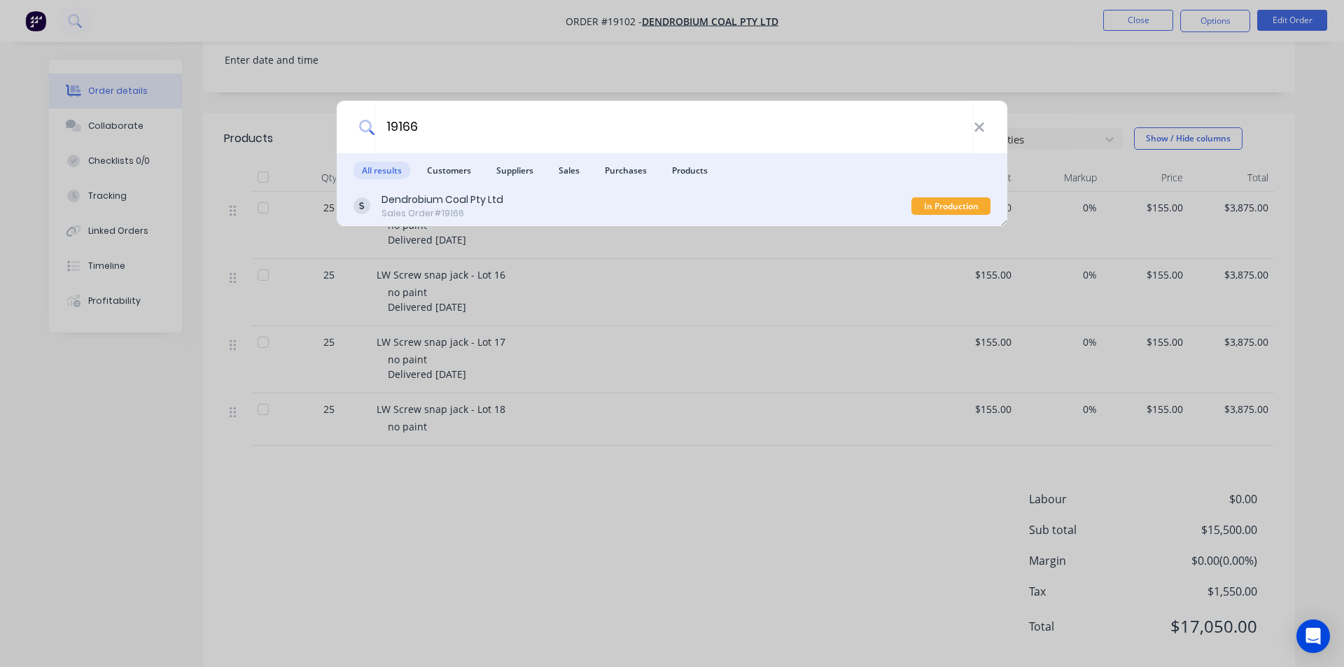
type input "19166"
click at [512, 213] on div "Dendrobium Coal Pty Ltd Sales Order #19166" at bounding box center [632, 205] width 558 height 27
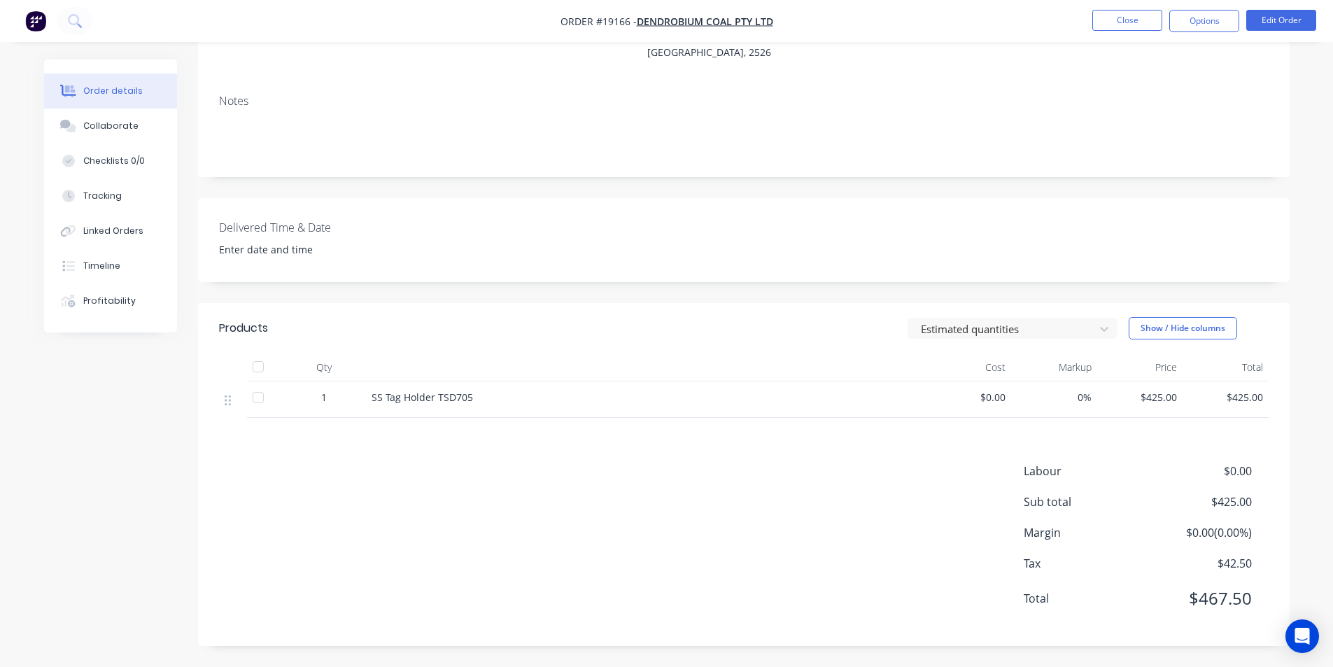
scroll to position [211, 0]
click at [1217, 24] on button "Options" at bounding box center [1204, 21] width 70 height 22
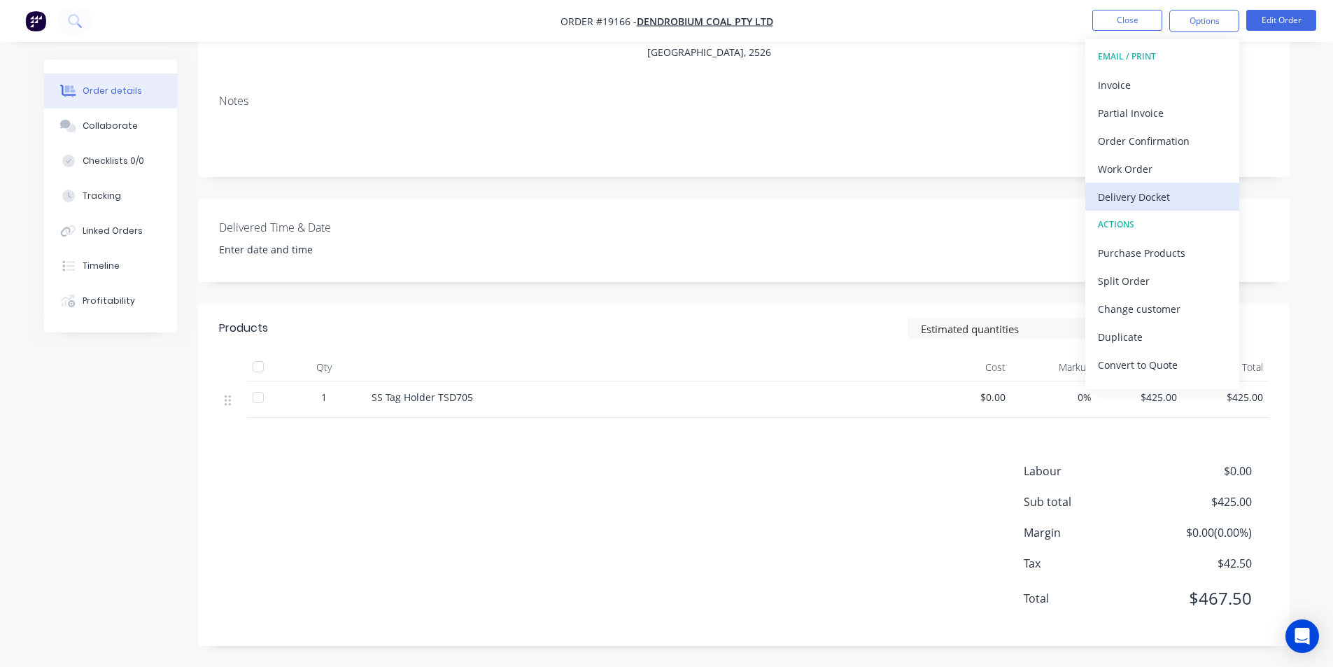
click at [1171, 201] on div "Delivery Docket" at bounding box center [1162, 197] width 129 height 20
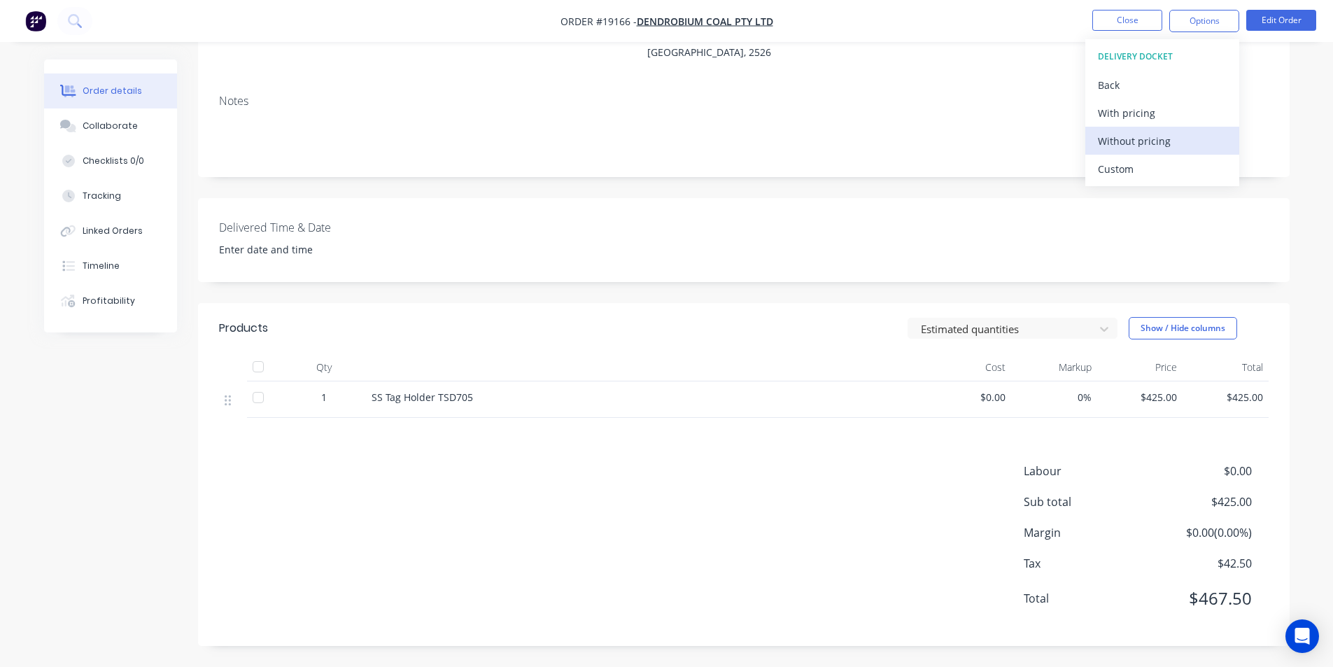
click at [1142, 143] on div "Without pricing" at bounding box center [1162, 141] width 129 height 20
click at [70, 22] on icon at bounding box center [73, 19] width 11 height 11
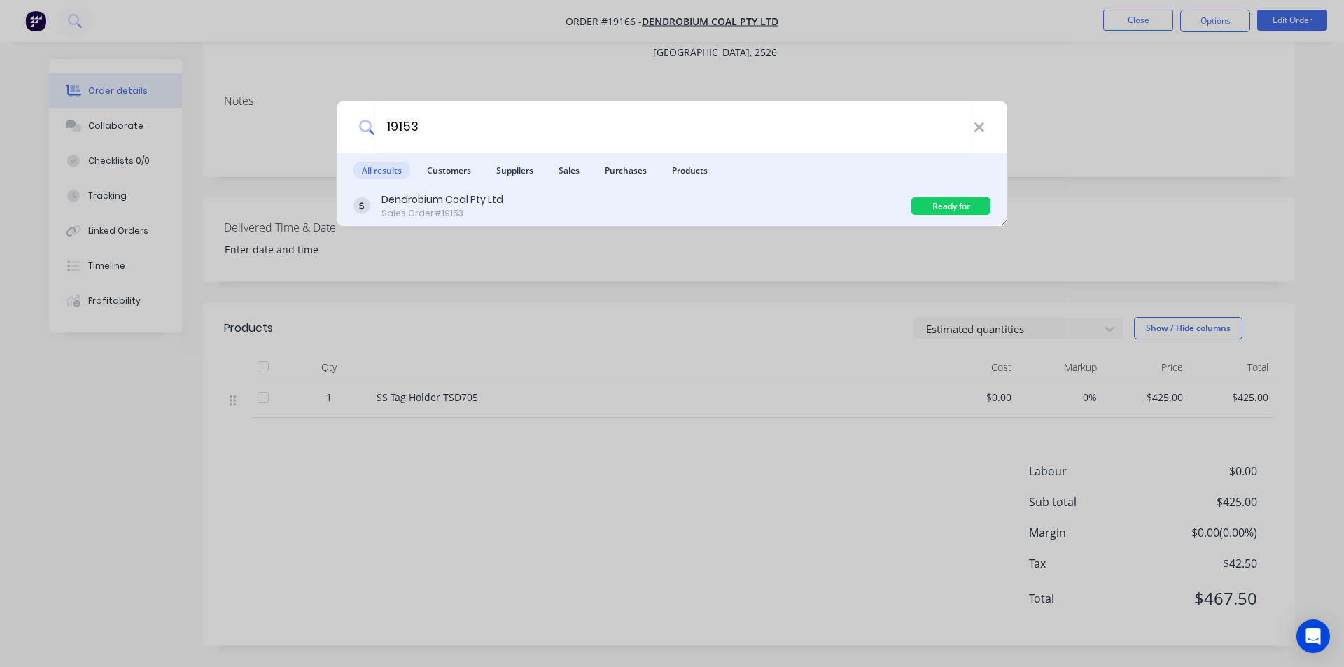
type input "19153"
click at [477, 205] on div "Dendrobium Coal Pty Ltd" at bounding box center [442, 199] width 122 height 15
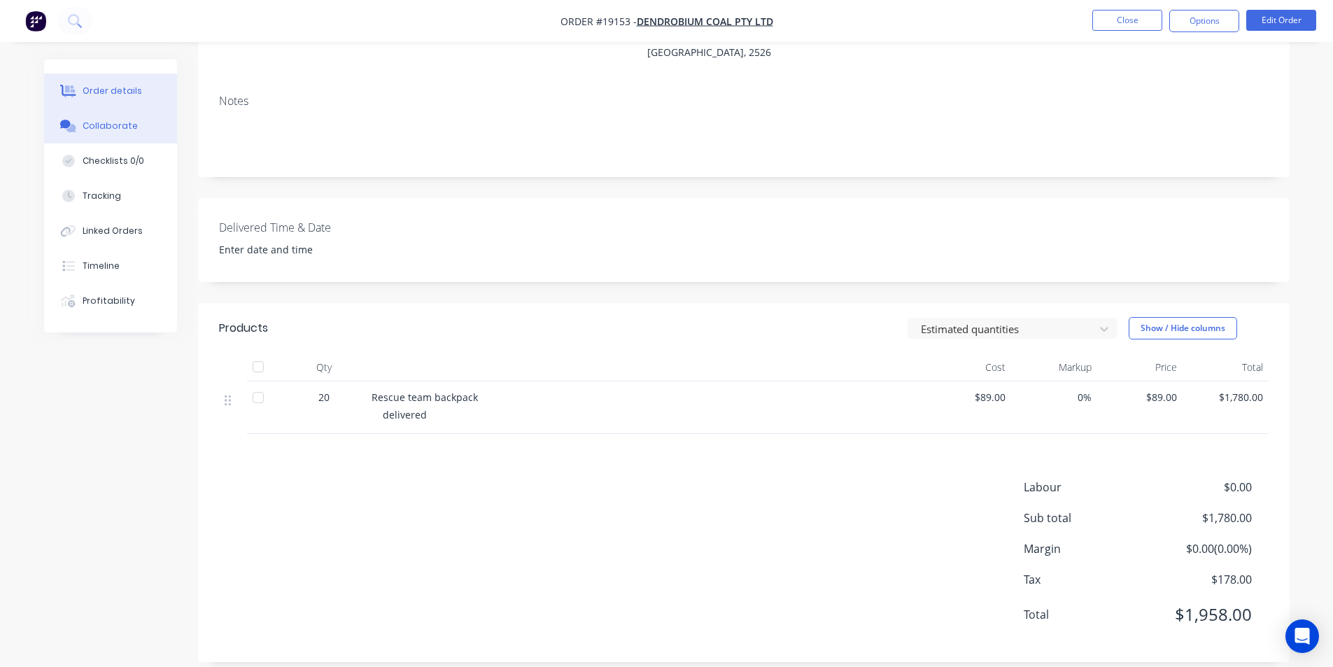
click at [124, 120] on div "Collaborate" at bounding box center [110, 126] width 55 height 13
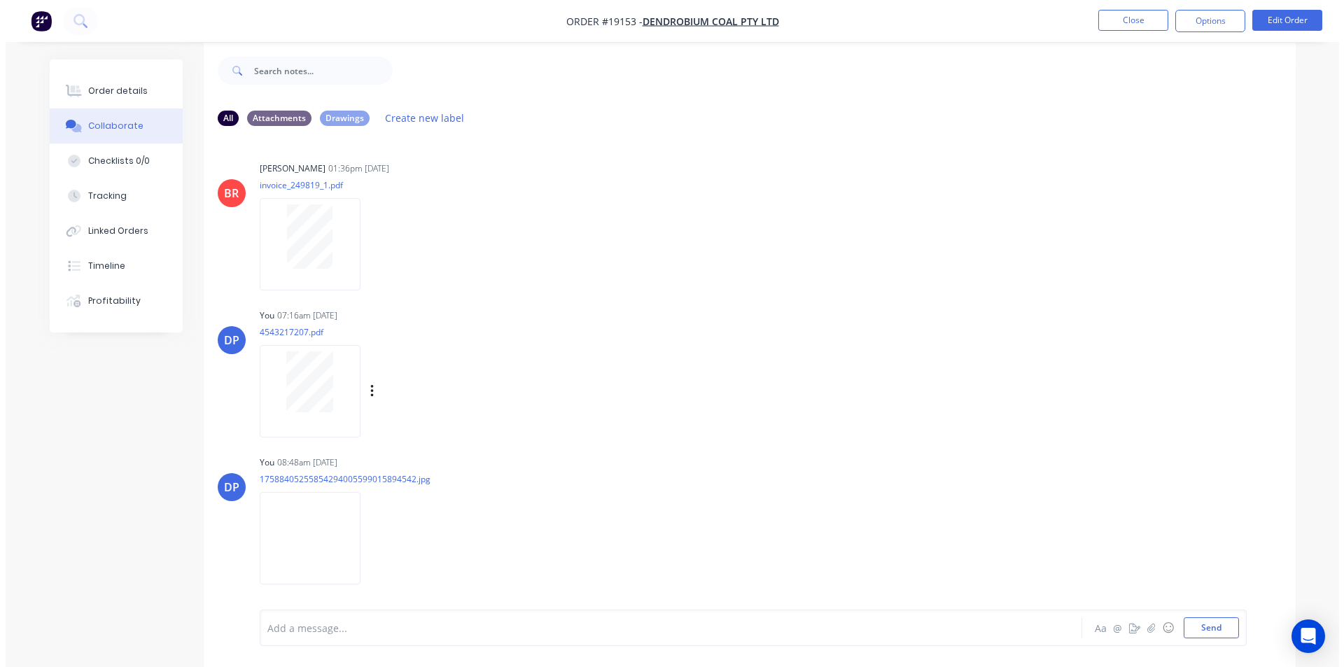
scroll to position [21, 0]
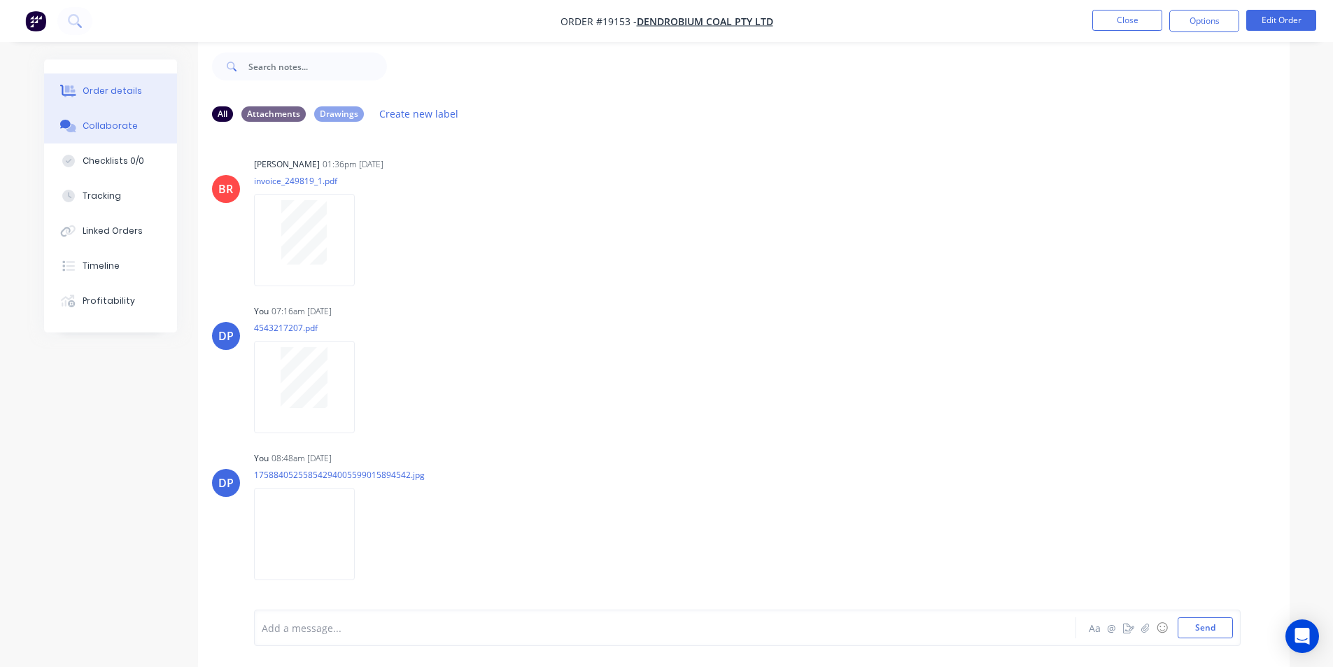
click at [120, 85] on div "Order details" at bounding box center [112, 91] width 59 height 13
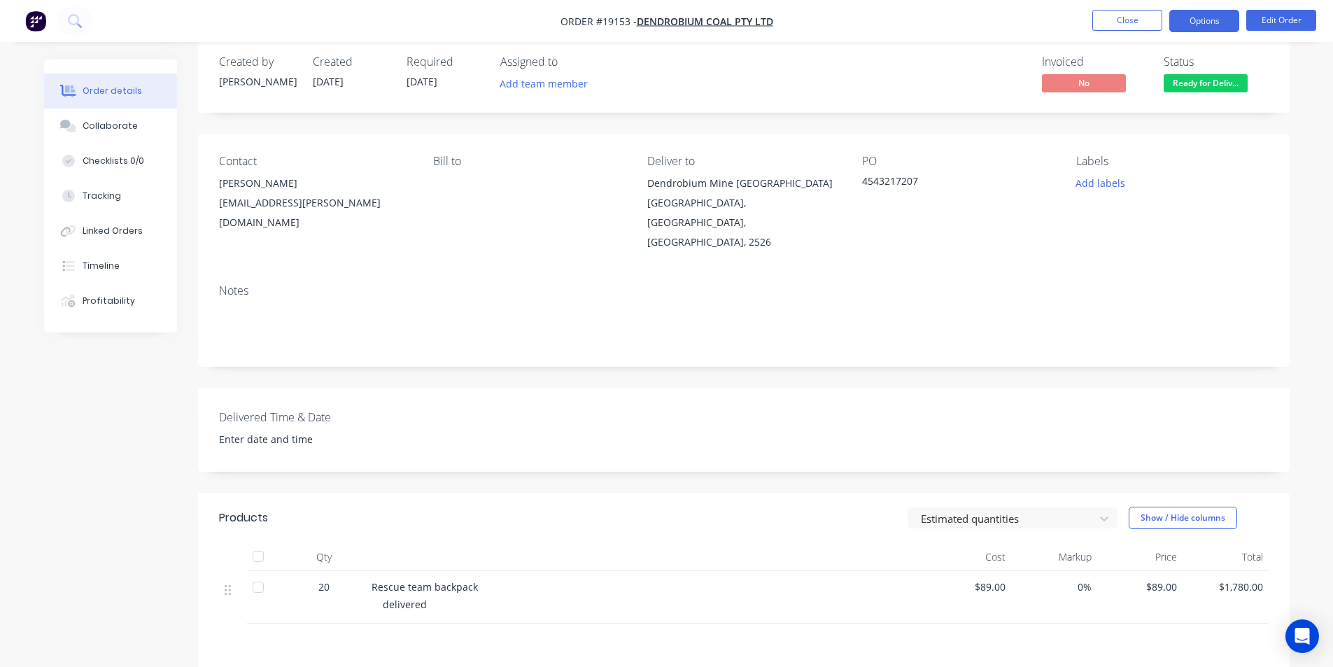
click at [1215, 21] on button "Options" at bounding box center [1204, 21] width 70 height 22
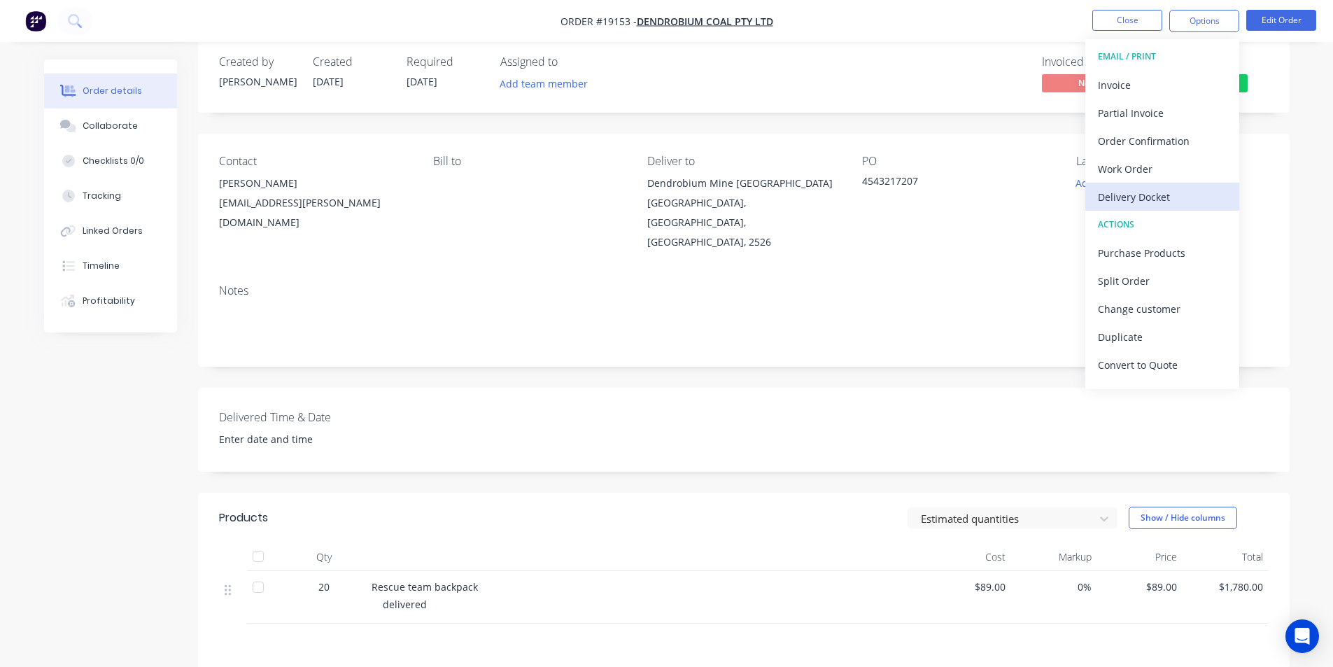
click at [1174, 205] on div "Delivery Docket" at bounding box center [1162, 197] width 129 height 20
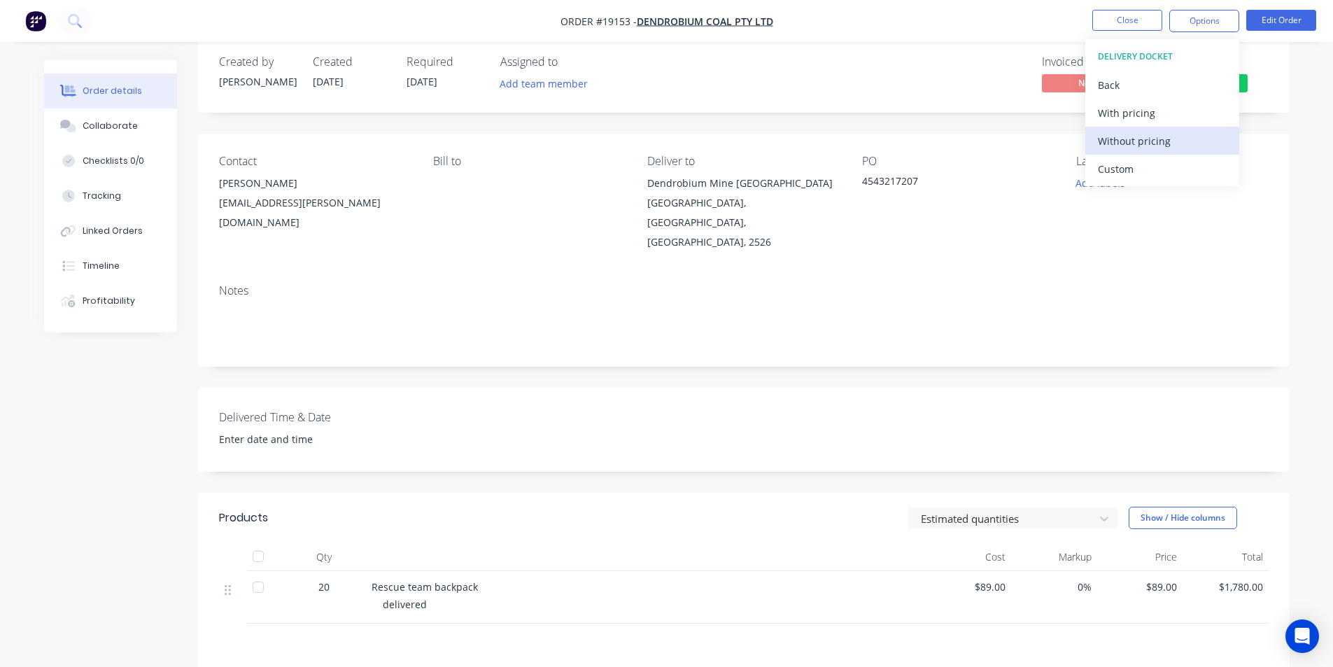
click at [1166, 149] on div "Without pricing" at bounding box center [1162, 141] width 129 height 20
click at [85, 27] on button at bounding box center [74, 21] width 35 height 28
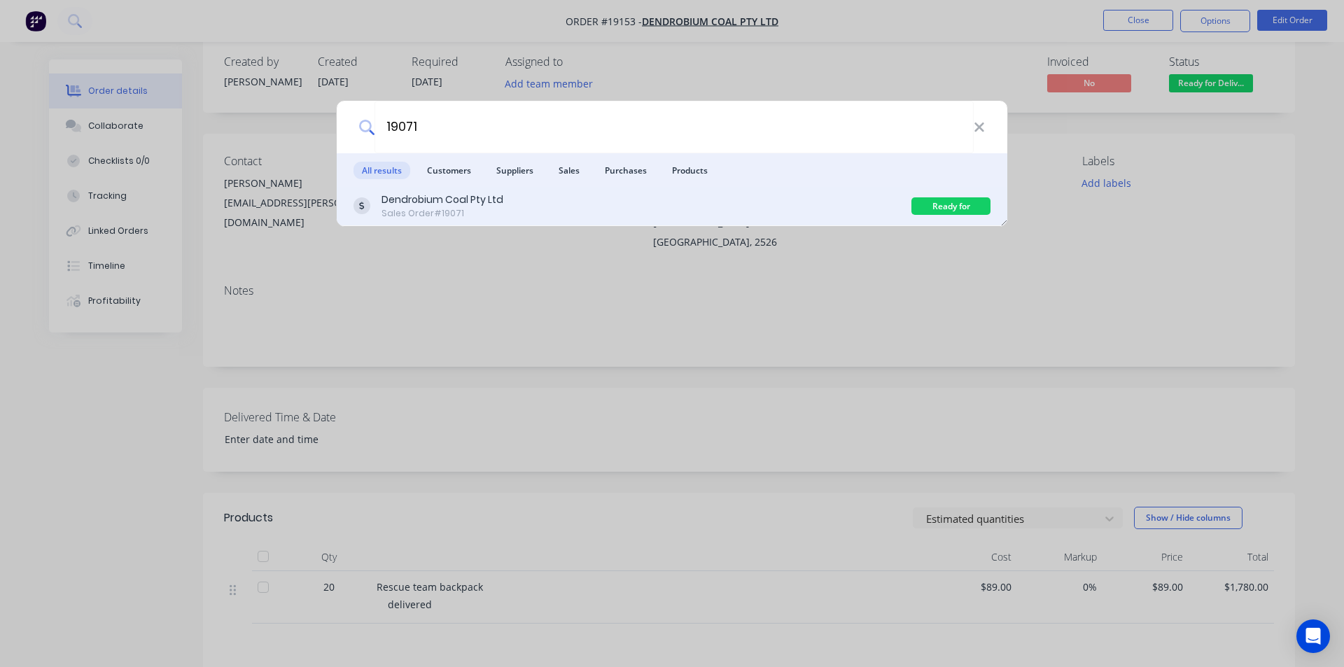
type input "19071"
click at [500, 198] on div "Dendrobium Coal Pty Ltd" at bounding box center [442, 199] width 122 height 15
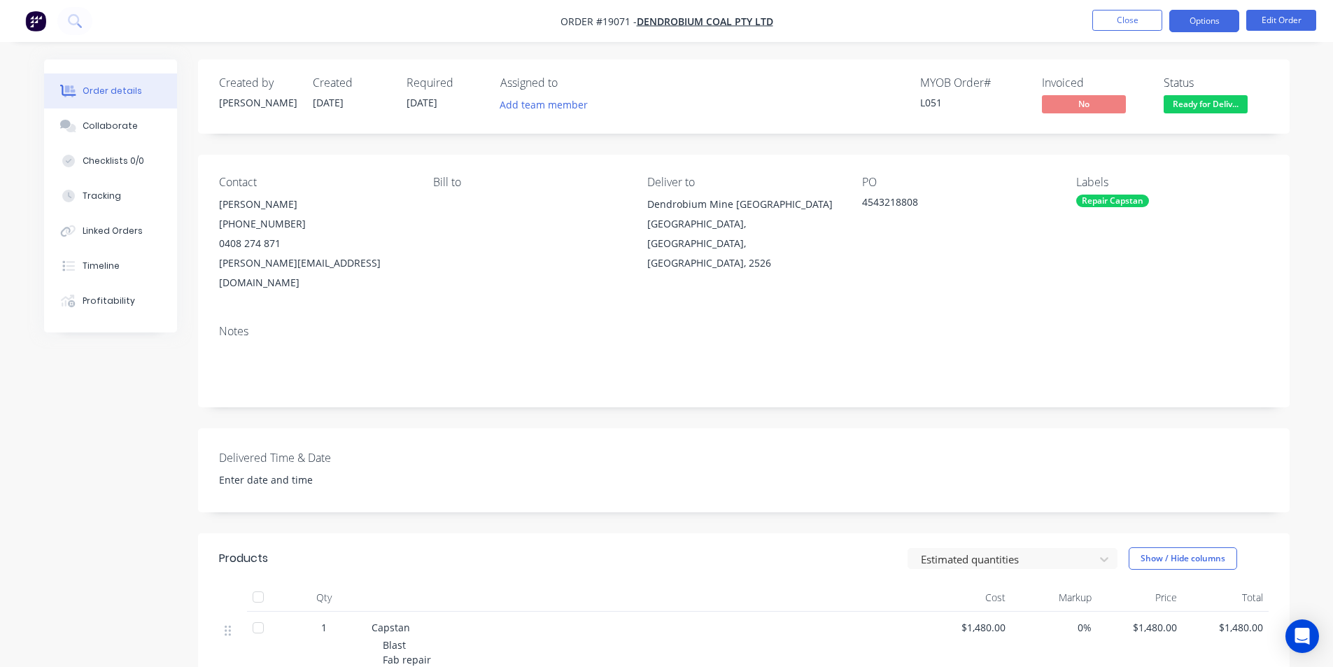
click at [1213, 20] on button "Options" at bounding box center [1204, 21] width 70 height 22
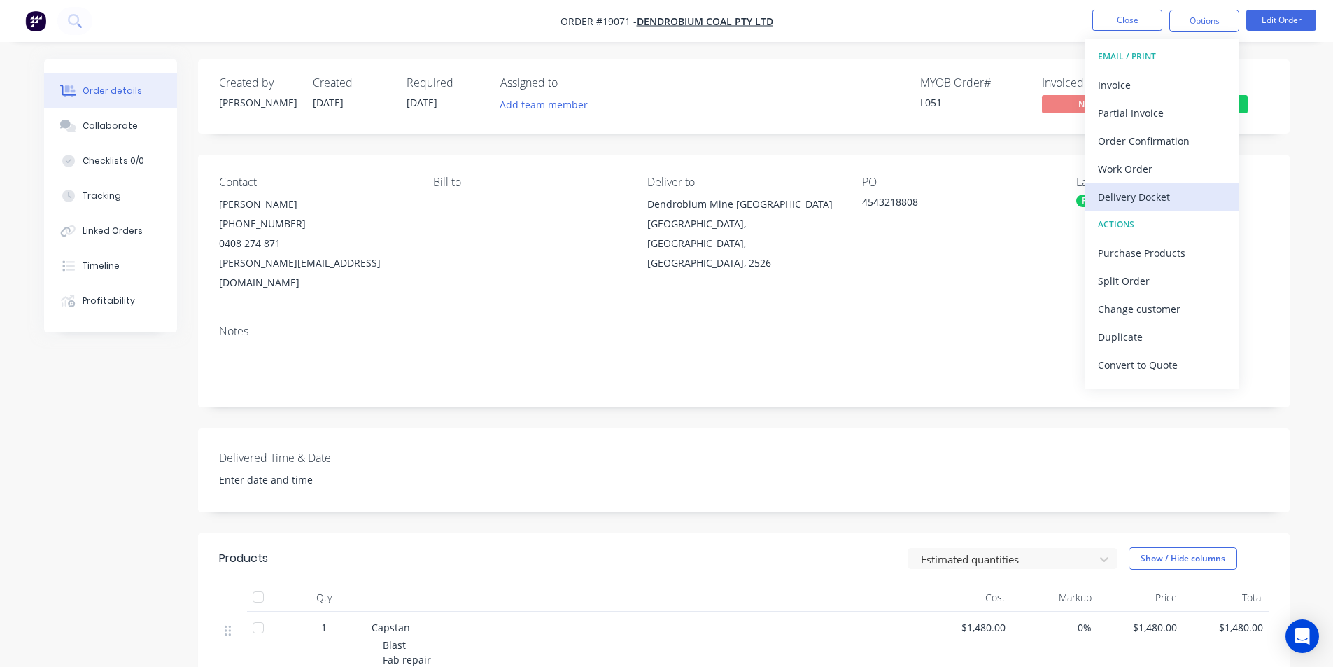
click at [1188, 198] on div "Delivery Docket" at bounding box center [1162, 197] width 129 height 20
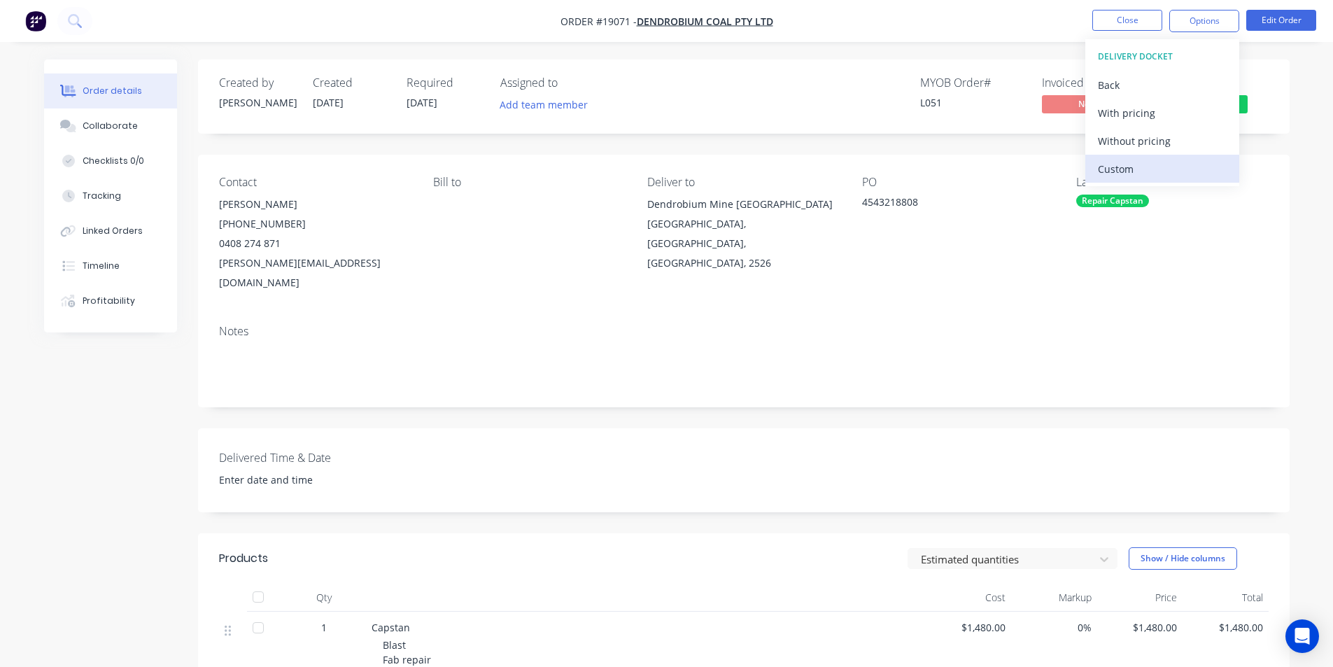
click at [1160, 167] on div "Custom" at bounding box center [1162, 169] width 129 height 20
click at [1114, 91] on div "Back" at bounding box center [1162, 85] width 129 height 20
click at [1142, 149] on div "Without pricing" at bounding box center [1162, 141] width 129 height 20
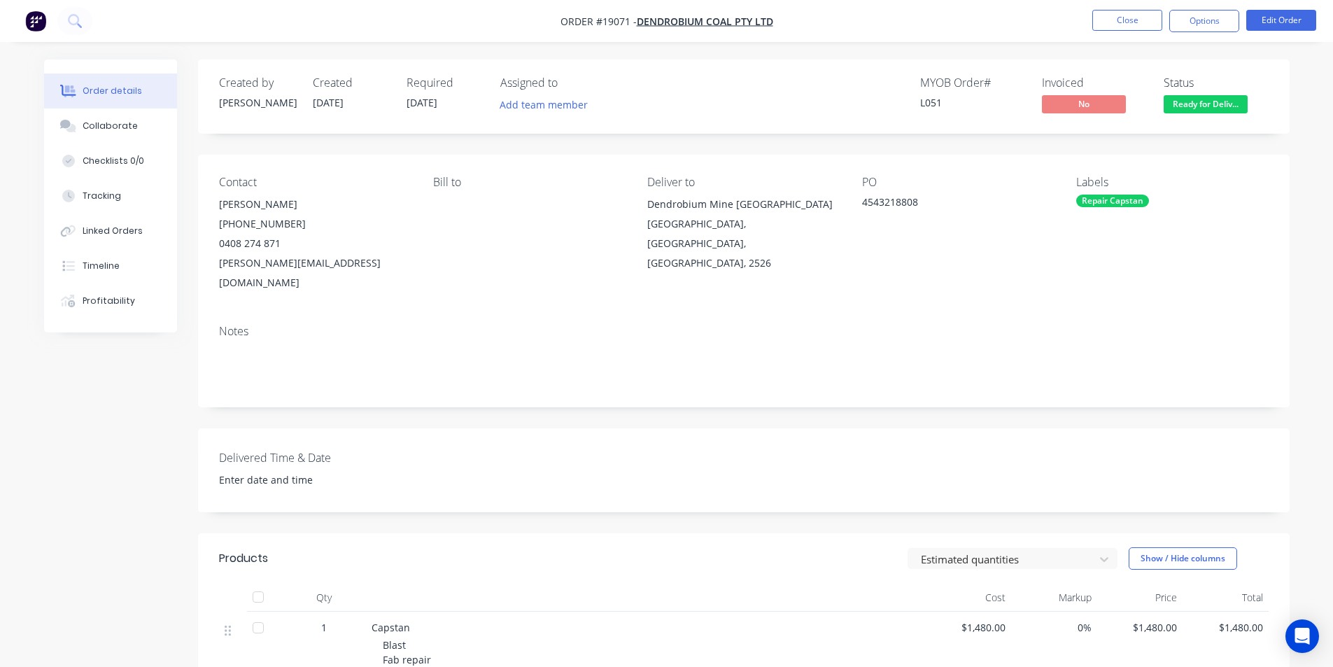
click at [947, 204] on div "4543218808" at bounding box center [949, 205] width 175 height 20
click at [39, 13] on img "button" at bounding box center [35, 20] width 21 height 21
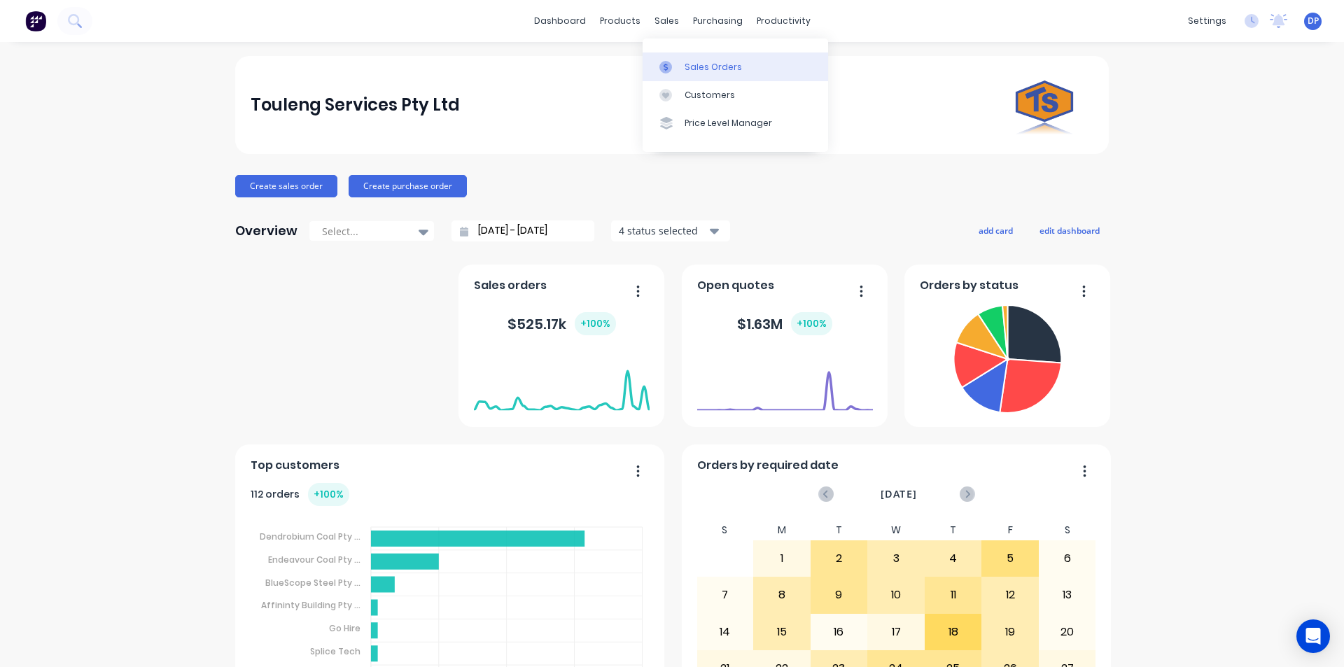
click at [712, 69] on div "Sales Orders" at bounding box center [712, 67] width 57 height 13
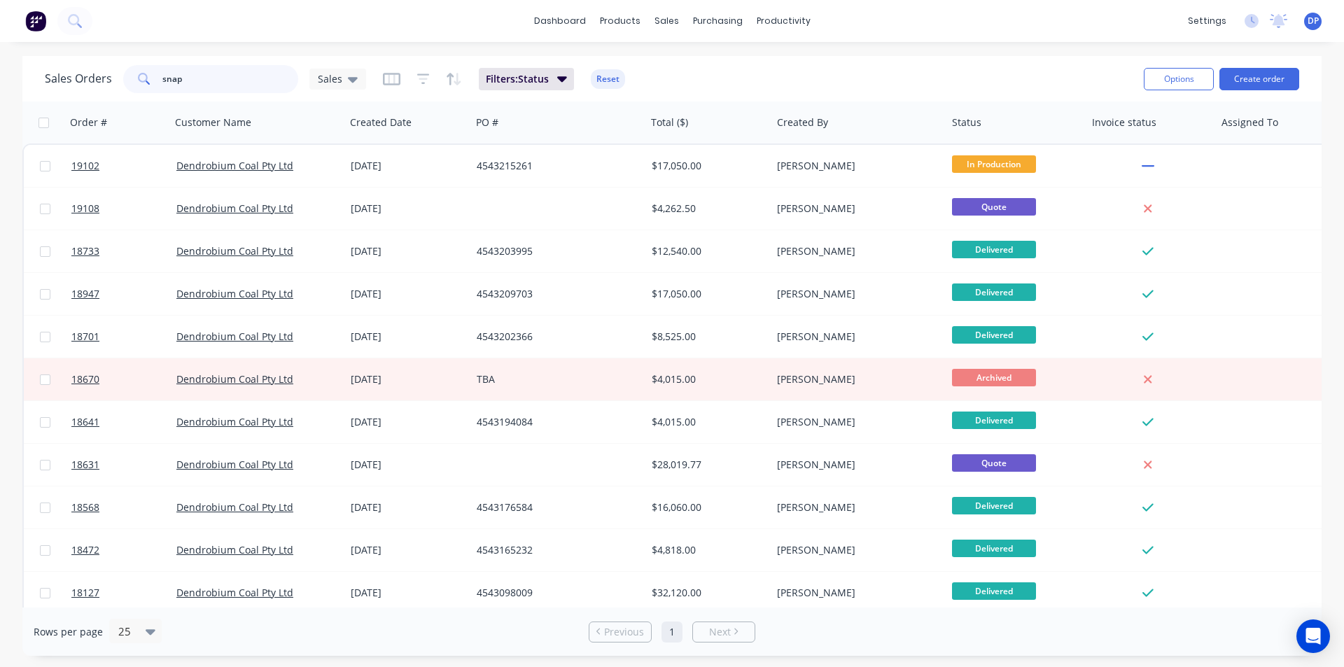
drag, startPoint x: 241, startPoint y: 80, endPoint x: 65, endPoint y: 82, distance: 175.6
click at [65, 82] on div "Sales Orders snap Sales" at bounding box center [205, 79] width 321 height 28
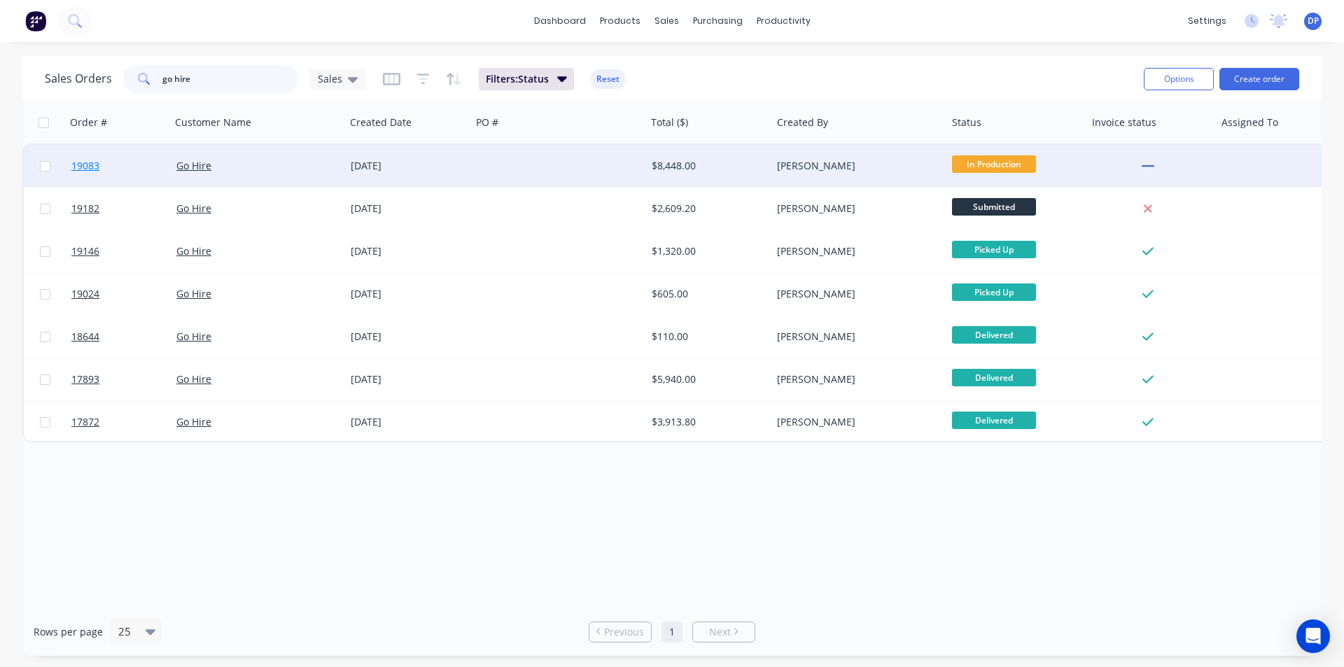
type input "go hire"
click at [93, 166] on span "19083" at bounding box center [85, 166] width 28 height 14
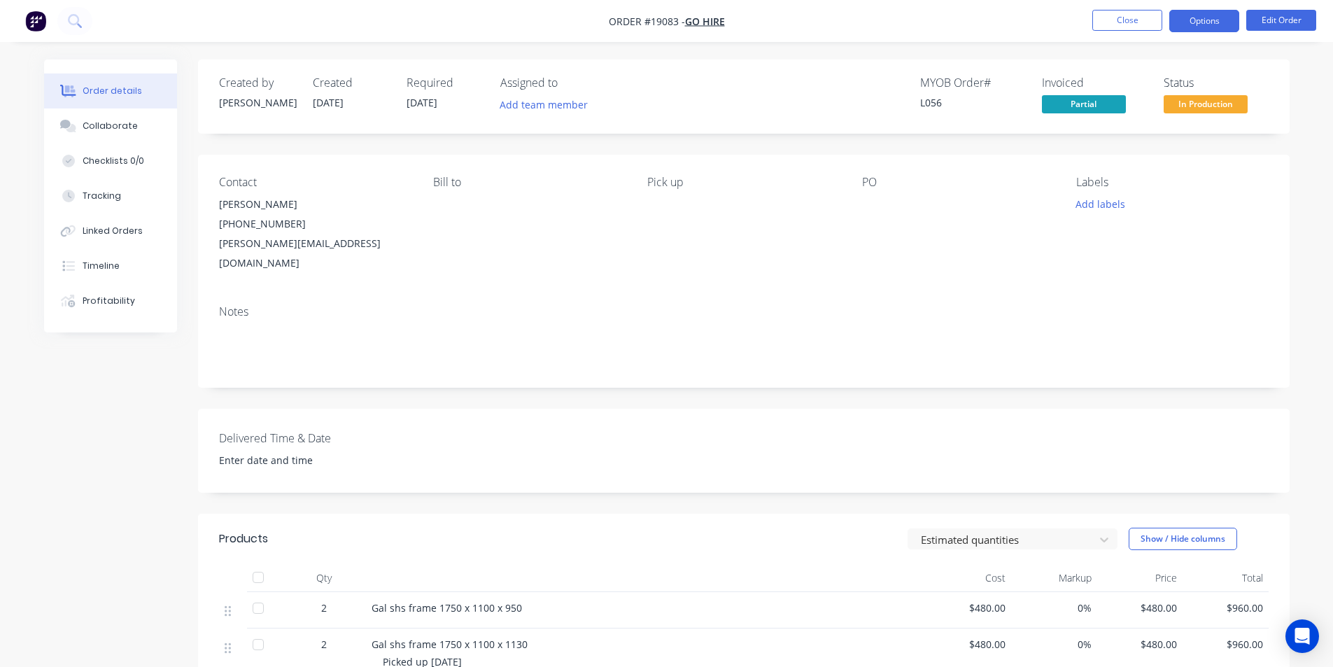
click at [1190, 30] on button "Options" at bounding box center [1204, 21] width 70 height 22
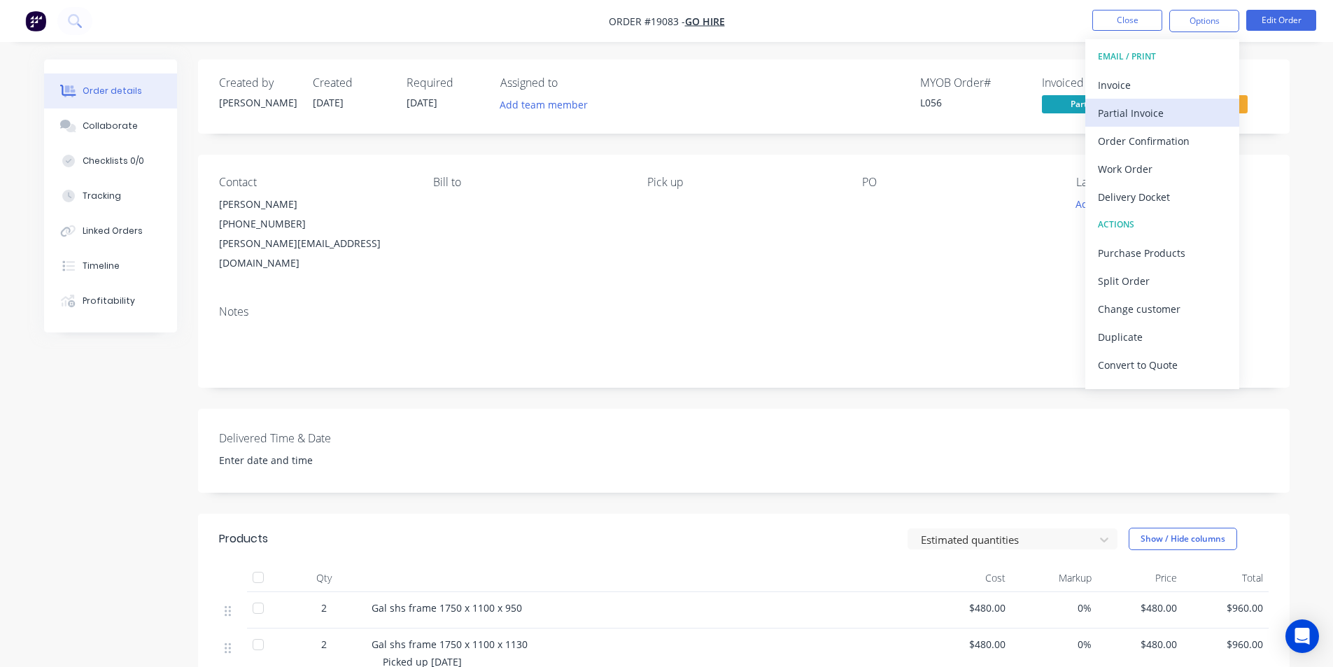
click at [1143, 108] on div "Partial Invoice" at bounding box center [1162, 113] width 129 height 20
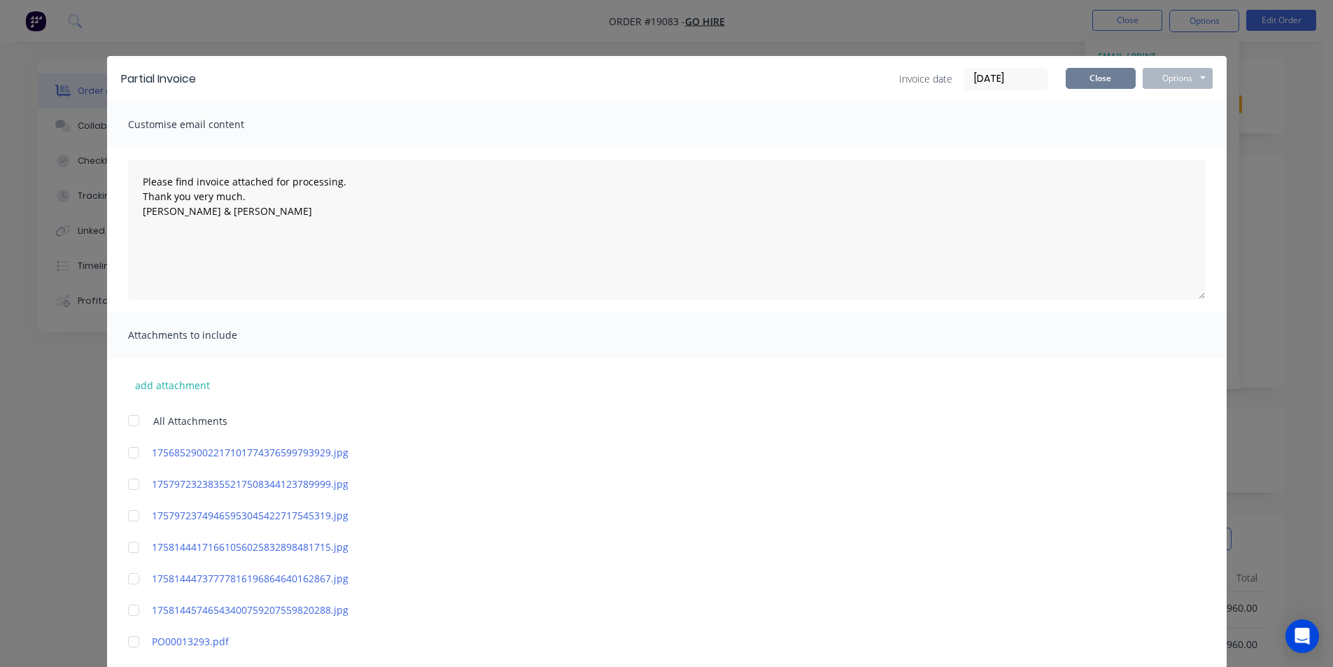
click at [1110, 65] on div "Partial Invoice Invoice date 26/09/25 Close Options Preview Print Email" at bounding box center [667, 78] width 1120 height 45
click at [1104, 73] on button "Close" at bounding box center [1101, 78] width 70 height 21
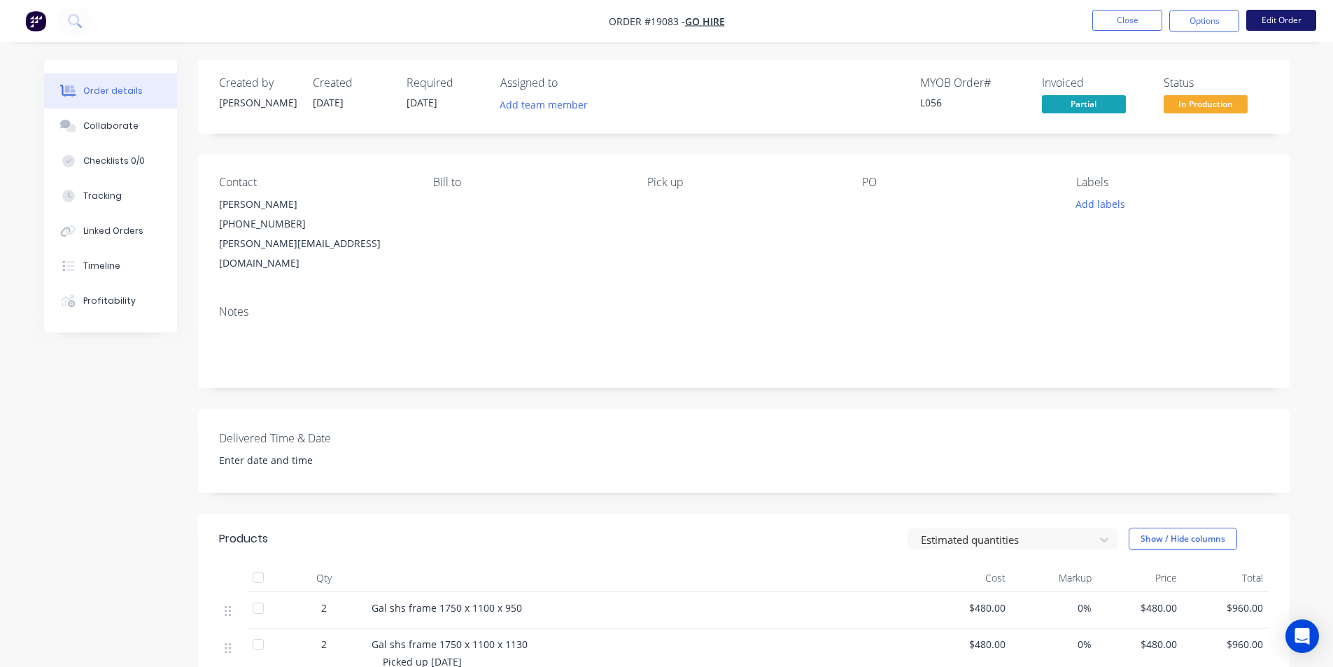
click at [1292, 26] on button "Edit Order" at bounding box center [1281, 20] width 70 height 21
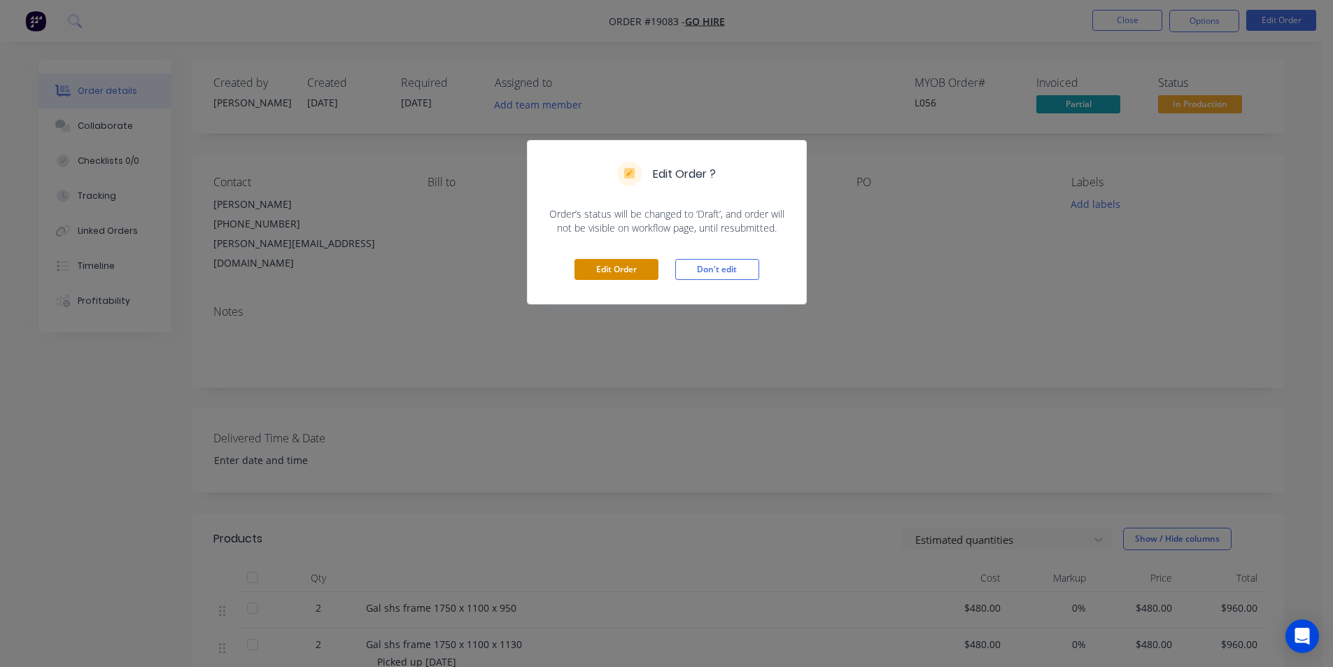
click at [626, 265] on button "Edit Order" at bounding box center [616, 269] width 84 height 21
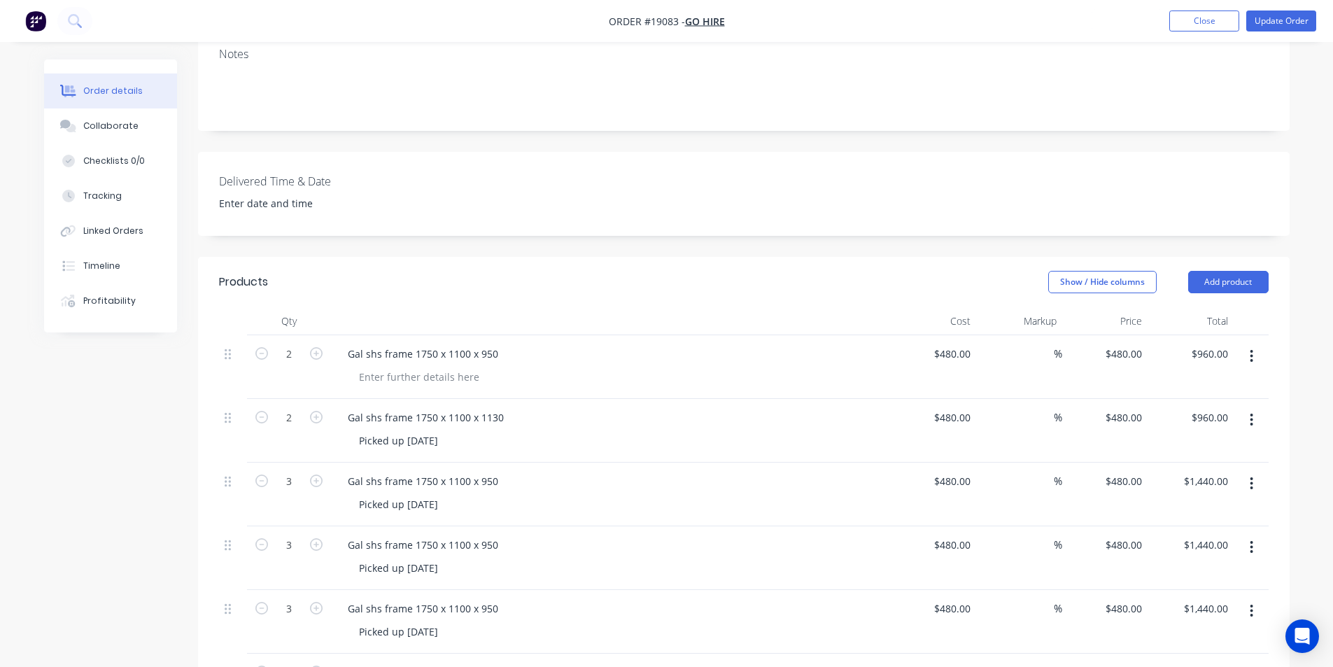
scroll to position [280, 0]
click at [388, 366] on div at bounding box center [419, 376] width 143 height 20
click at [791, 181] on div "Delivered Time & Date" at bounding box center [744, 193] width 1092 height 84
click at [1266, 23] on button "Update Order" at bounding box center [1281, 20] width 70 height 21
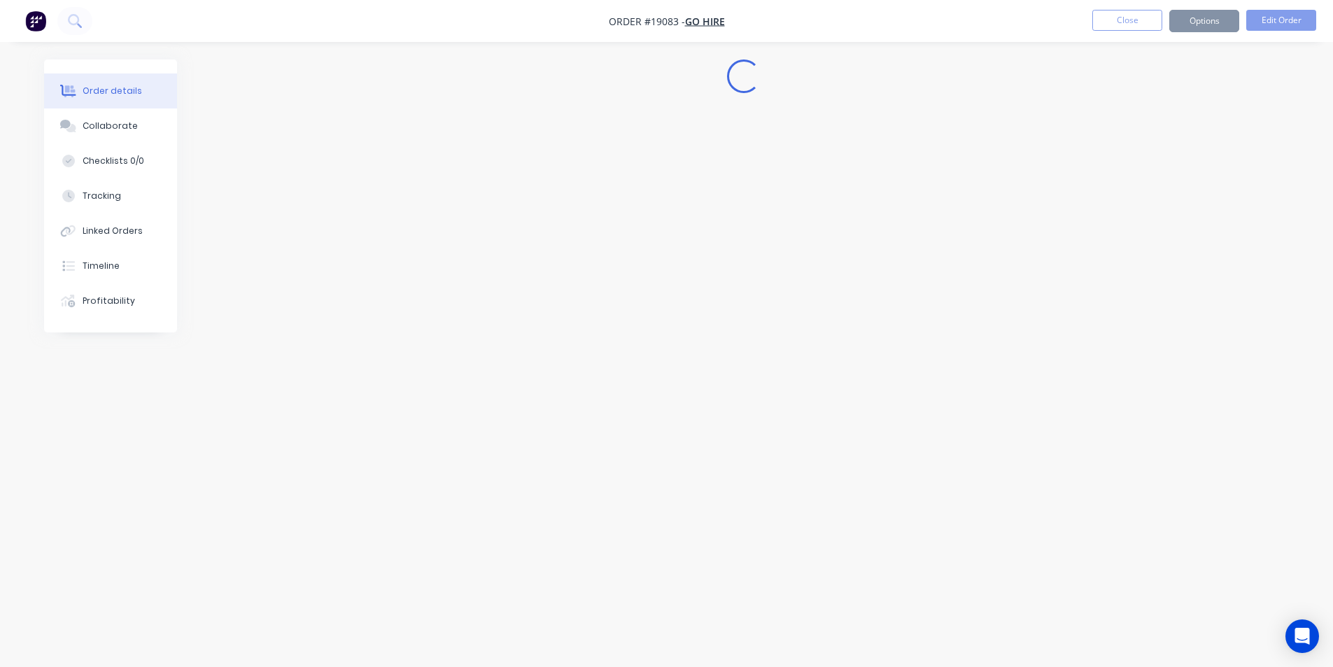
scroll to position [0, 0]
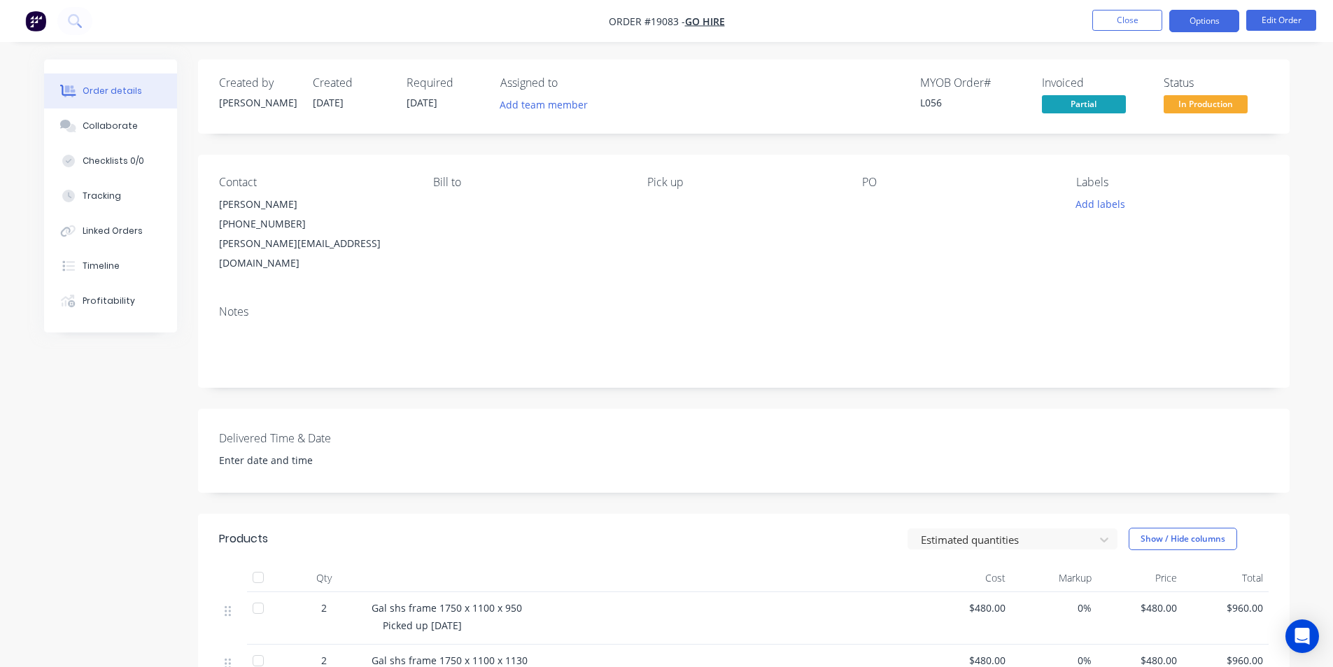
click at [1218, 22] on button "Options" at bounding box center [1204, 21] width 70 height 22
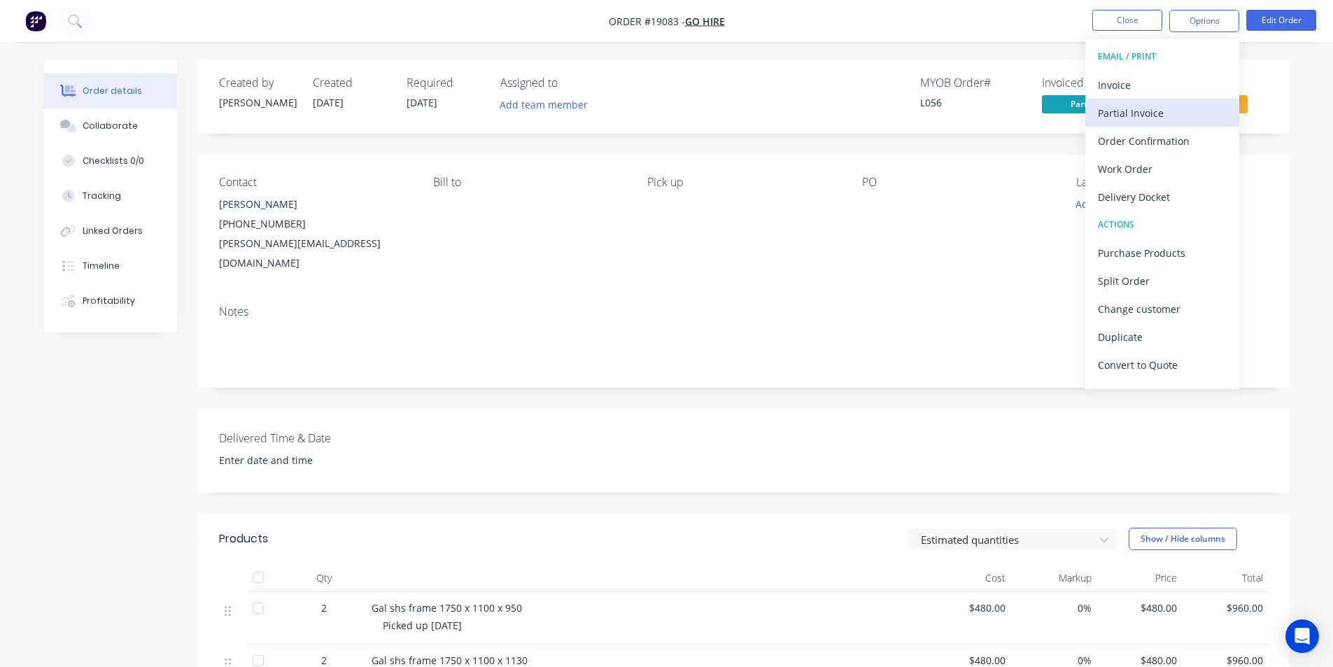
click at [1152, 115] on div "Partial Invoice" at bounding box center [1162, 113] width 129 height 20
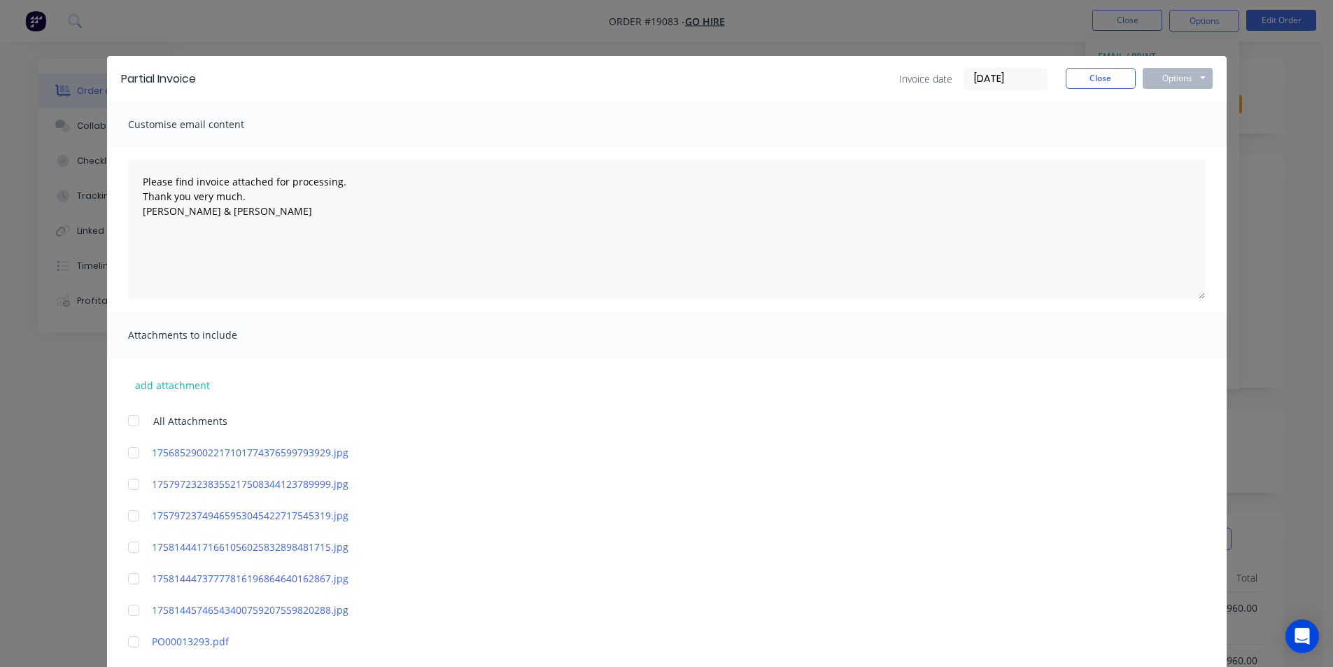
scroll to position [420, 0]
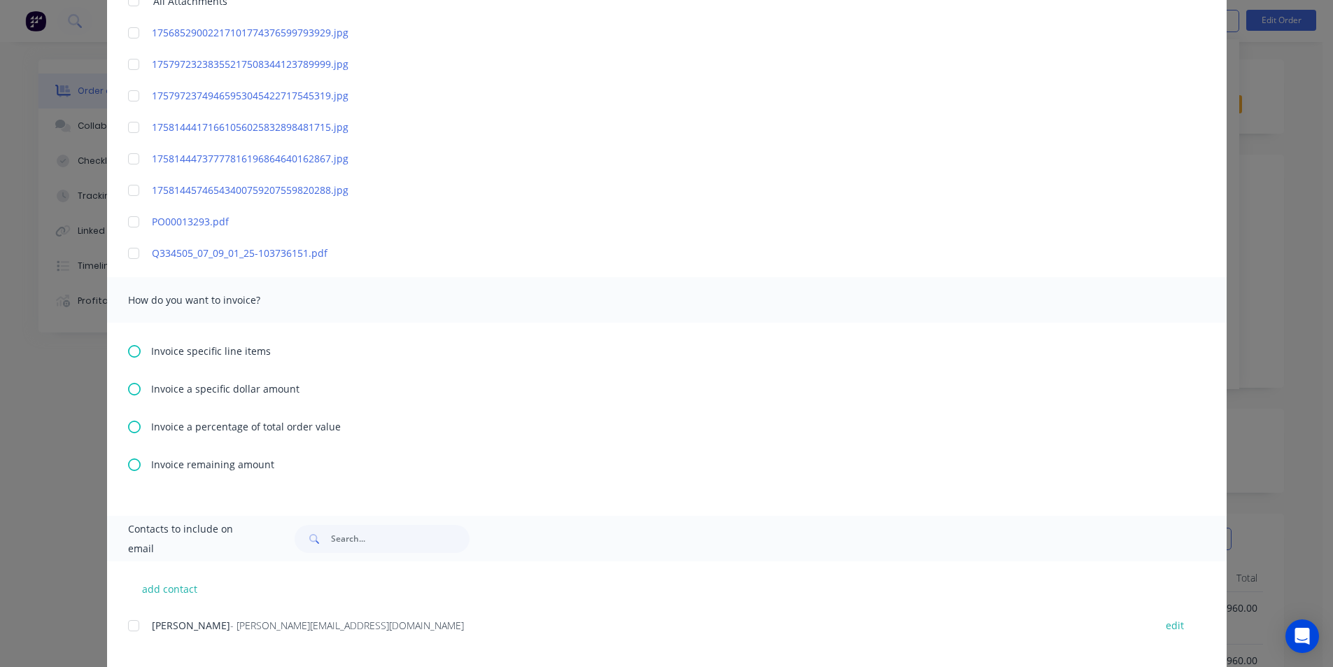
click at [132, 351] on icon at bounding box center [134, 351] width 13 height 13
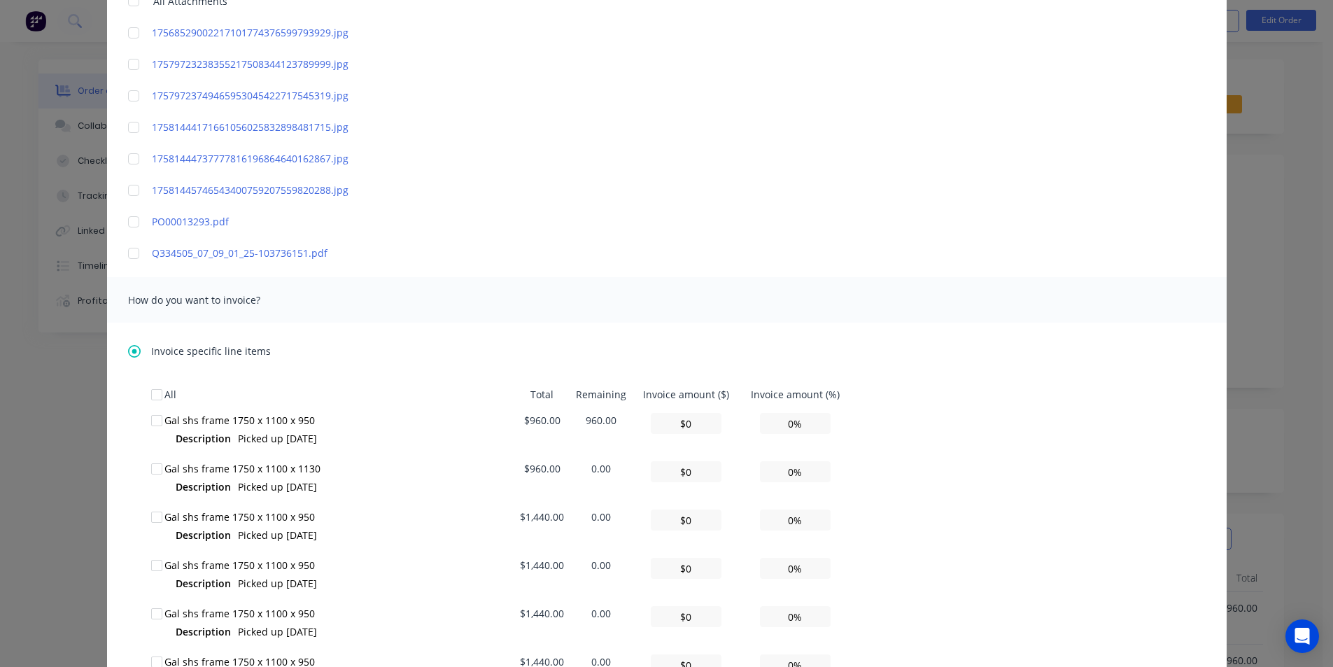
click at [153, 416] on div at bounding box center [157, 421] width 28 height 28
click at [751, 425] on td "0%" at bounding box center [795, 431] width 111 height 48
click at [769, 431] on input "0%" at bounding box center [795, 423] width 71 height 21
type textarea "Please find invoice attached for processing. Thank you very much. Brett & Dean"
type input "$96.00"
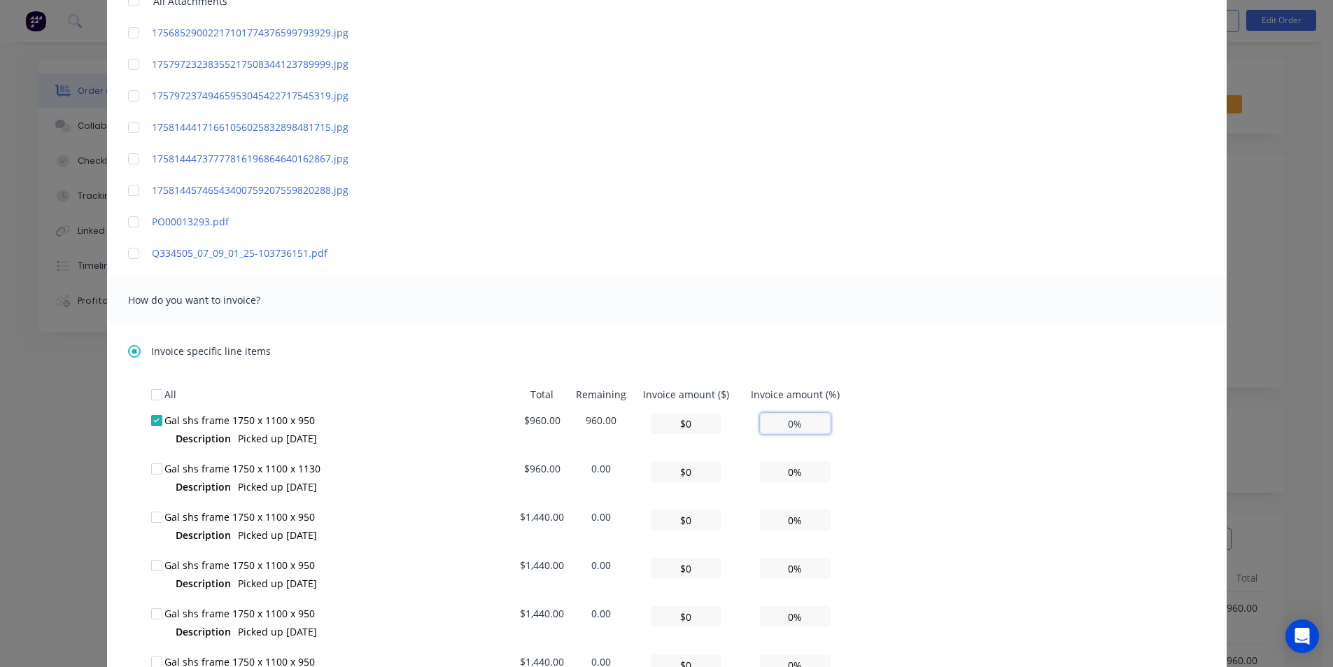
type input "10%"
type textarea "Please find invoice attached for processing. Thank you very much. Brett & Dean"
type input "$960.00"
type input "100%"
click at [1055, 341] on div "Invoice specific line items All Total Remaining Invoice amount ($) Invoice amou…" at bounding box center [667, 633] width 1120 height 621
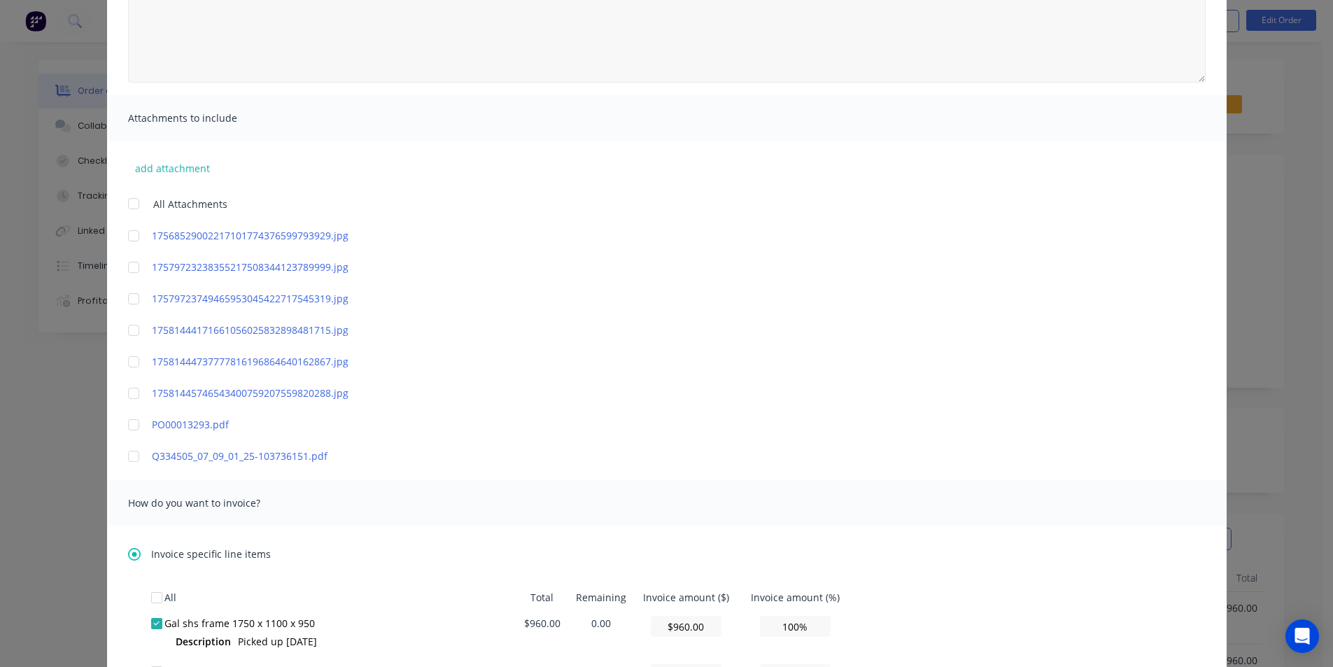
scroll to position [0, 0]
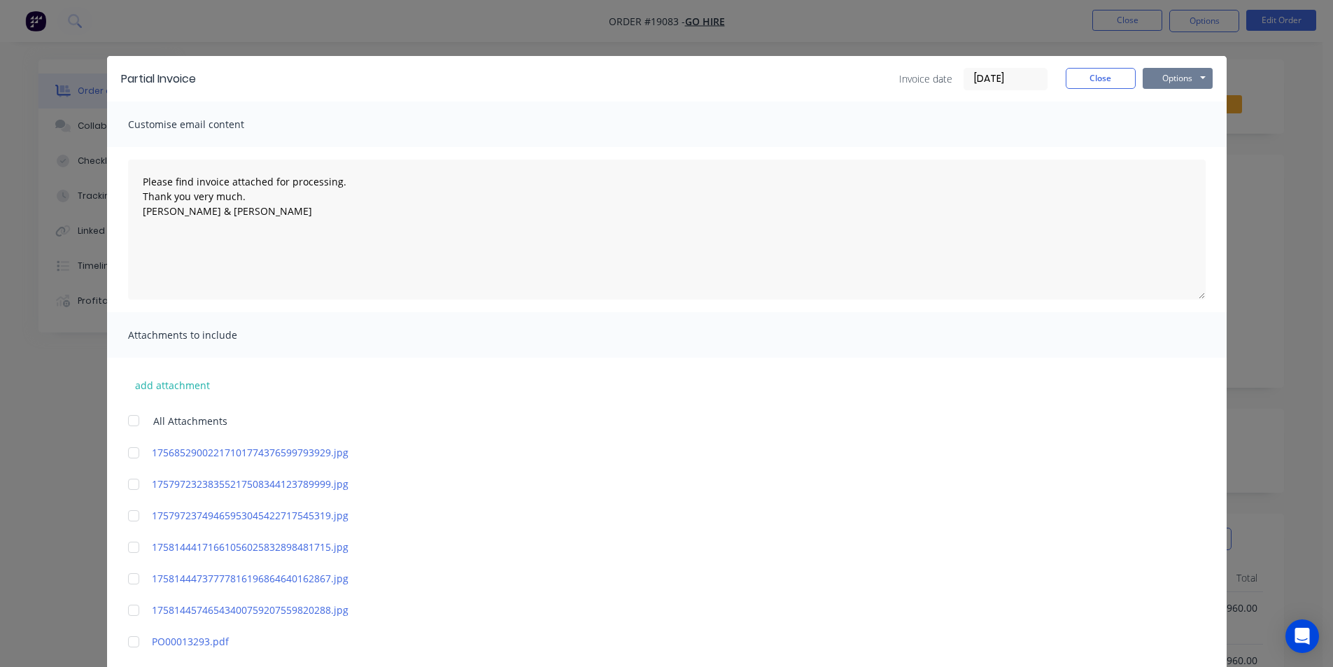
click at [1182, 72] on button "Options" at bounding box center [1178, 78] width 70 height 21
click at [584, 350] on div "Attachments to include" at bounding box center [667, 334] width 1120 height 45
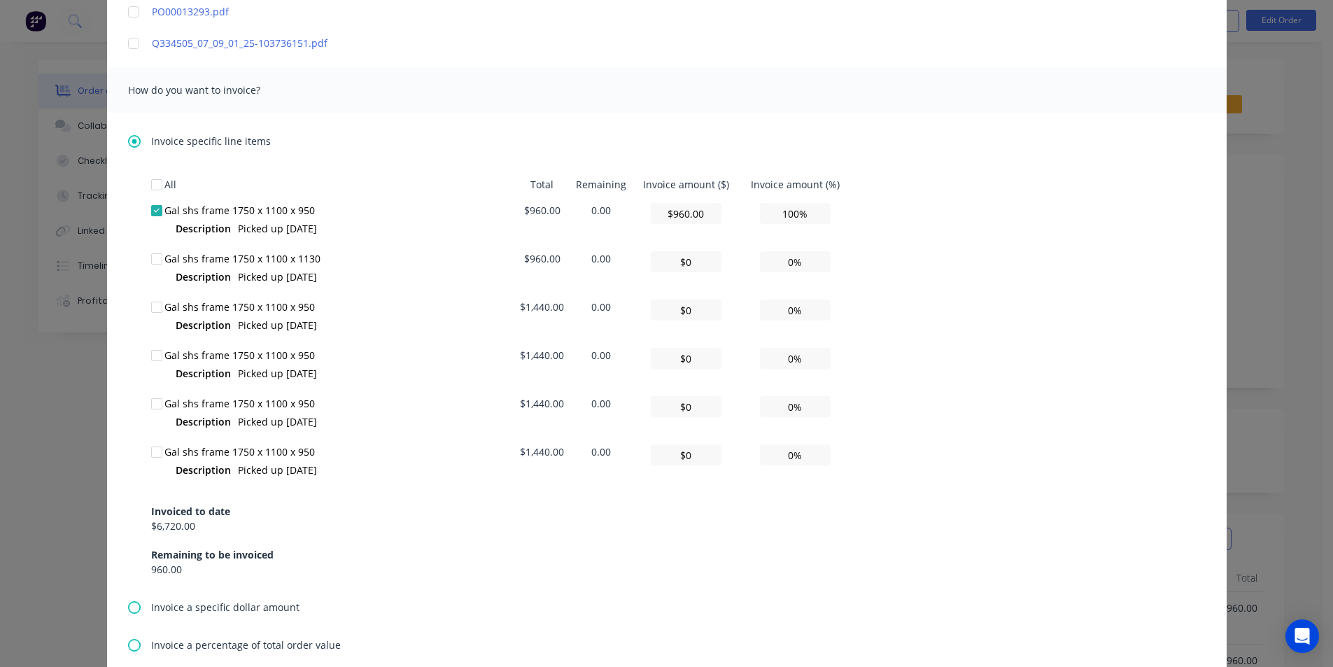
scroll to position [974, 0]
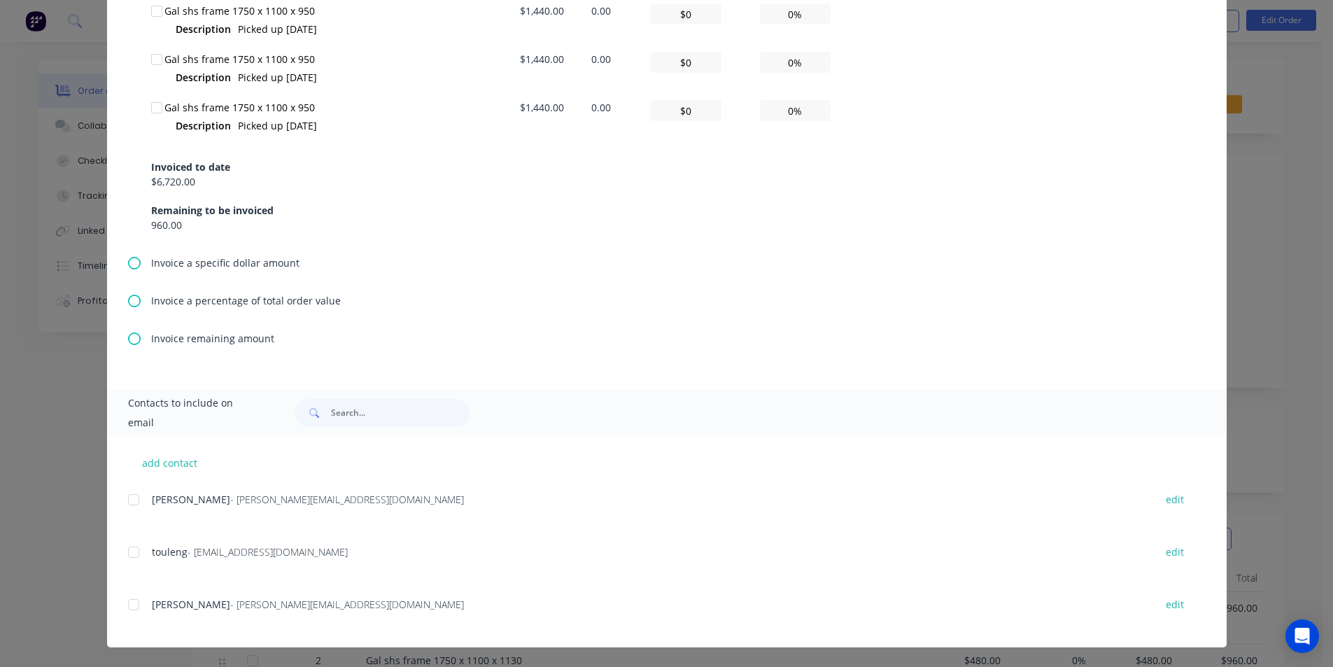
click at [135, 498] on div at bounding box center [134, 500] width 28 height 28
click at [137, 552] on div at bounding box center [134, 552] width 28 height 28
click at [134, 595] on div at bounding box center [134, 605] width 28 height 28
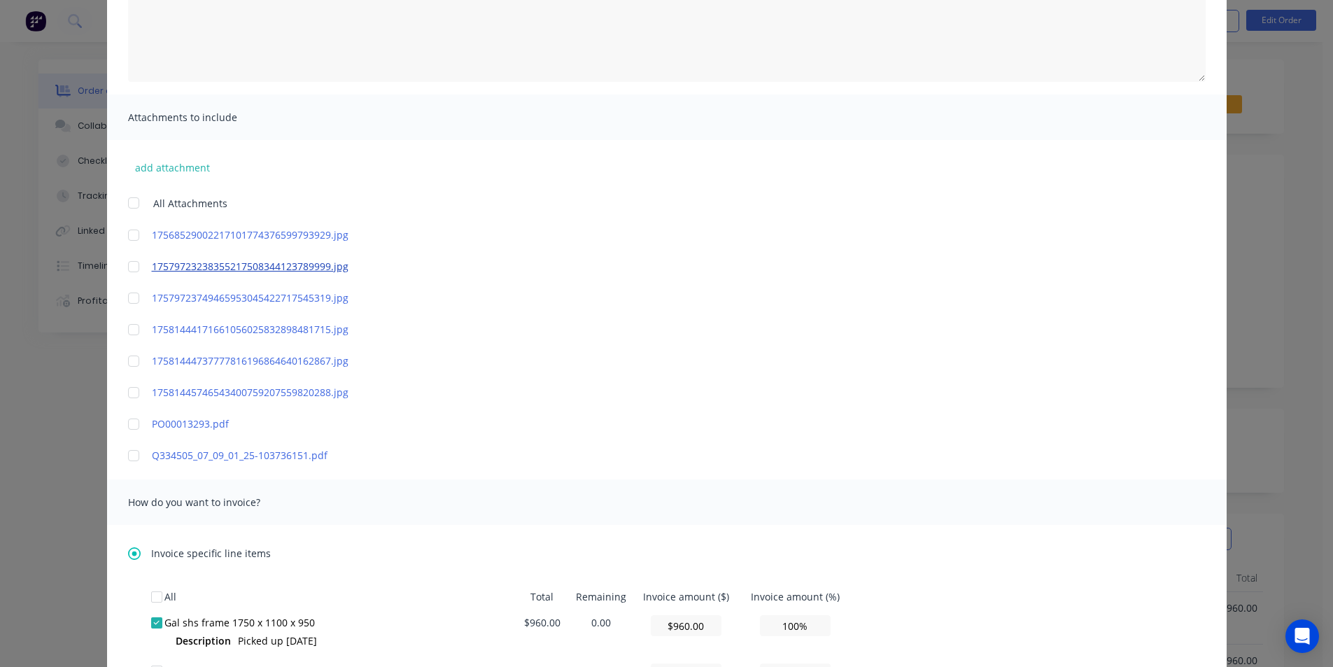
scroll to position [0, 0]
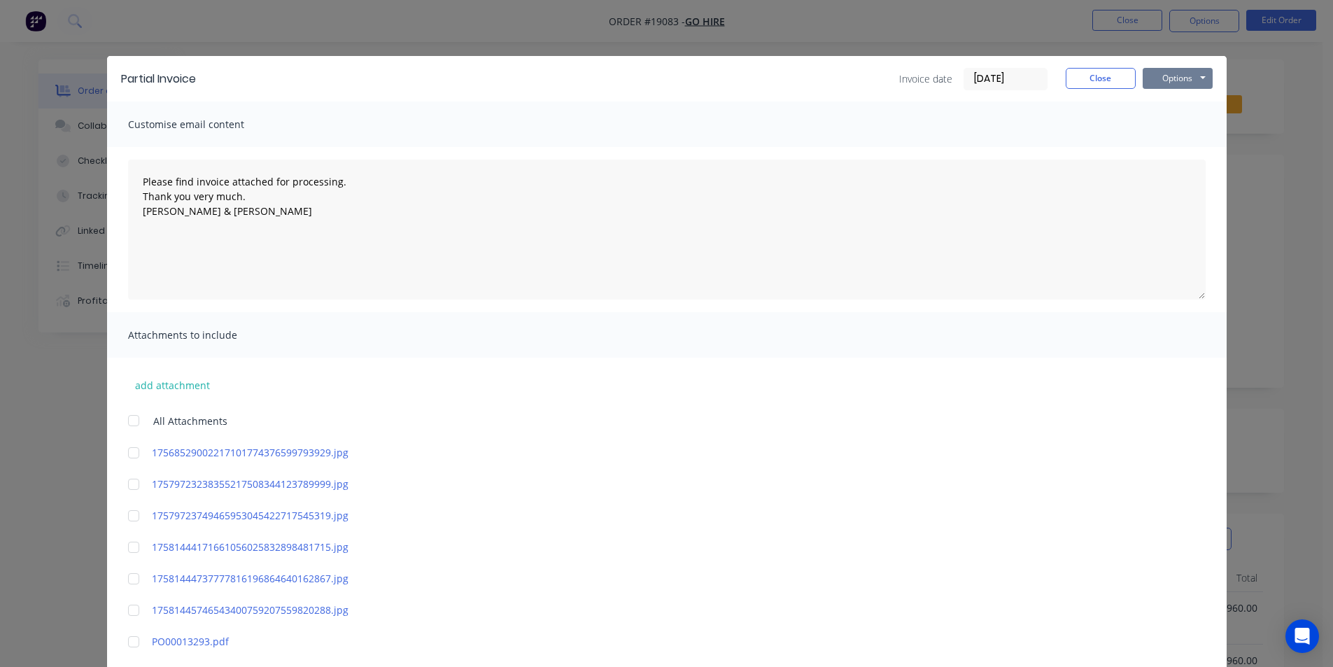
click at [1173, 85] on button "Options" at bounding box center [1178, 78] width 70 height 21
type textarea "Please find invoice attached for processing. Thank you very much. Brett & Dean"
click at [1180, 147] on button "Email" at bounding box center [1188, 149] width 90 height 23
type textarea "Please find invoice attached for processing. Thank you very much. Brett & Dean"
click at [1109, 84] on button "Close" at bounding box center [1101, 78] width 70 height 21
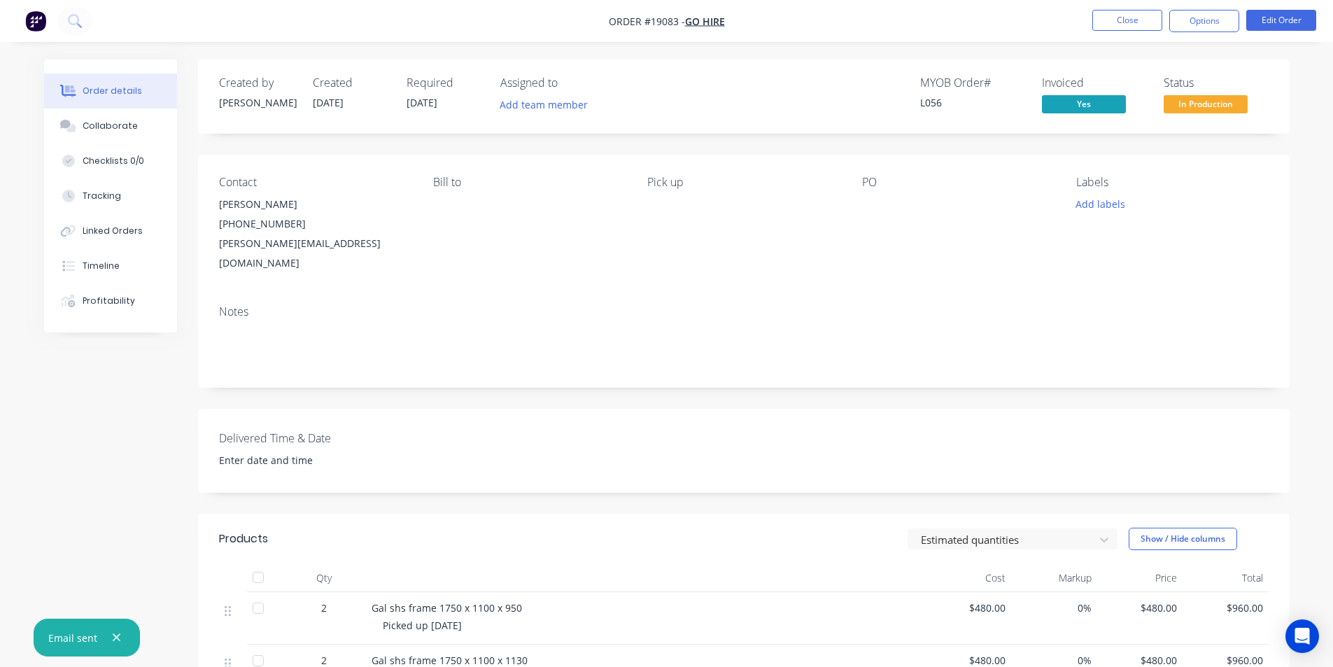
click at [1261, 100] on div "Status In Production" at bounding box center [1216, 96] width 105 height 41
click at [1226, 100] on span "In Production" at bounding box center [1206, 103] width 84 height 17
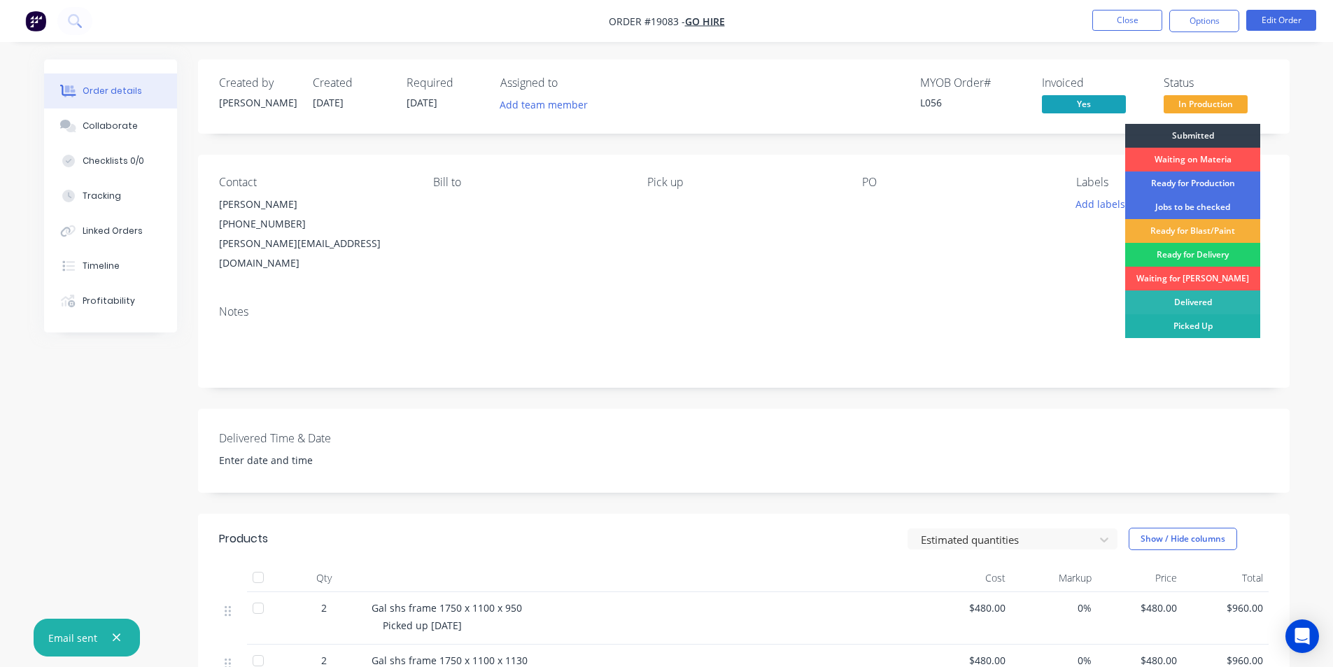
click at [1201, 325] on div "Picked Up" at bounding box center [1192, 326] width 135 height 24
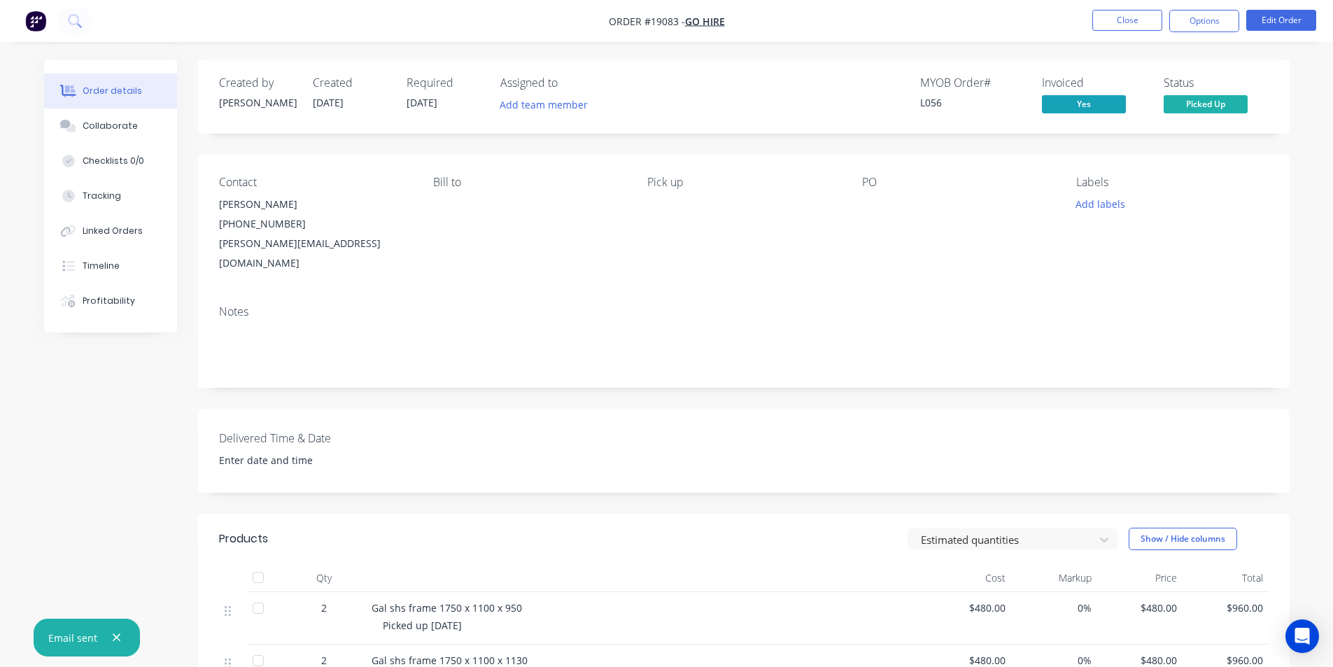
click at [36, 22] on img "button" at bounding box center [35, 20] width 21 height 21
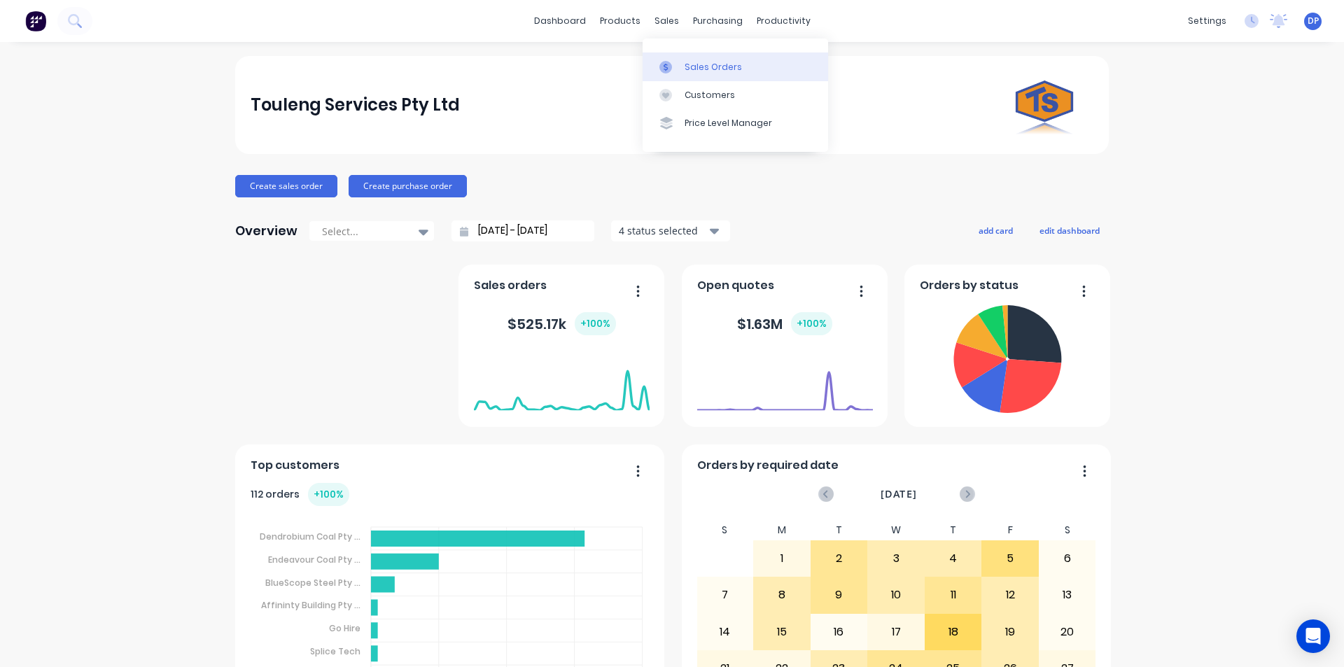
click at [692, 61] on div "Sales Orders" at bounding box center [712, 67] width 57 height 13
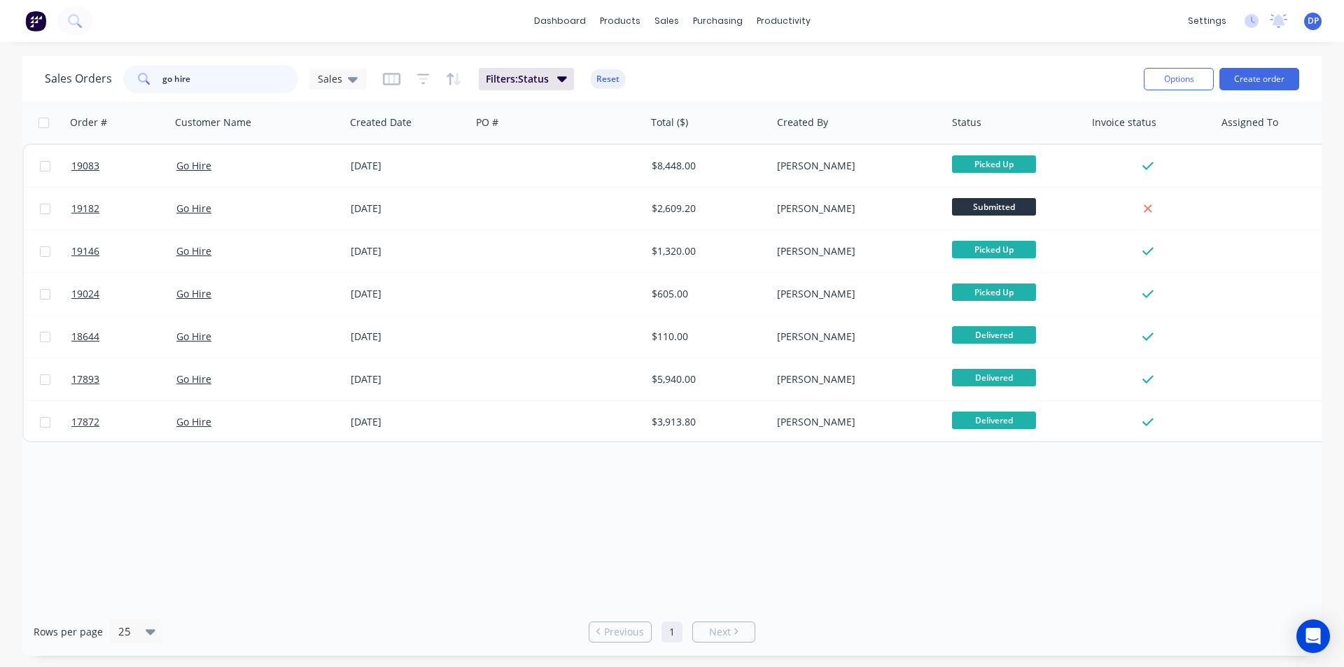
drag, startPoint x: 215, startPoint y: 84, endPoint x: 62, endPoint y: 75, distance: 153.5
click at [62, 75] on div "Sales Orders go hire Sales" at bounding box center [205, 79] width 321 height 28
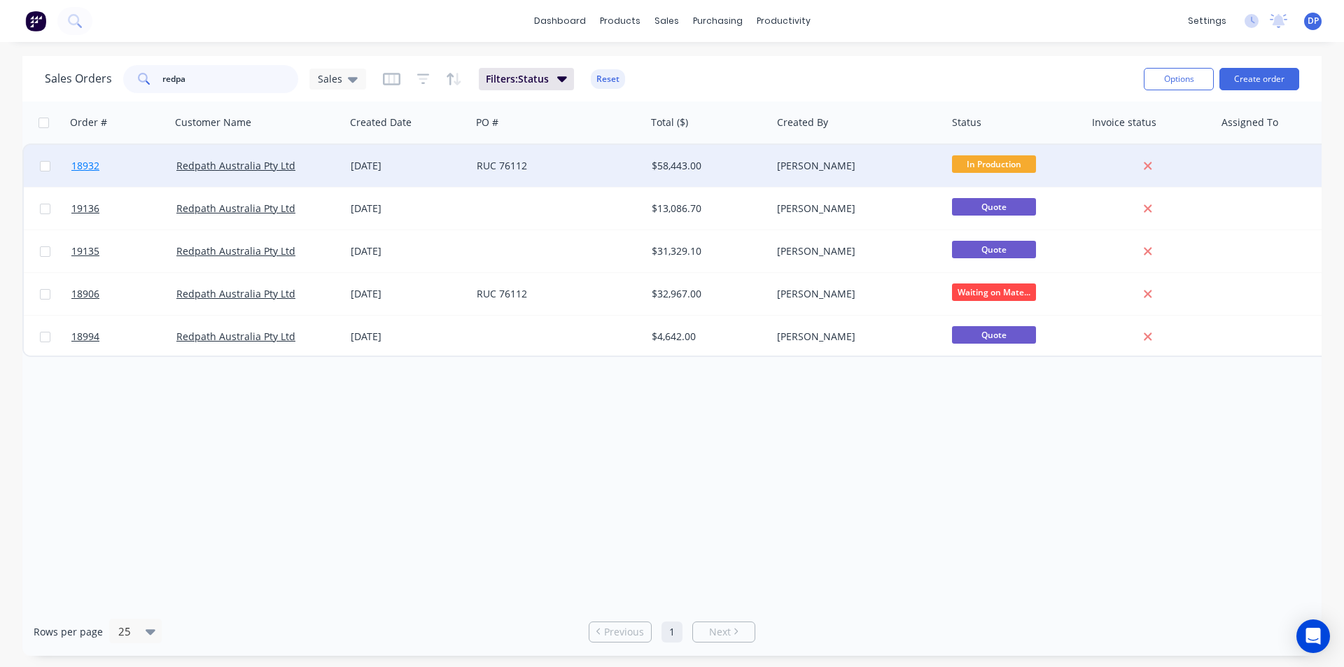
type input "redpa"
click at [87, 162] on span "18932" at bounding box center [85, 166] width 28 height 14
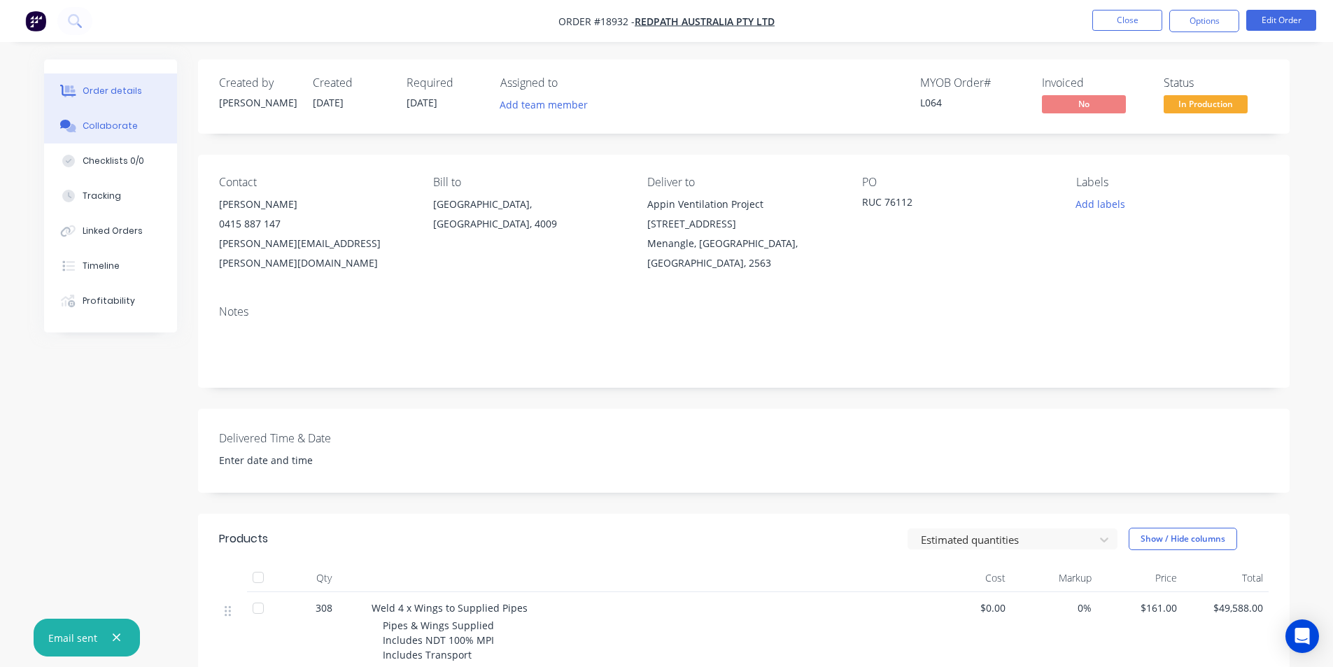
click at [79, 133] on button "Collaborate" at bounding box center [110, 125] width 133 height 35
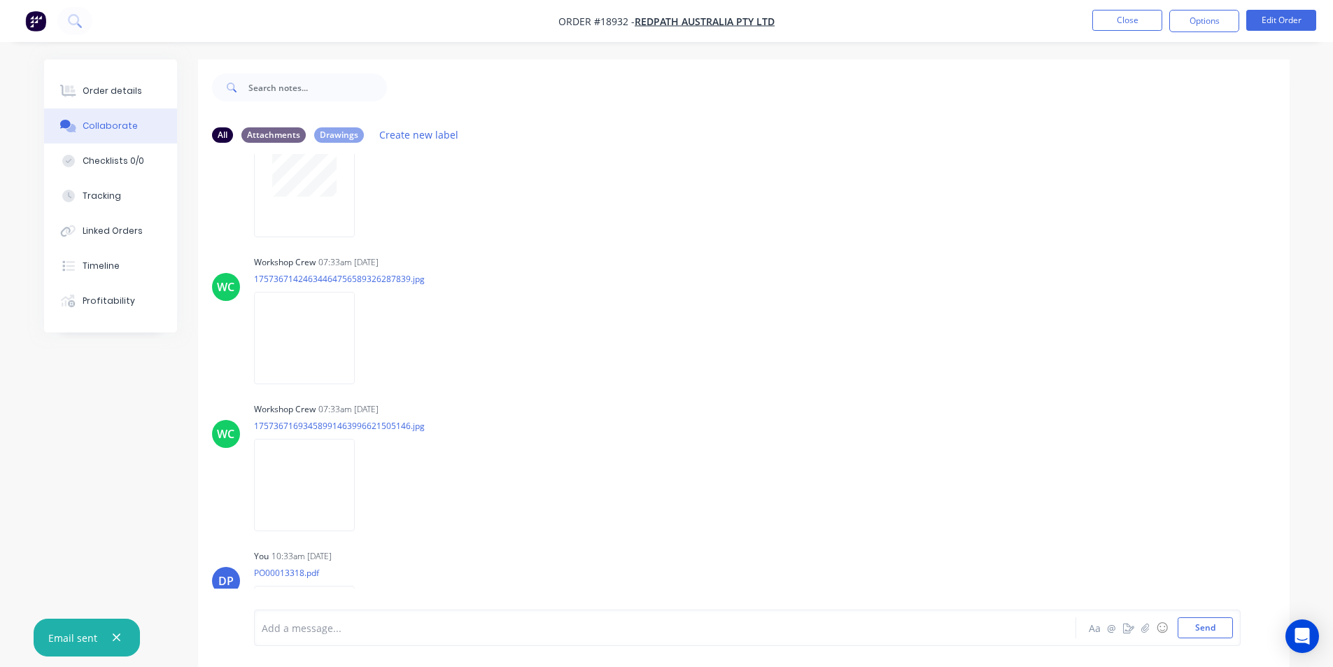
scroll to position [2055, 0]
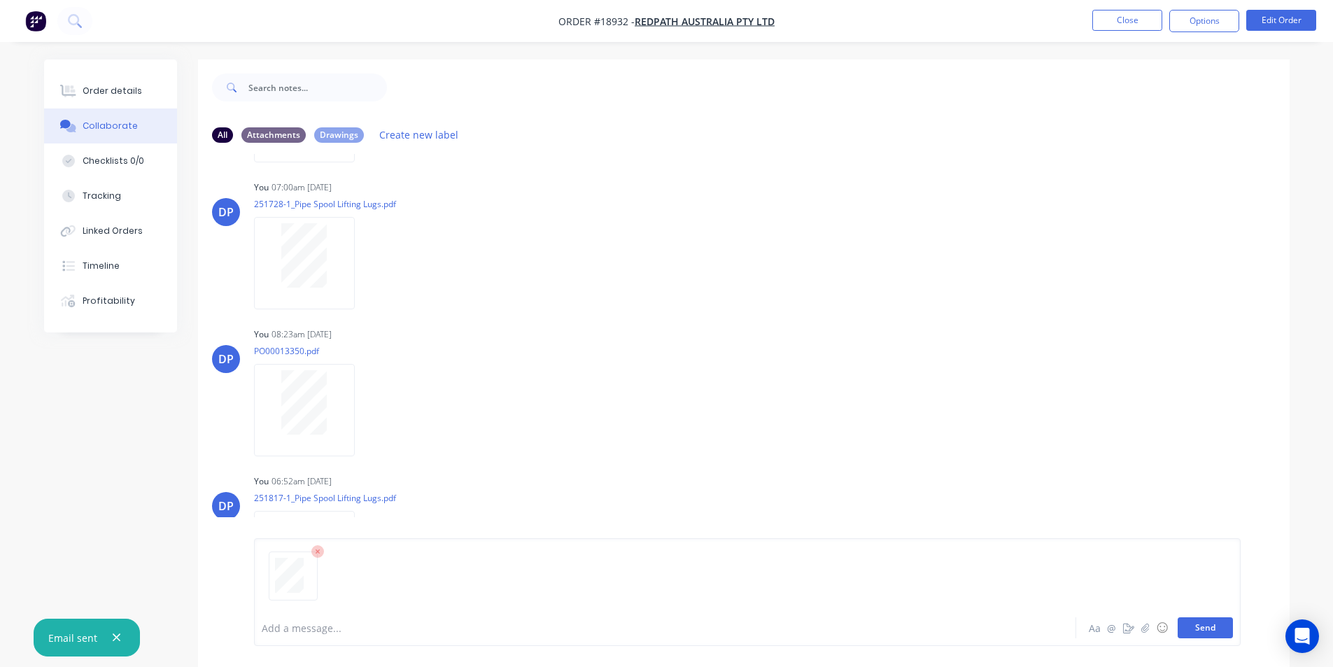
click at [1199, 625] on button "Send" at bounding box center [1205, 627] width 55 height 21
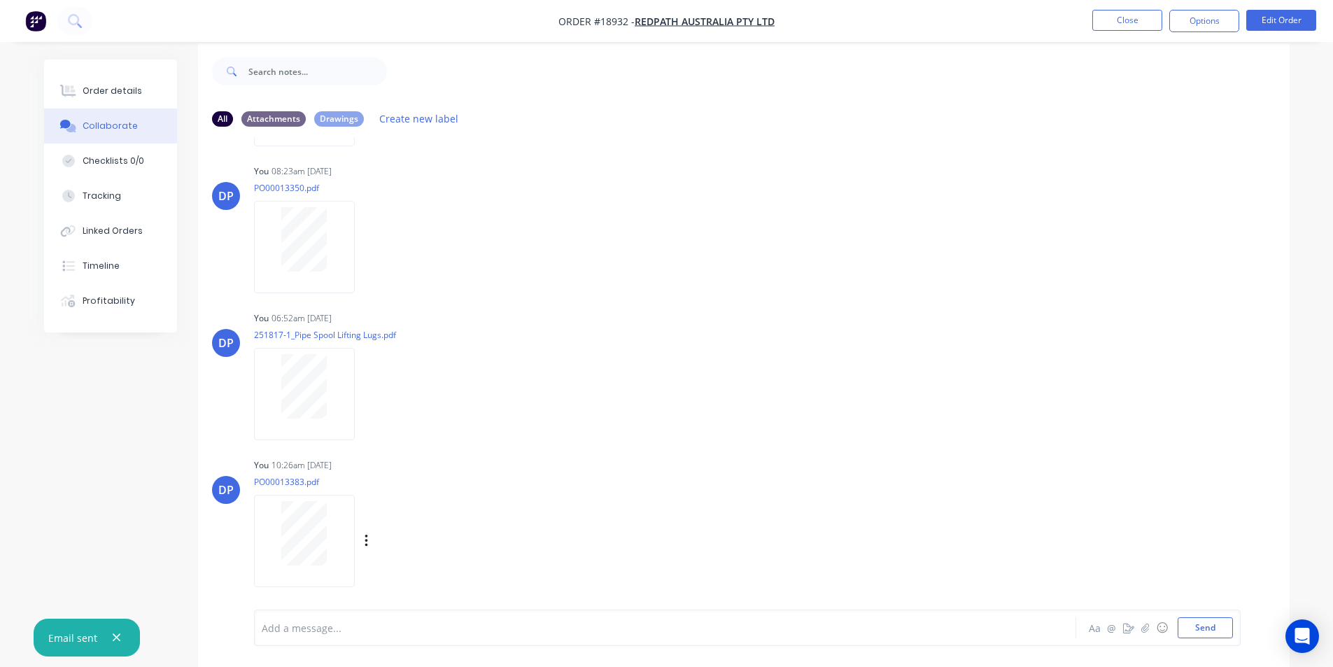
scroll to position [21, 0]
click at [37, 18] on img "button" at bounding box center [35, 20] width 21 height 21
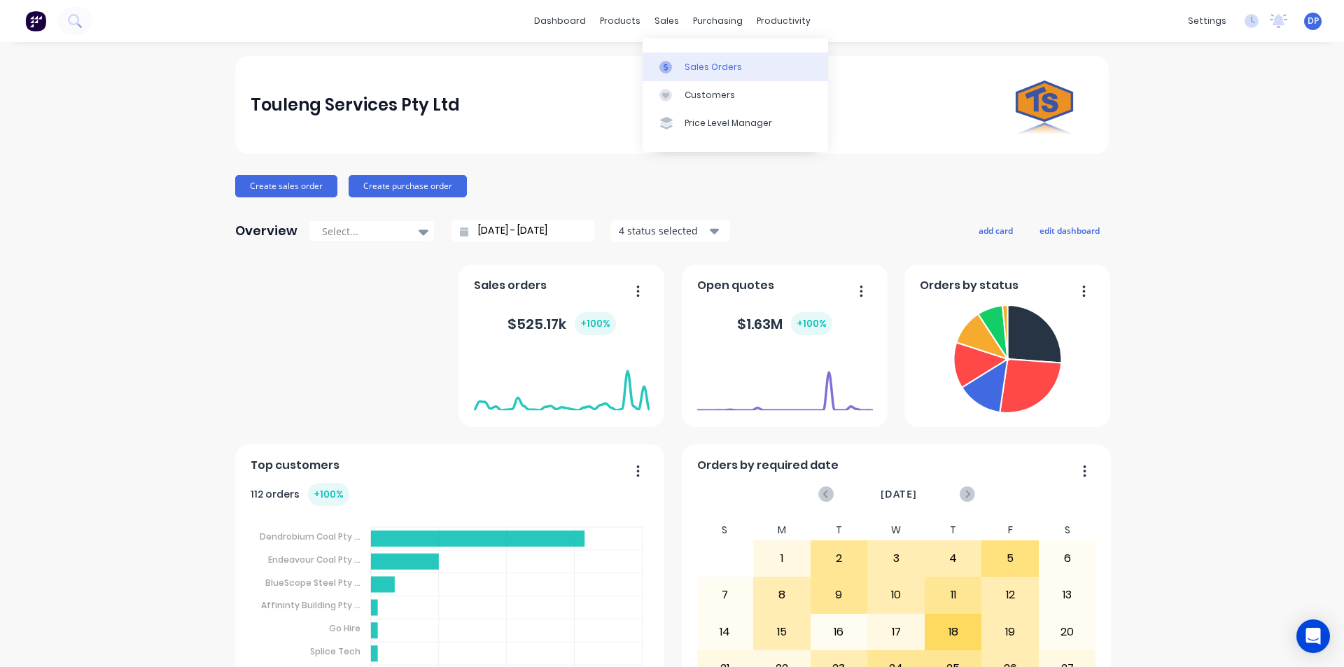
click at [701, 62] on div "Sales Orders" at bounding box center [712, 67] width 57 height 13
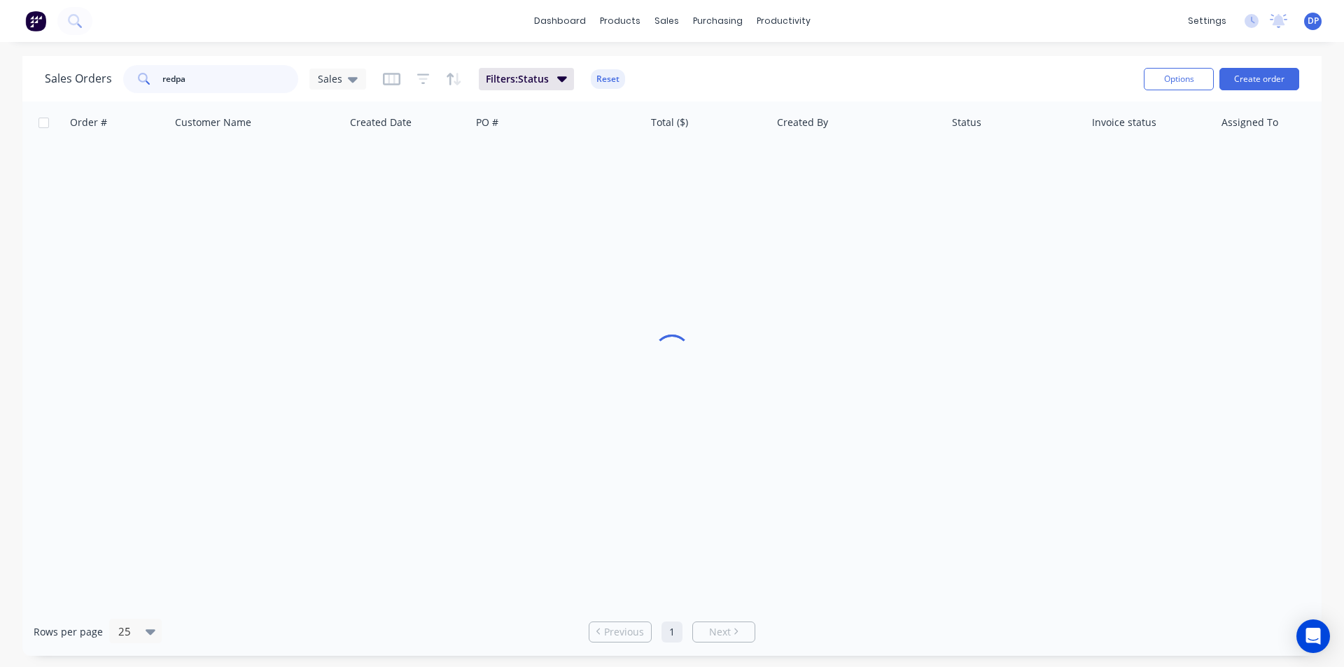
drag, startPoint x: 222, startPoint y: 77, endPoint x: 78, endPoint y: 80, distance: 143.5
click at [78, 80] on div "Sales Orders redpa Sales" at bounding box center [205, 79] width 321 height 28
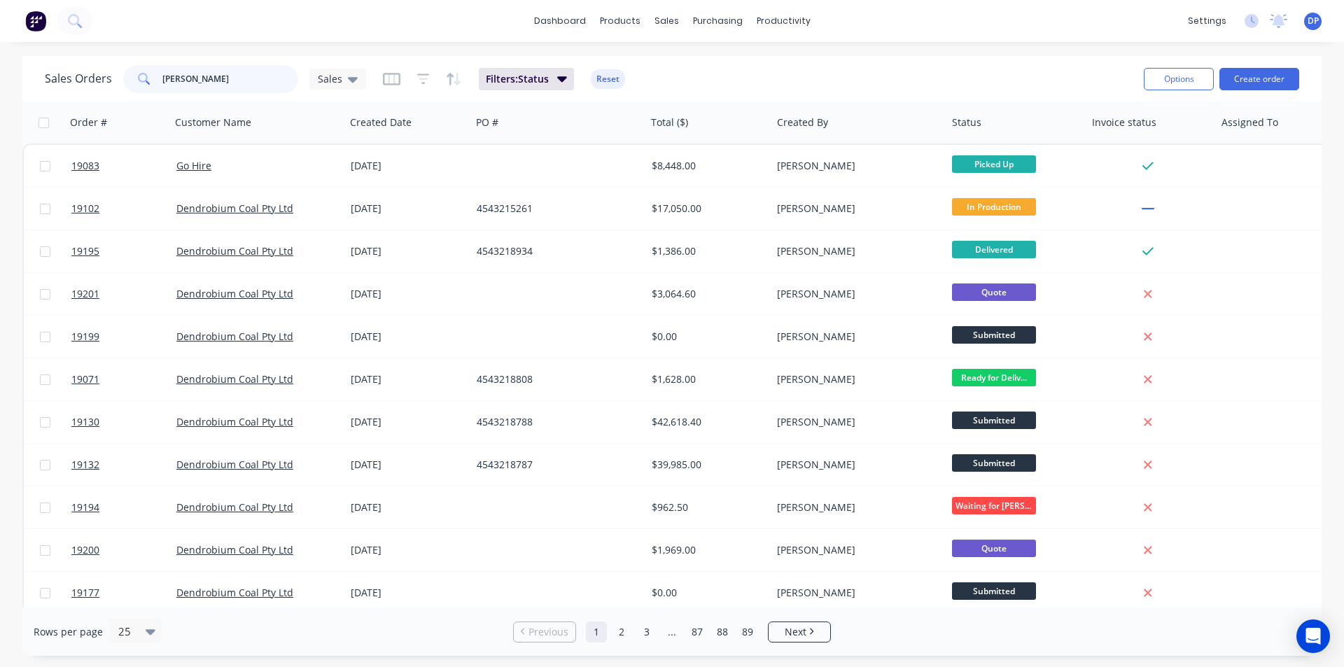
type input "joy plat"
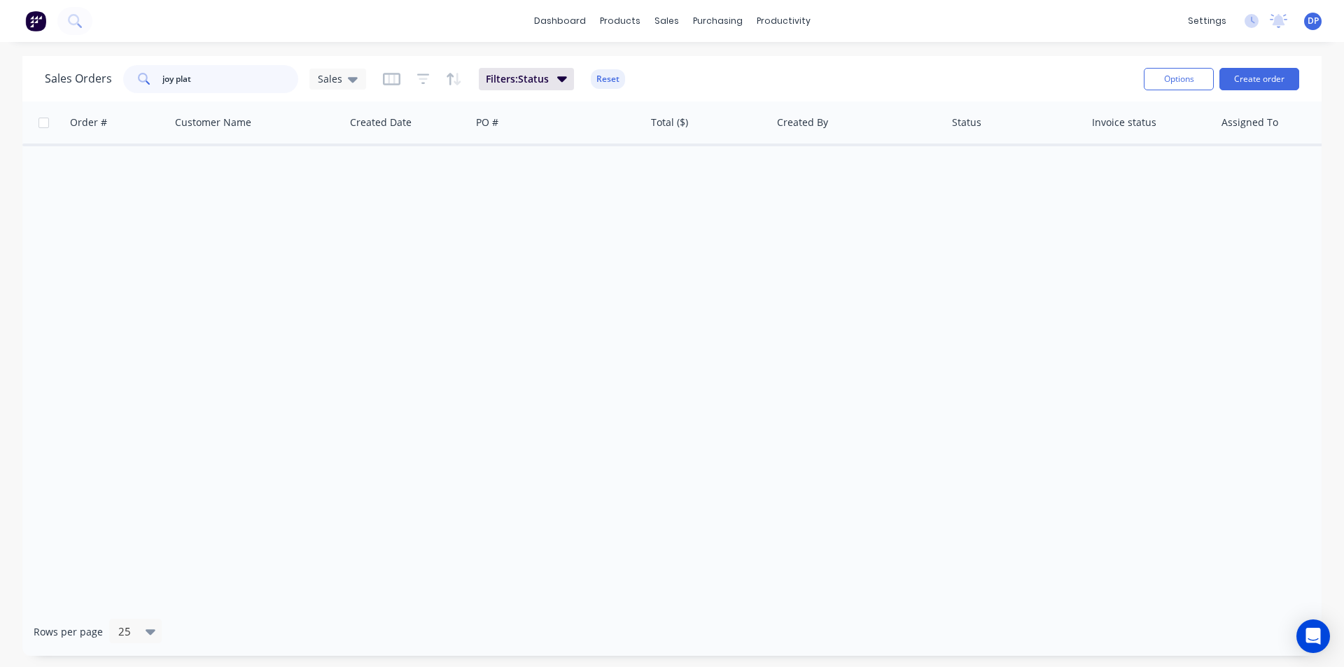
drag, startPoint x: 209, startPoint y: 79, endPoint x: 0, endPoint y: 79, distance: 208.5
click at [0, 79] on div "Sales Orders joy plat Sales Filters: Status Reset Options Create order Order # …" at bounding box center [672, 356] width 1344 height 600
type input "f"
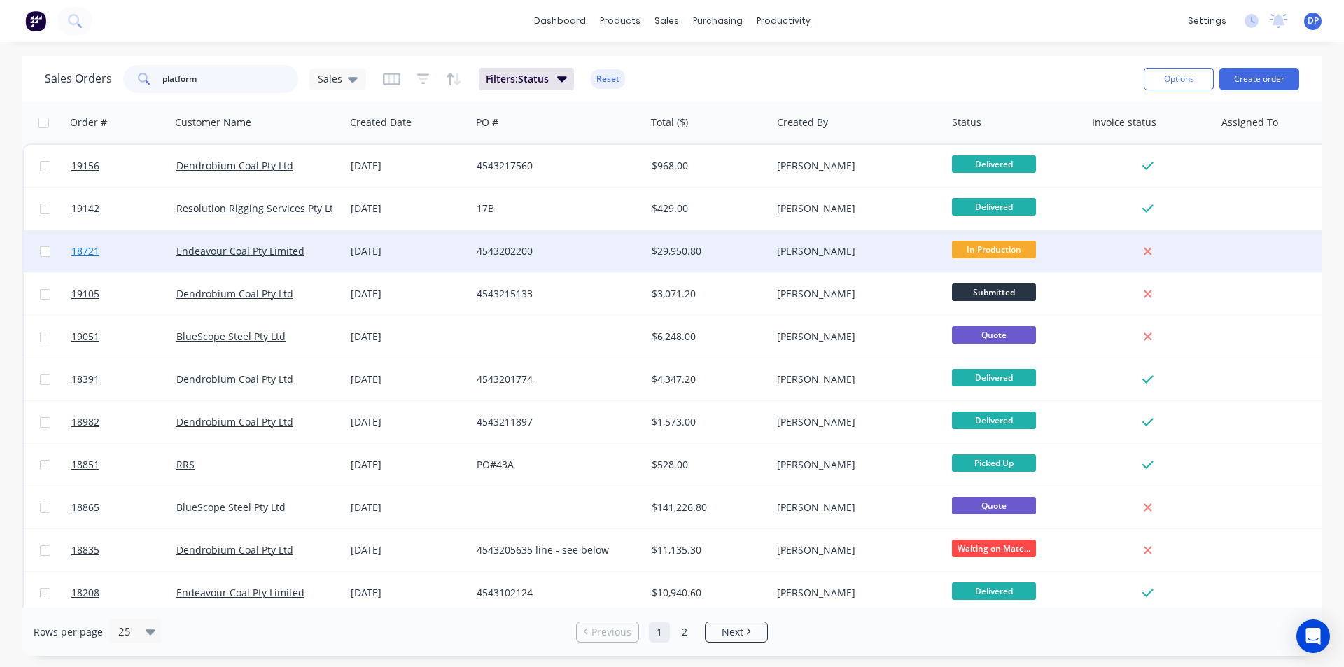
type input "platform"
click at [95, 246] on span "18721" at bounding box center [85, 251] width 28 height 14
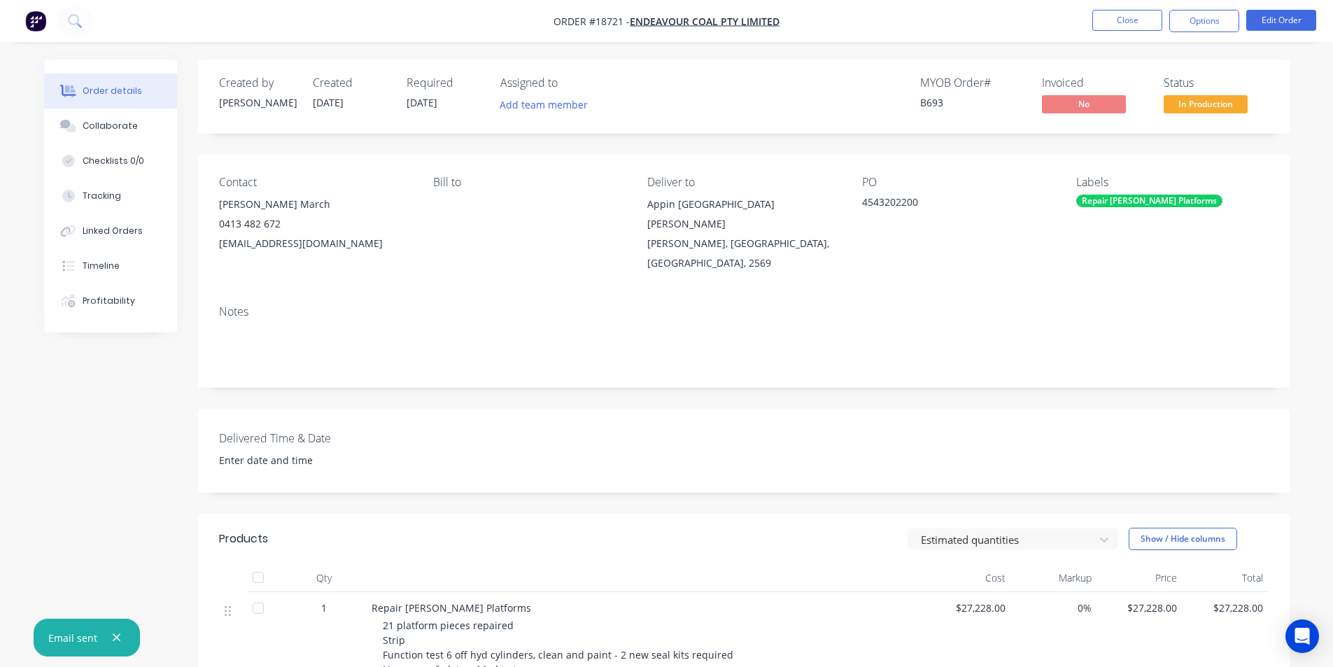
click at [34, 22] on img "button" at bounding box center [35, 20] width 21 height 21
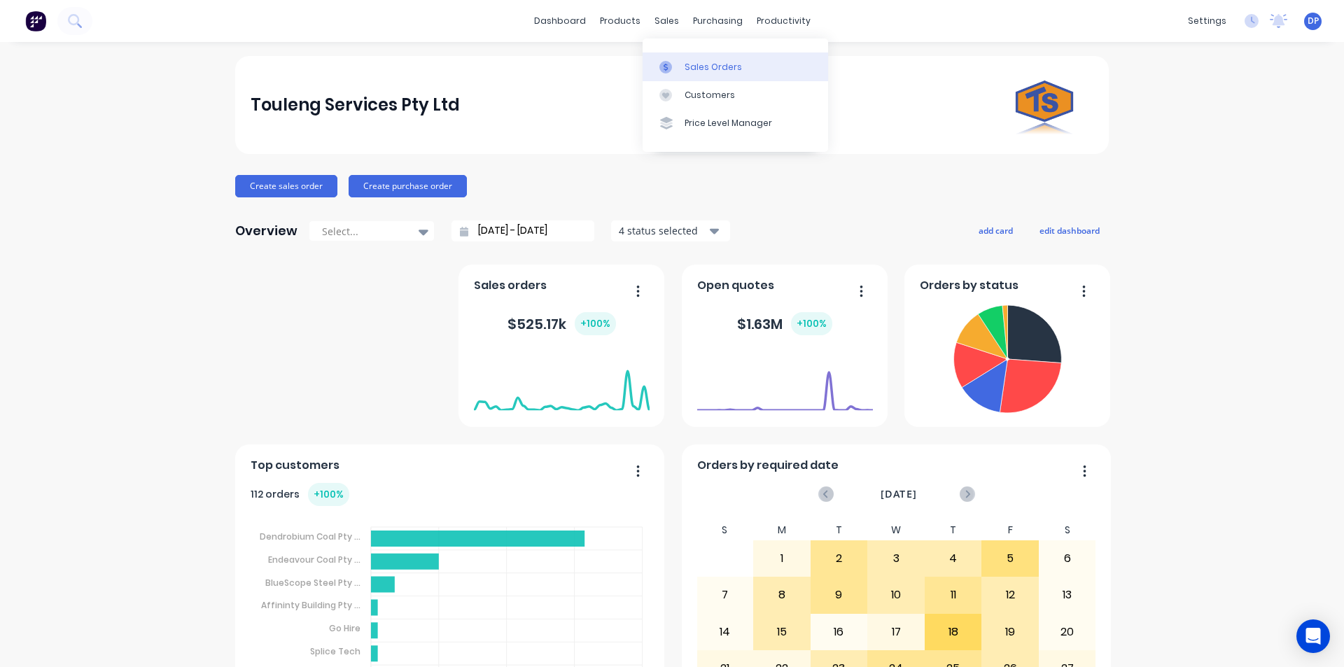
click at [704, 73] on div "Sales Orders" at bounding box center [712, 67] width 57 height 13
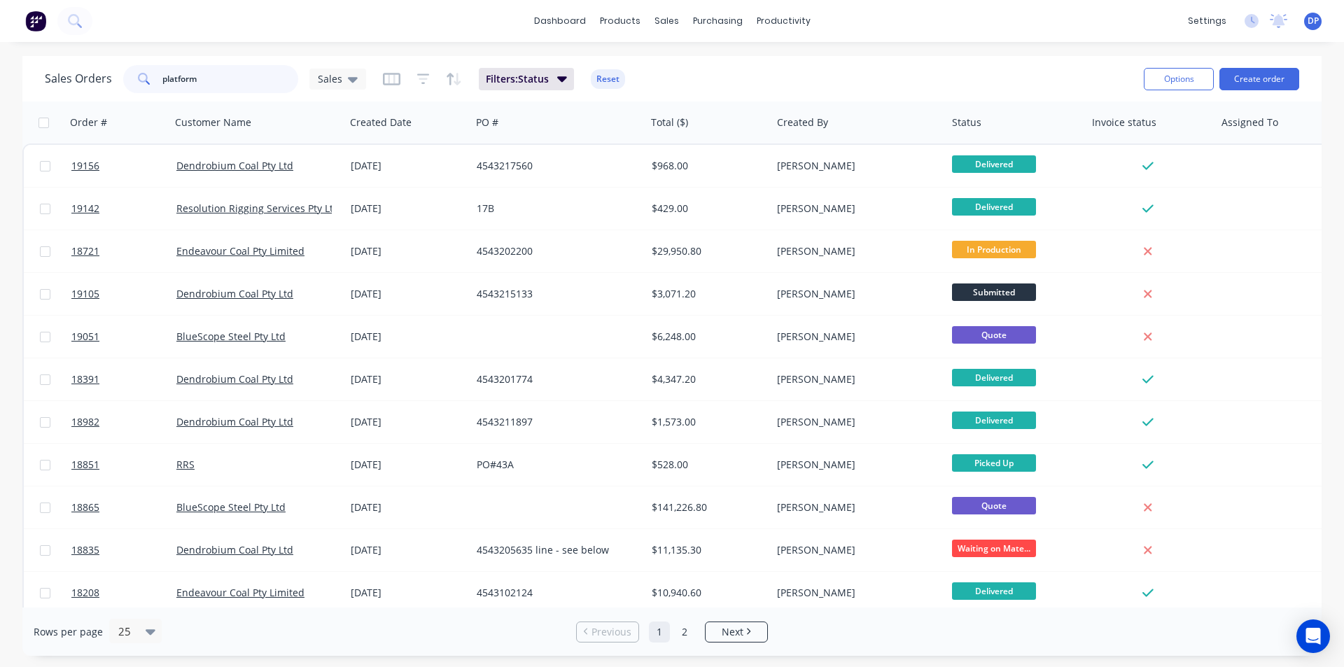
drag, startPoint x: 218, startPoint y: 78, endPoint x: 124, endPoint y: 81, distance: 93.8
click at [124, 81] on div "platform" at bounding box center [210, 79] width 175 height 28
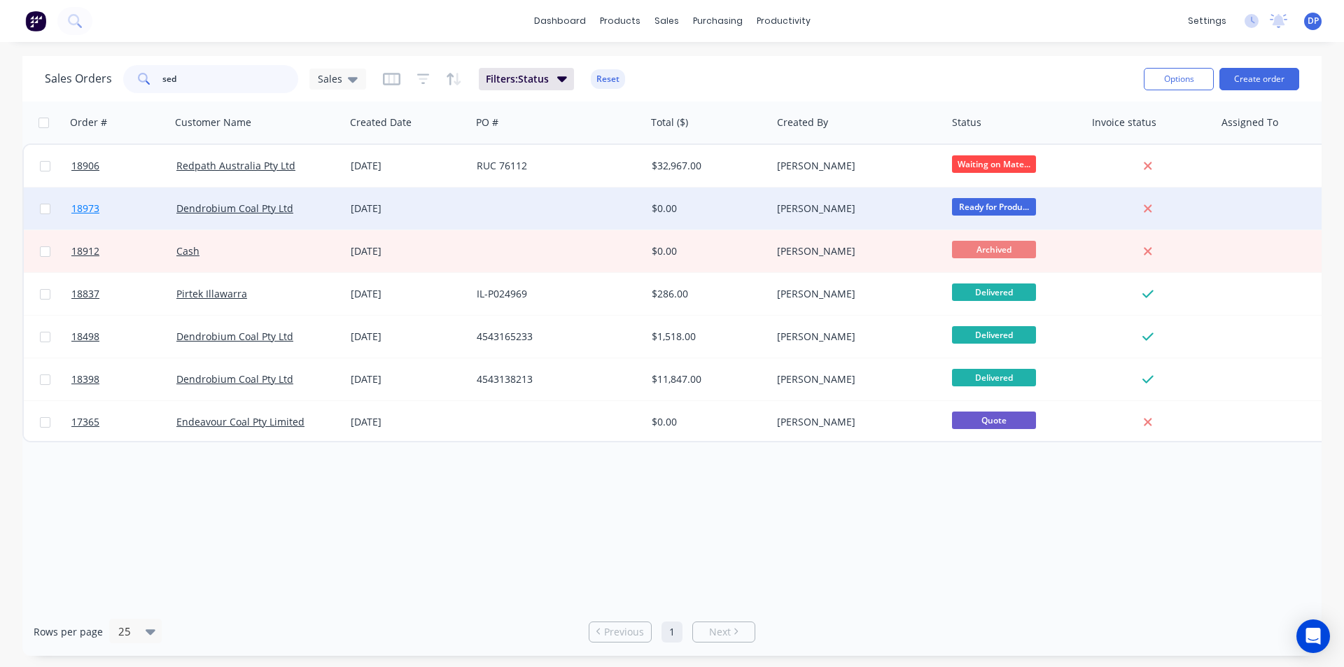
type input "sed"
click at [88, 211] on span "18973" at bounding box center [85, 209] width 28 height 14
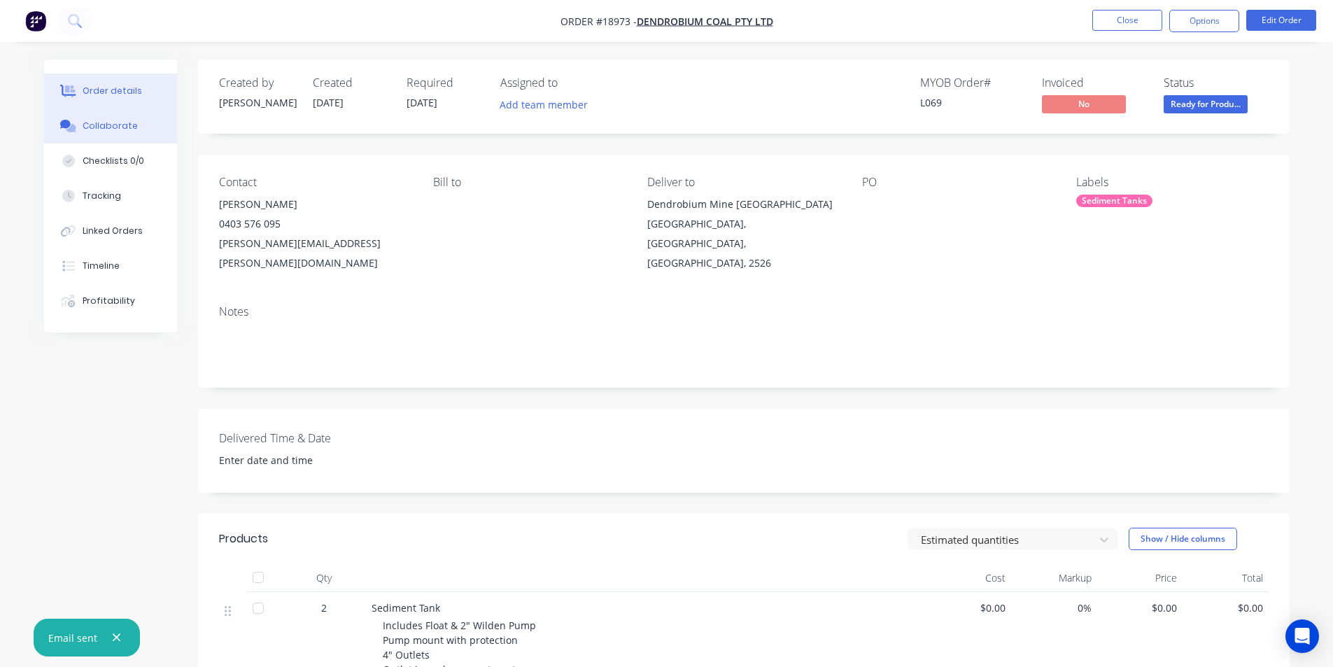
click at [118, 134] on button "Collaborate" at bounding box center [110, 125] width 133 height 35
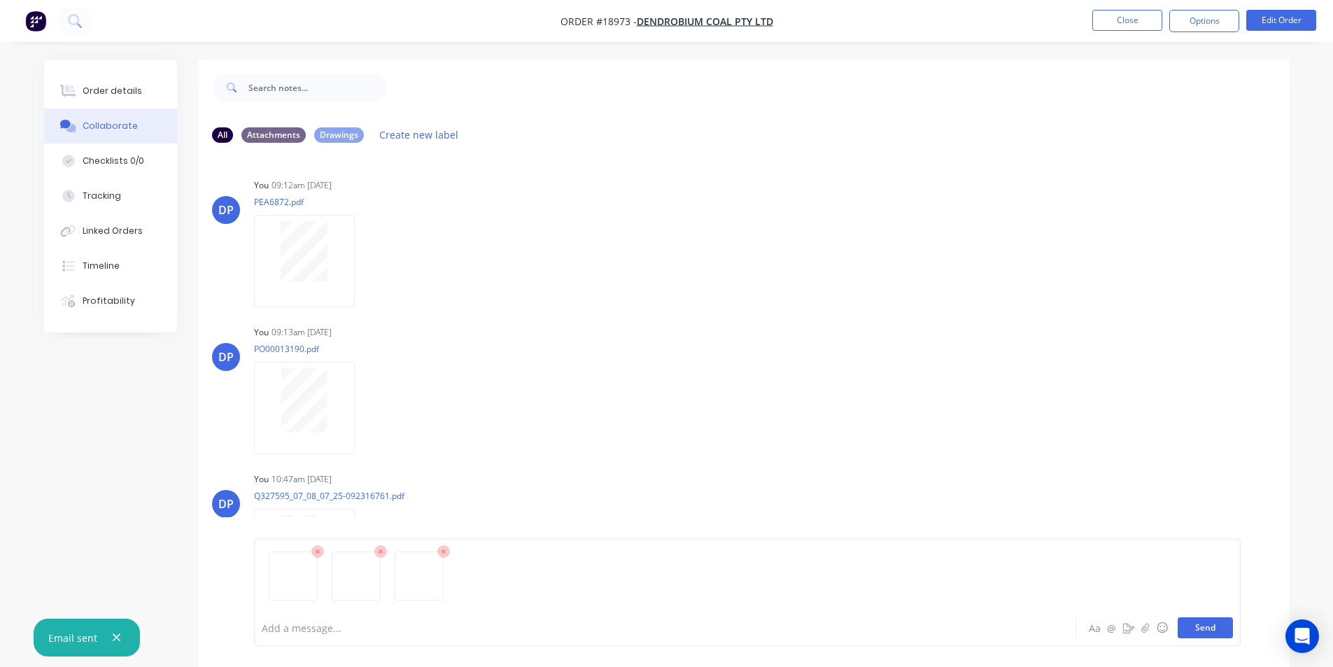
click at [1206, 621] on button "Send" at bounding box center [1205, 627] width 55 height 21
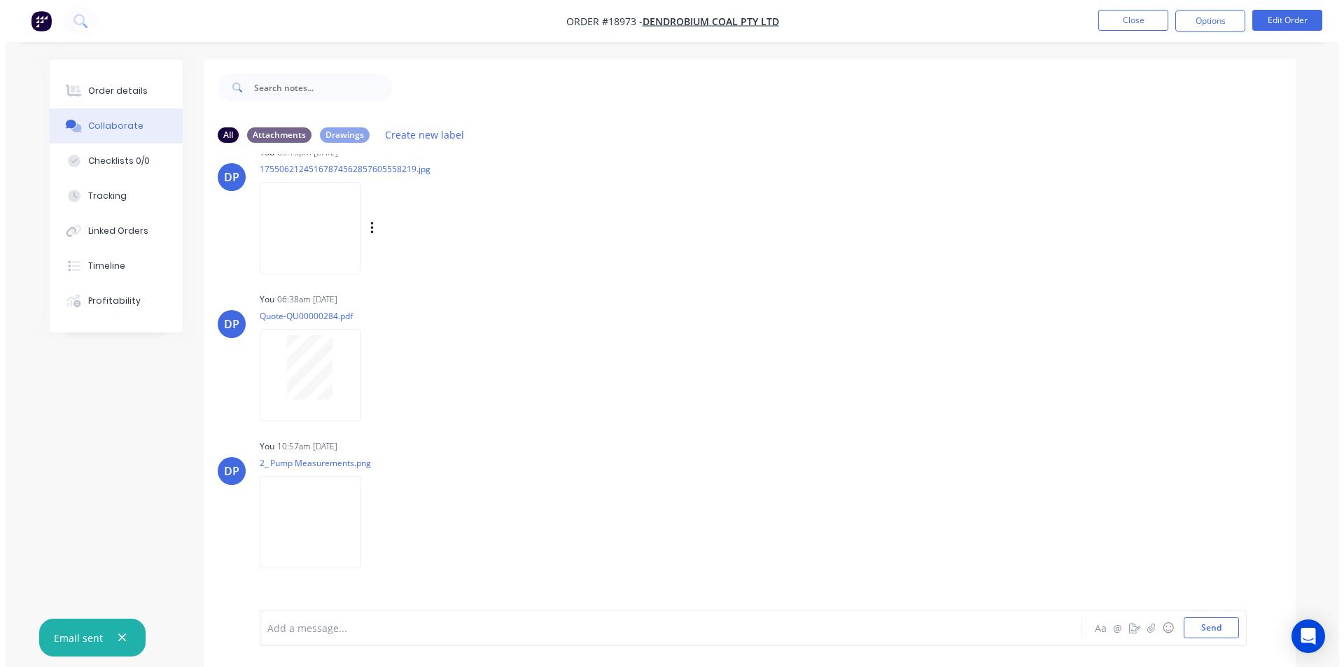
scroll to position [1467, 0]
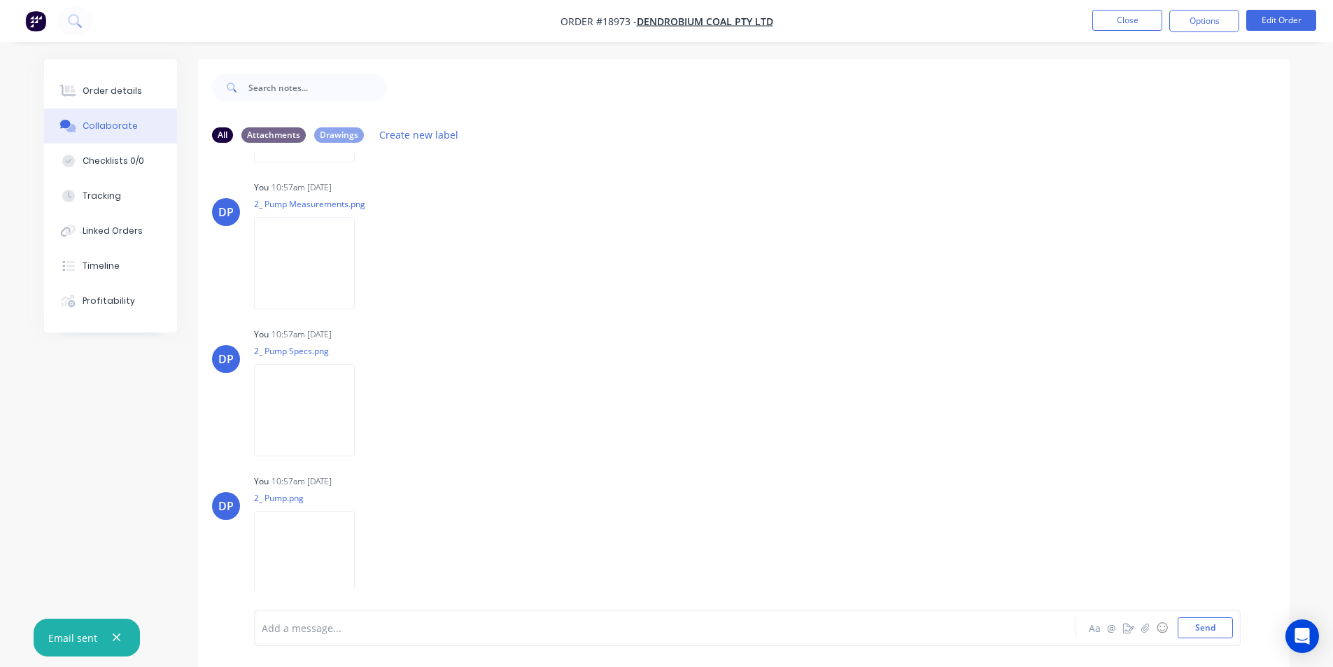
click at [44, 21] on img "button" at bounding box center [35, 20] width 21 height 21
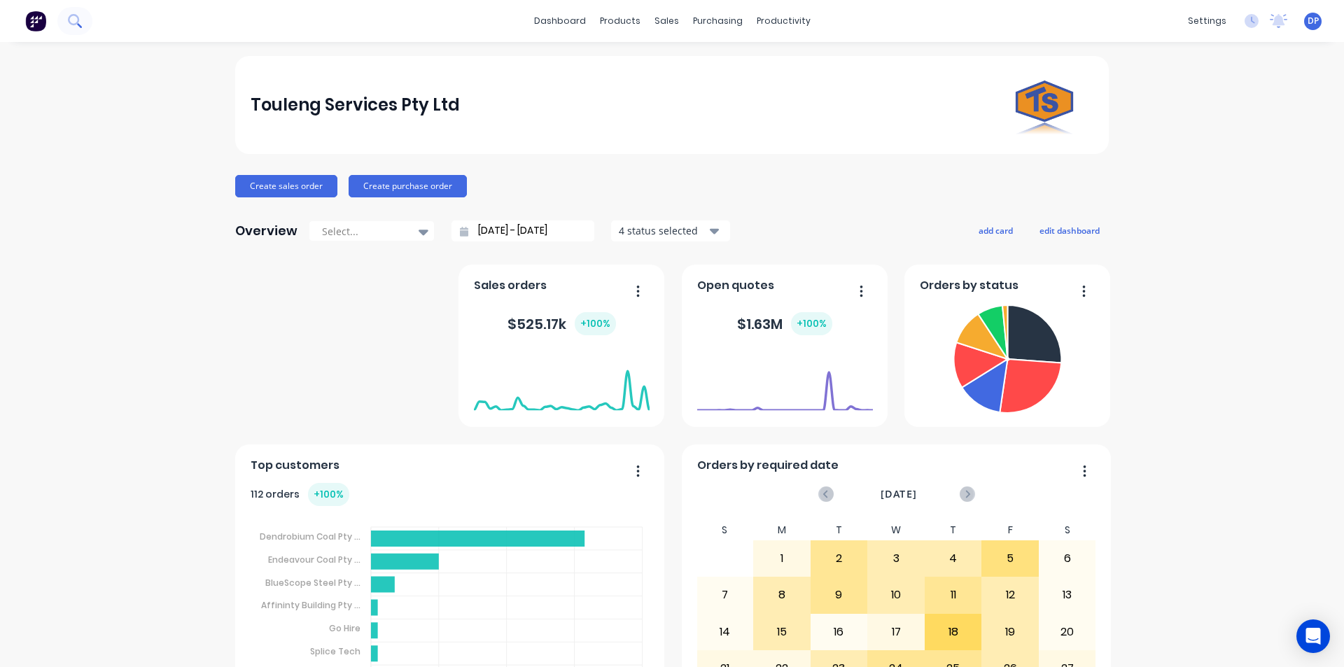
click at [75, 17] on icon at bounding box center [74, 20] width 13 height 13
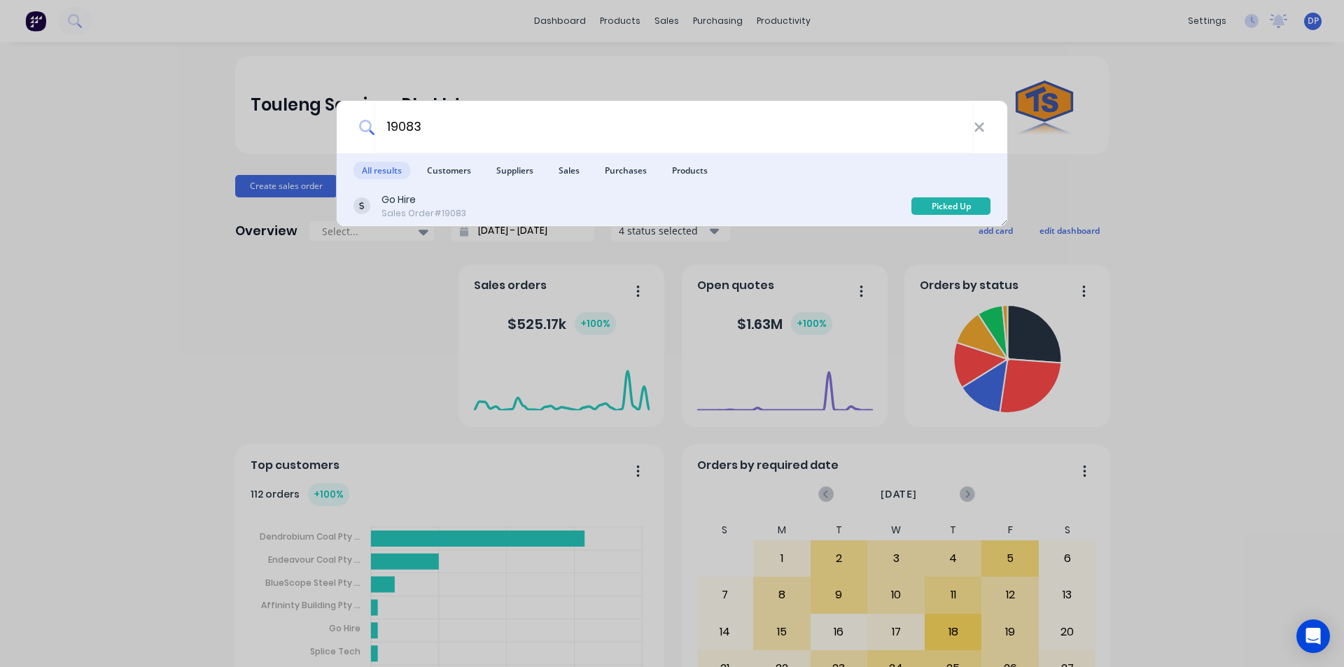
type input "19083"
click at [486, 201] on div "Go Hire Sales Order #19083" at bounding box center [632, 205] width 558 height 27
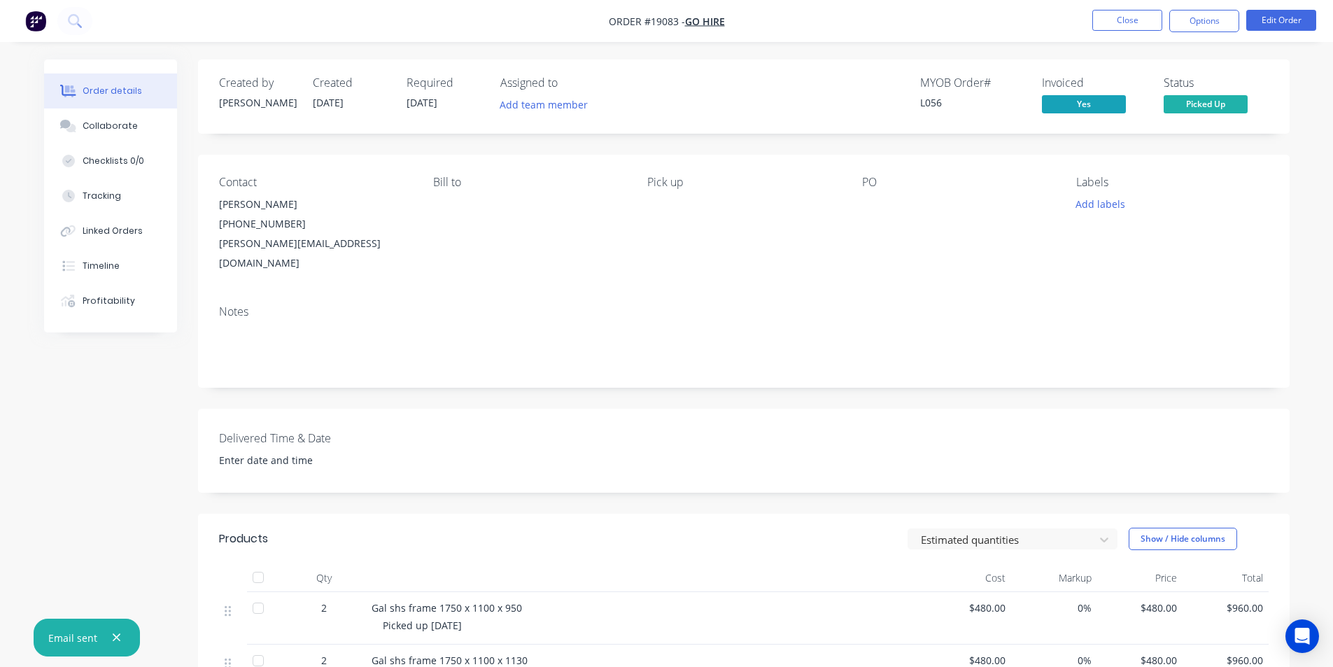
click at [14, 18] on nav "Order #19083 - Go Hire Close Options Edit Order" at bounding box center [666, 21] width 1333 height 42
click at [39, 18] on img "button" at bounding box center [35, 20] width 21 height 21
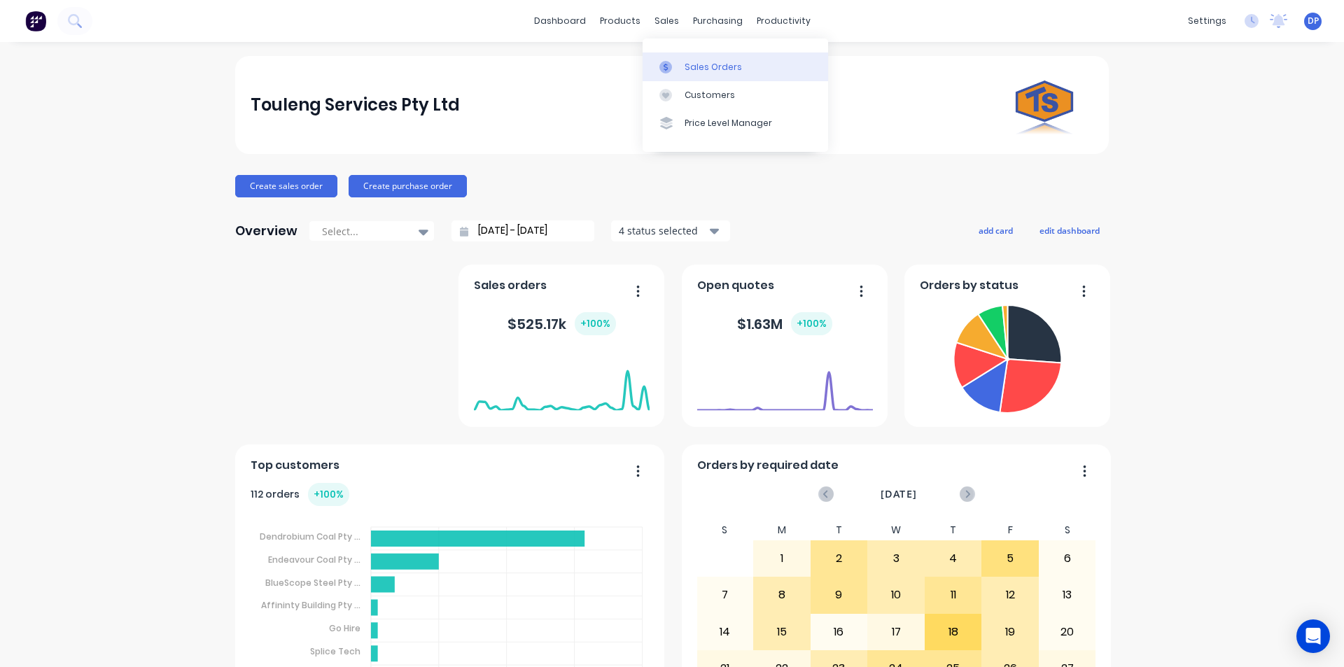
click at [698, 61] on div "Sales Orders" at bounding box center [712, 67] width 57 height 13
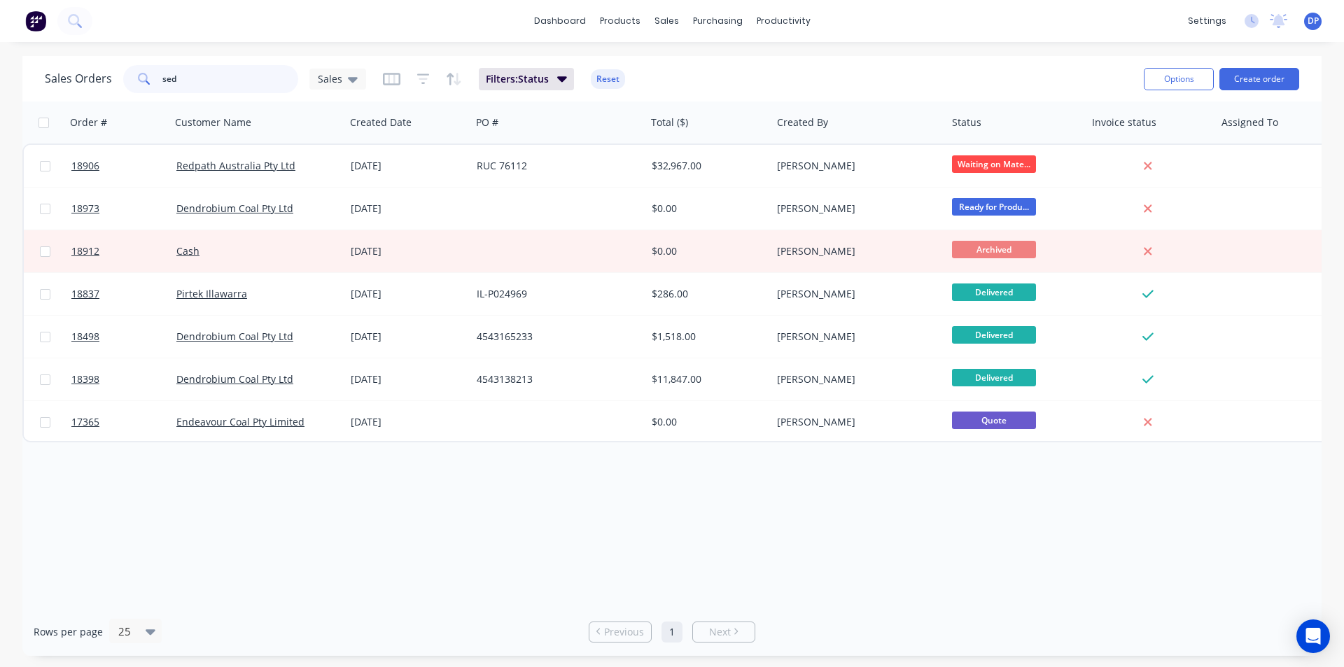
drag, startPoint x: 211, startPoint y: 84, endPoint x: 143, endPoint y: 83, distance: 67.9
click at [143, 83] on div "sed" at bounding box center [210, 79] width 175 height 28
type input "bucket"
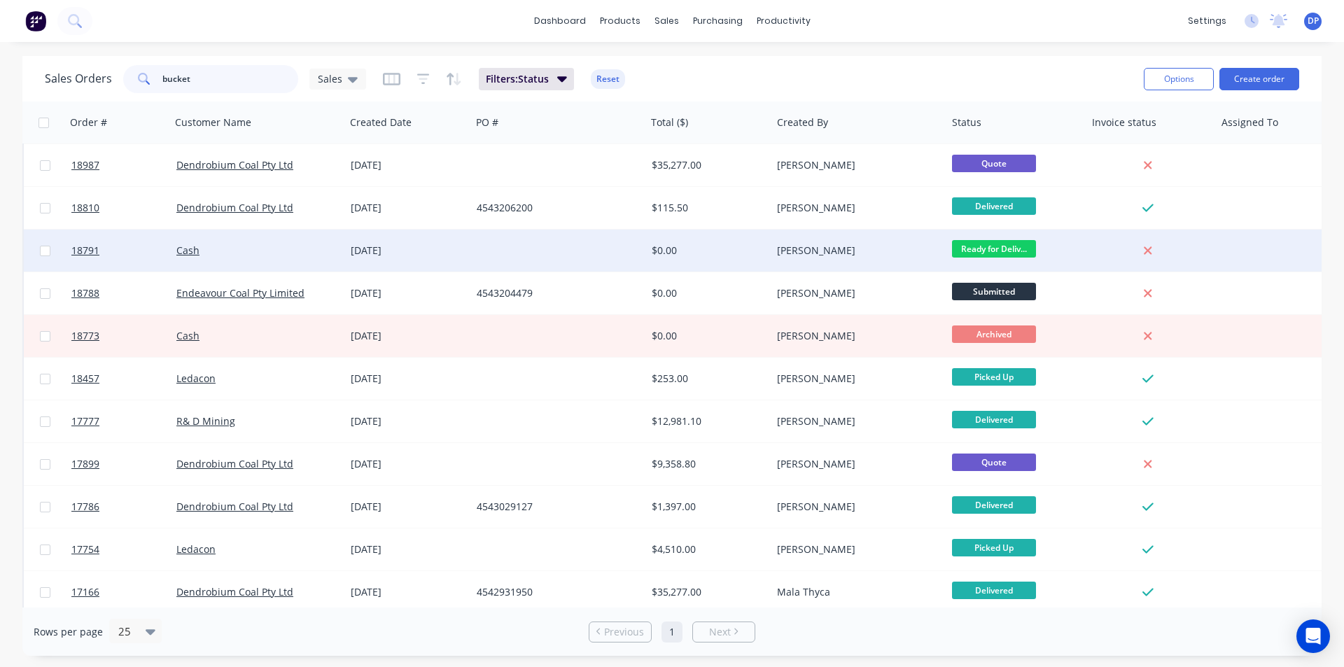
scroll to position [140, 0]
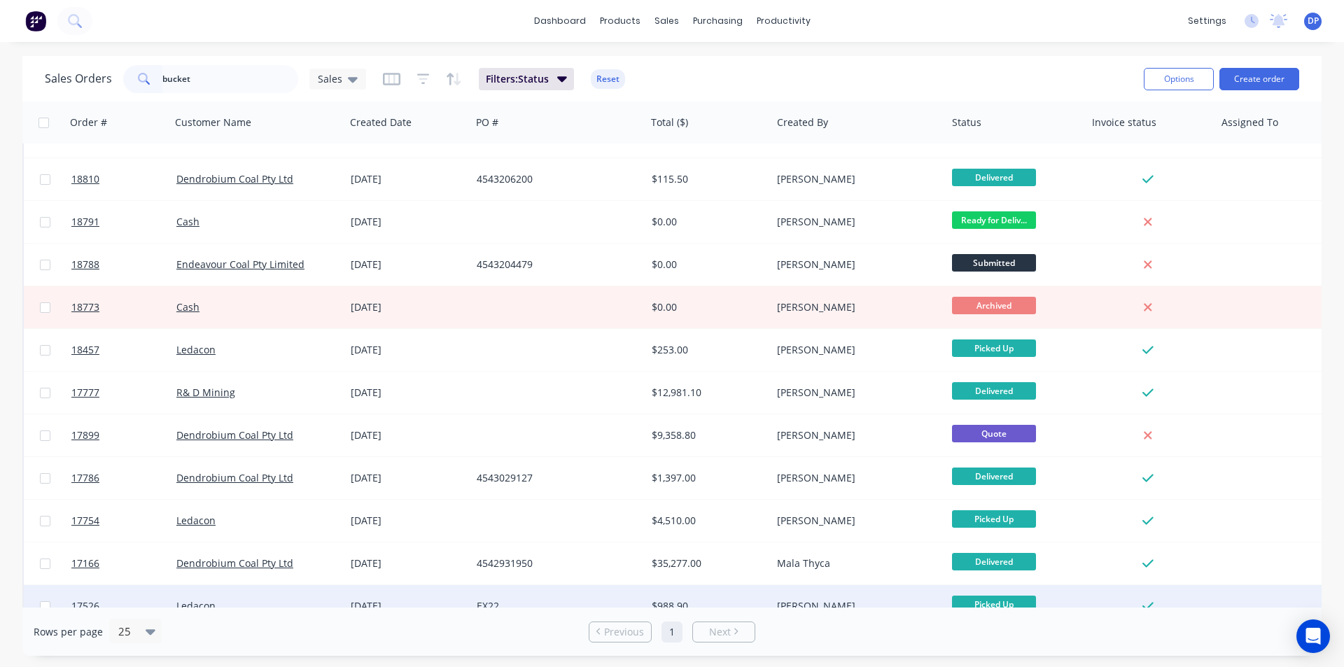
scroll to position [129, 0]
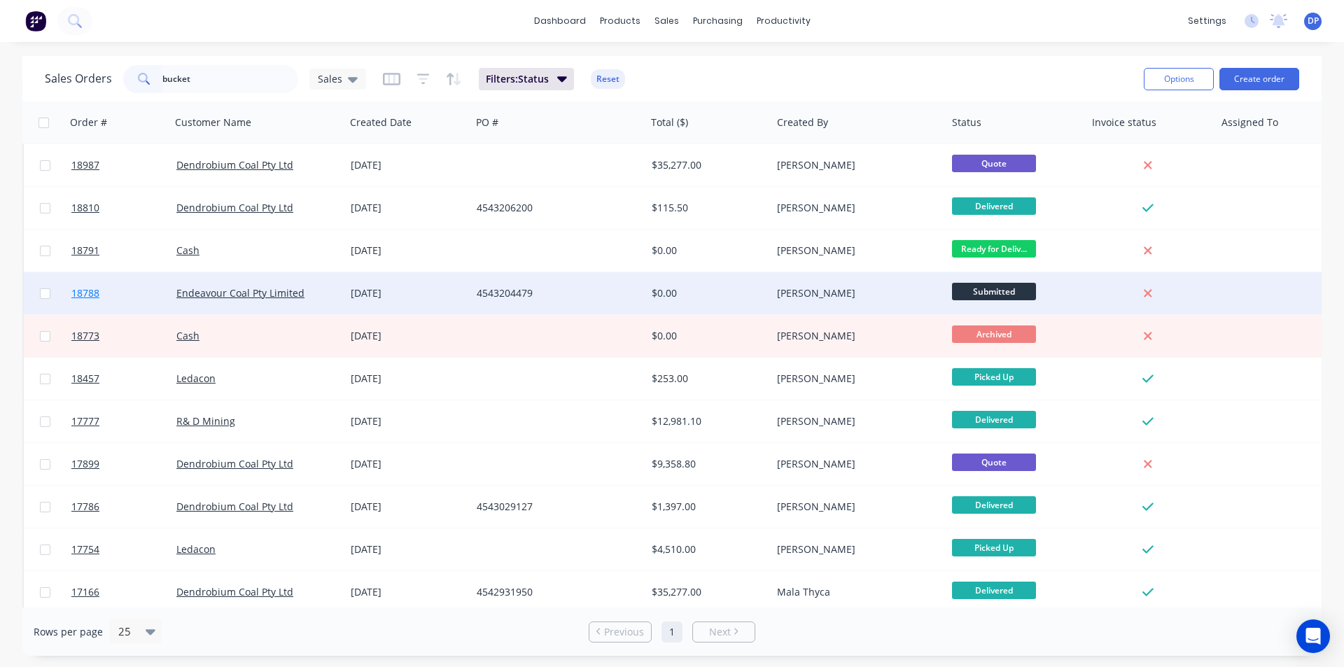
type input "bucket"
click at [98, 286] on link "18788" at bounding box center [123, 293] width 105 height 42
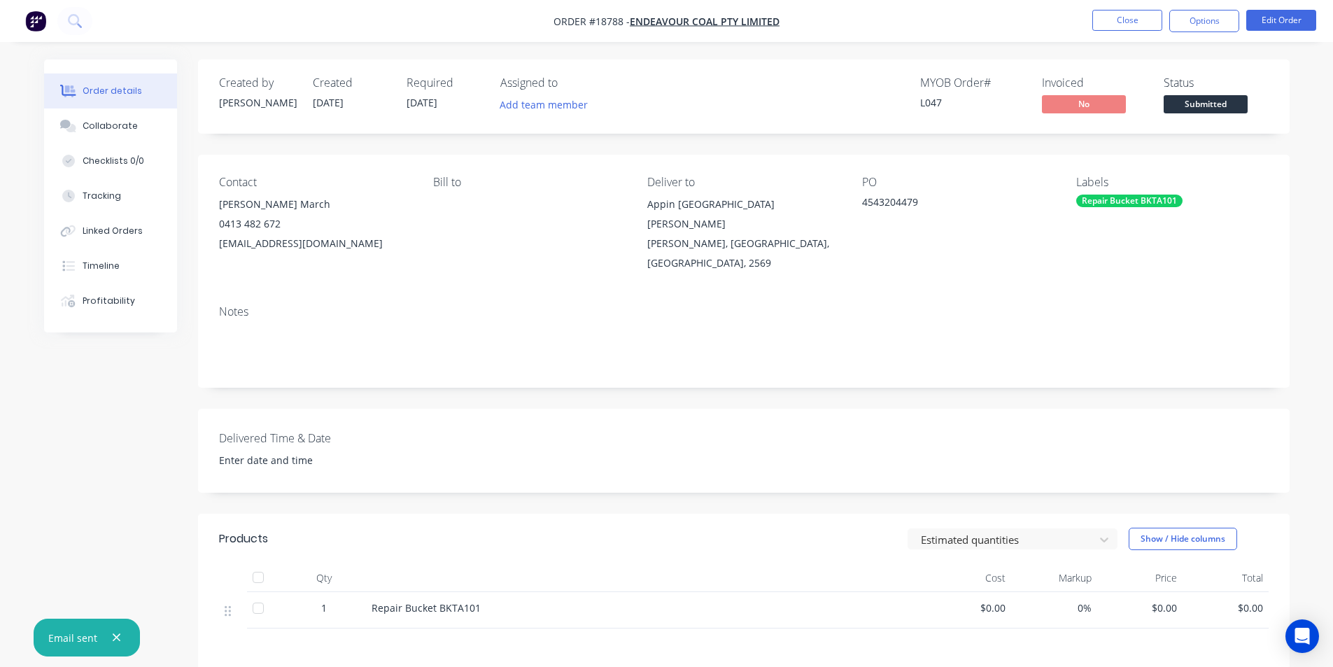
click at [38, 20] on img "button" at bounding box center [35, 20] width 21 height 21
